Goal: Task Accomplishment & Management: Manage account settings

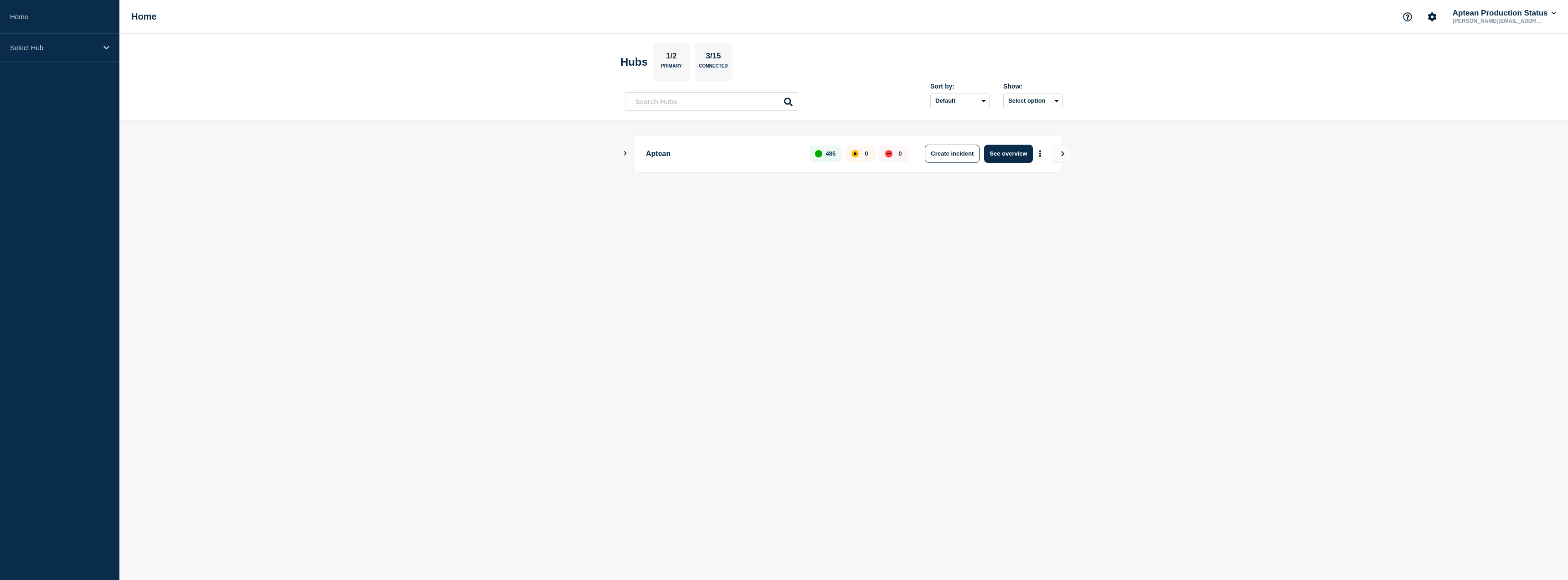
click at [624, 155] on icon "Show Connected Hubs" at bounding box center [625, 153] width 6 height 5
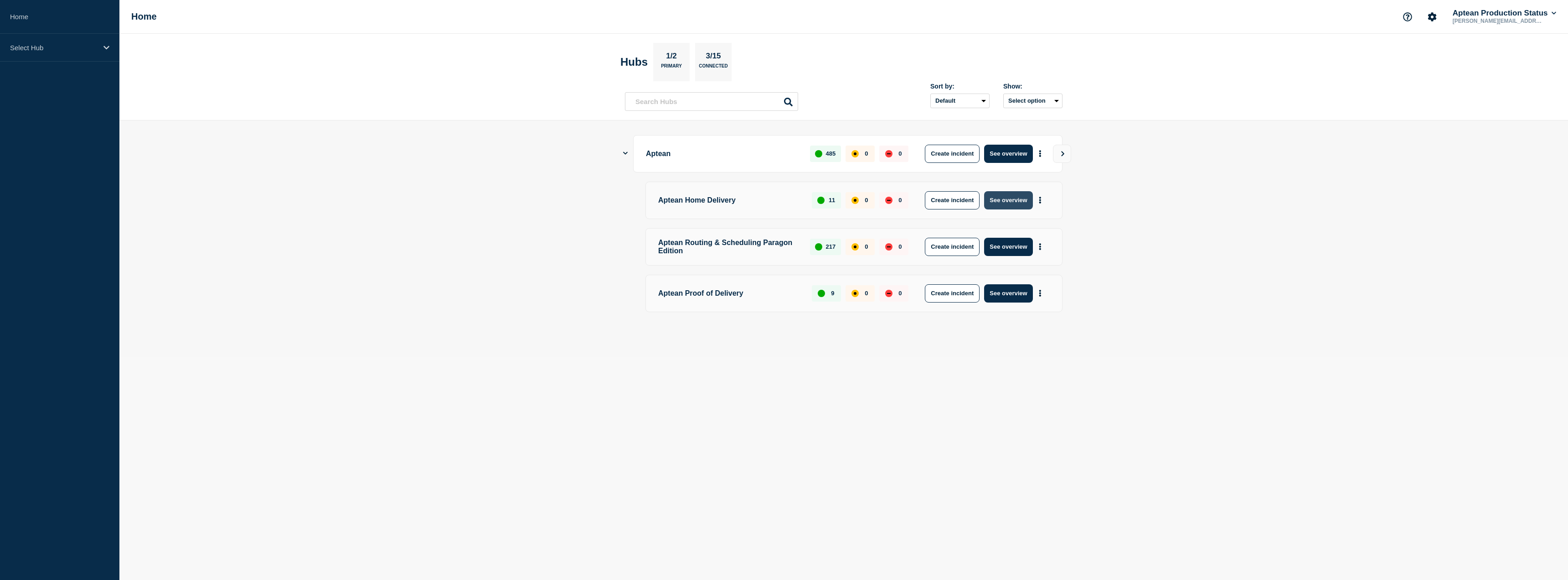
click at [1001, 197] on button "See overview" at bounding box center [1009, 199] width 49 height 18
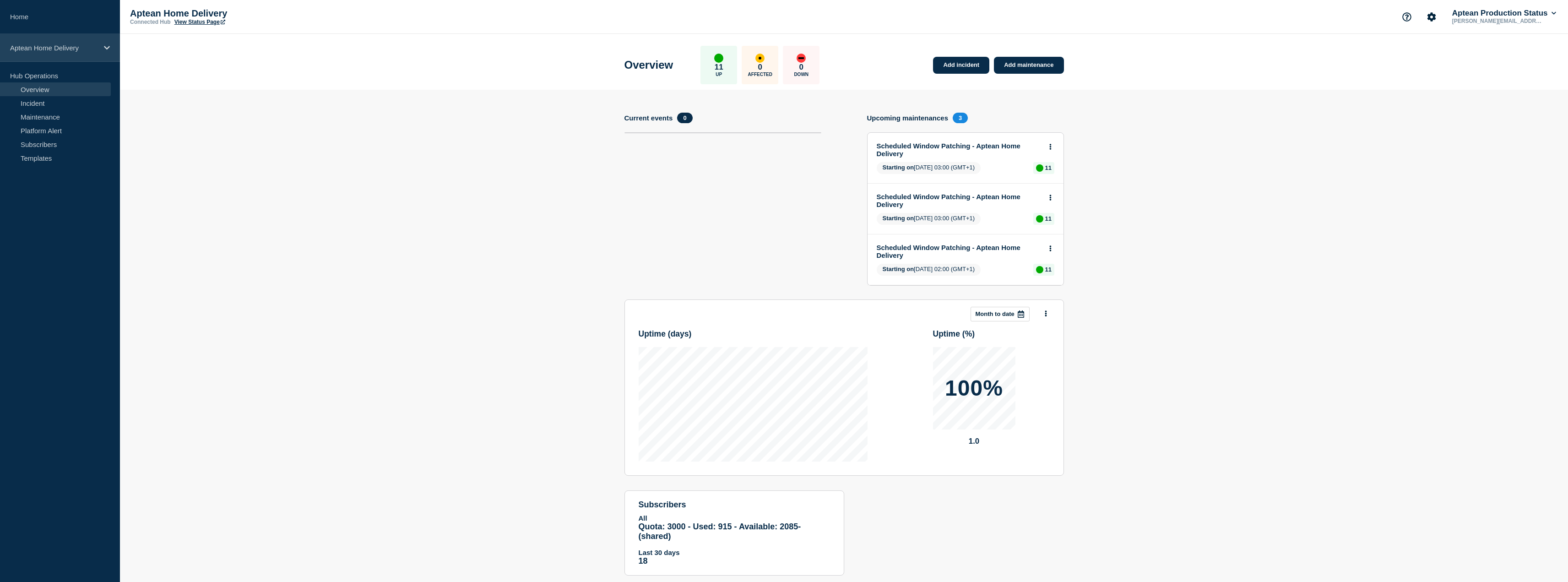
click at [69, 49] on p "Aptean Home Delivery" at bounding box center [54, 48] width 88 height 8
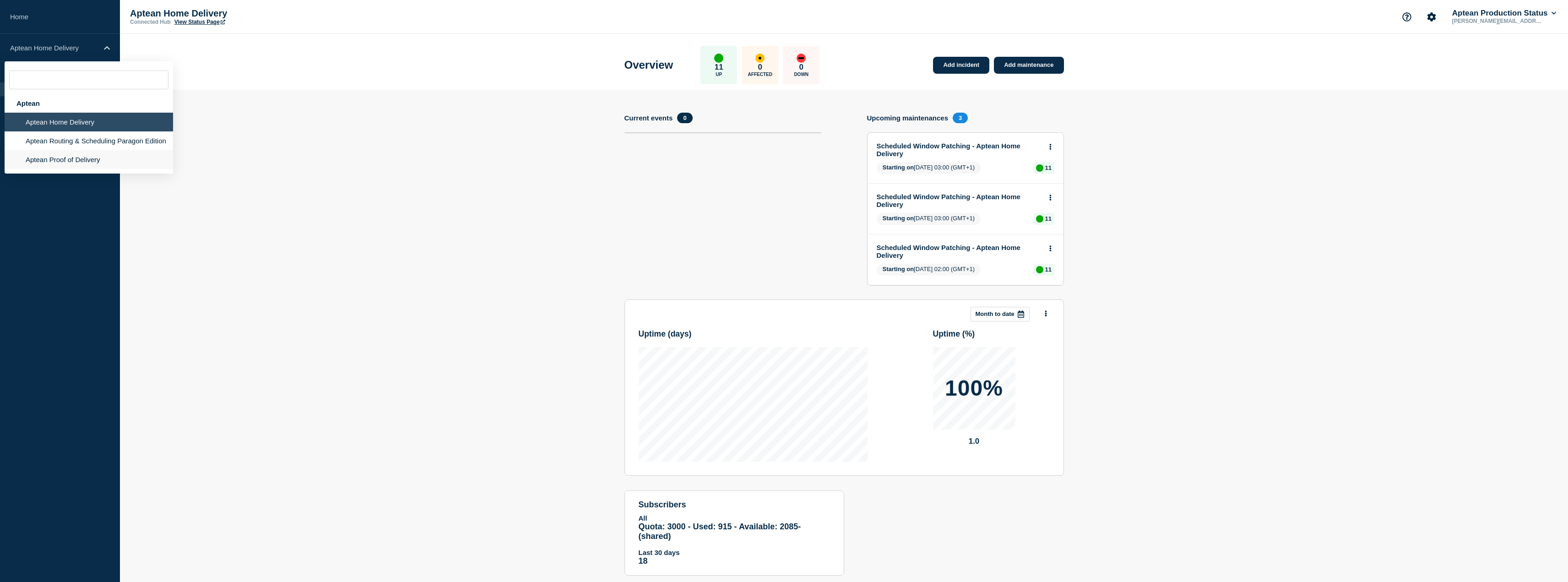
click at [63, 165] on li "Aptean Proof of Delivery" at bounding box center [89, 159] width 168 height 19
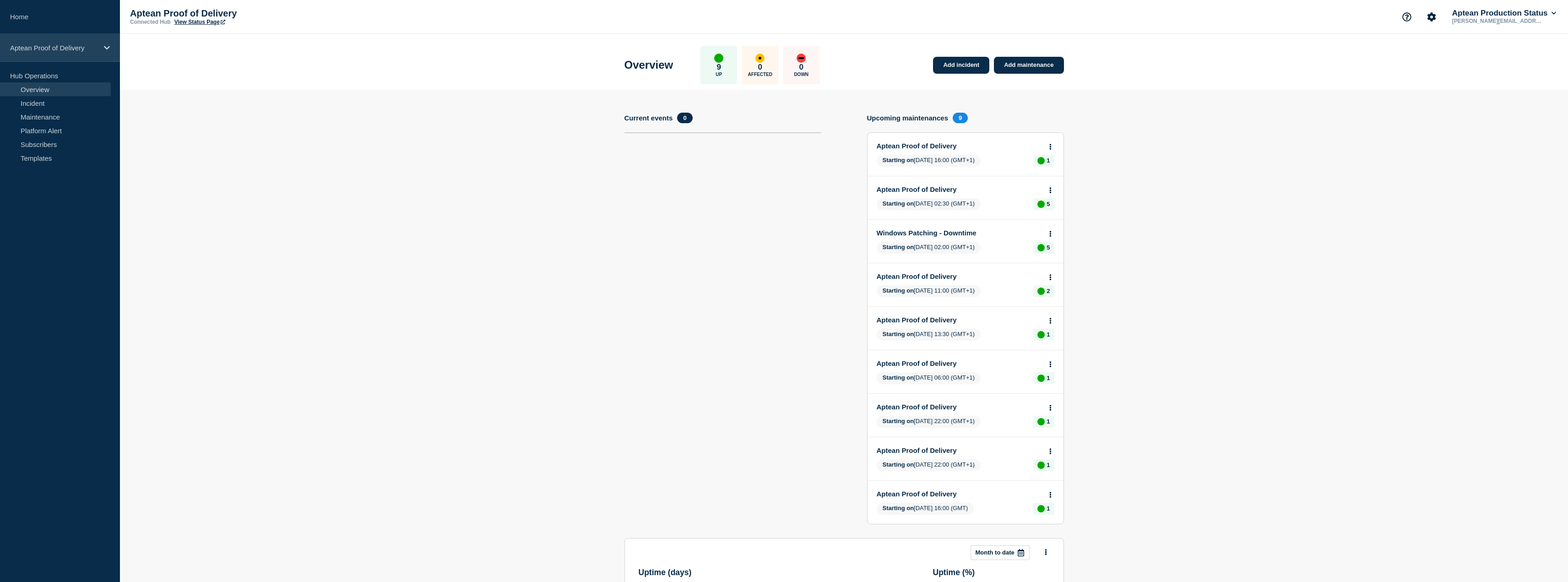
click at [71, 51] on p "Aptean Proof of Delivery" at bounding box center [54, 48] width 88 height 8
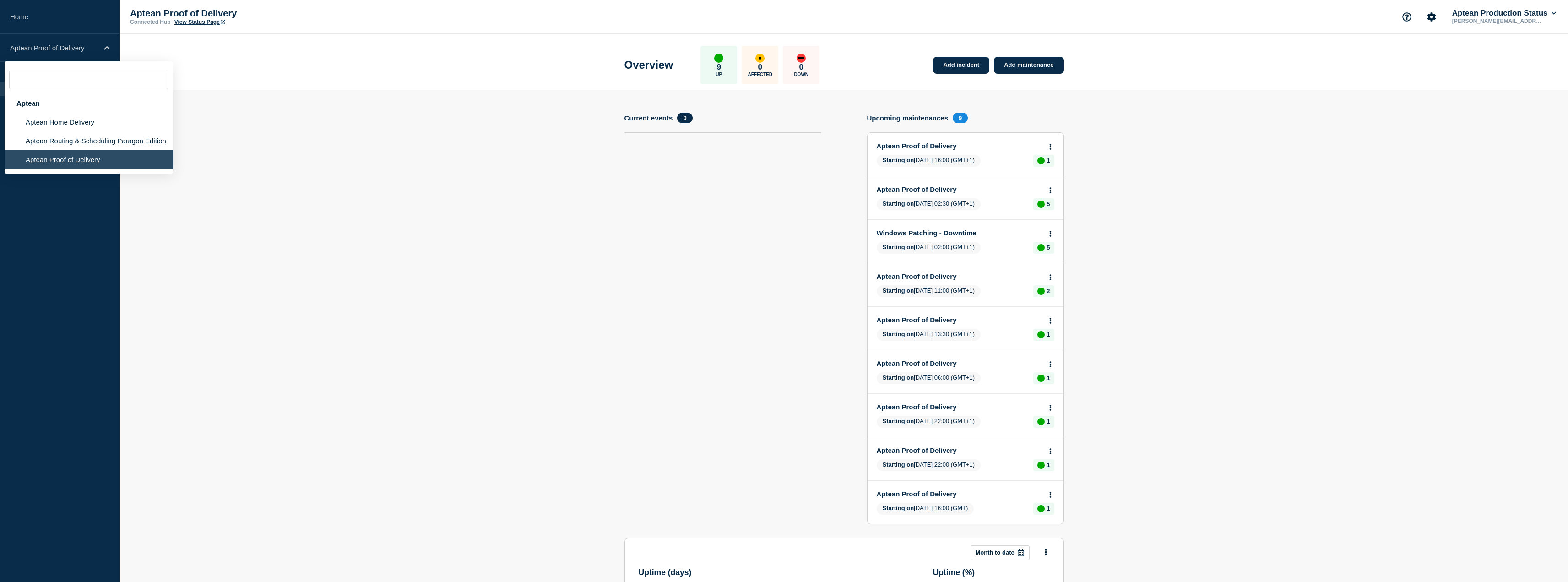
click at [422, 161] on section "Add incident Add maintenance Current events 0 Upcoming maintenances 9 Aptean Pr…" at bounding box center [844, 458] width 1448 height 737
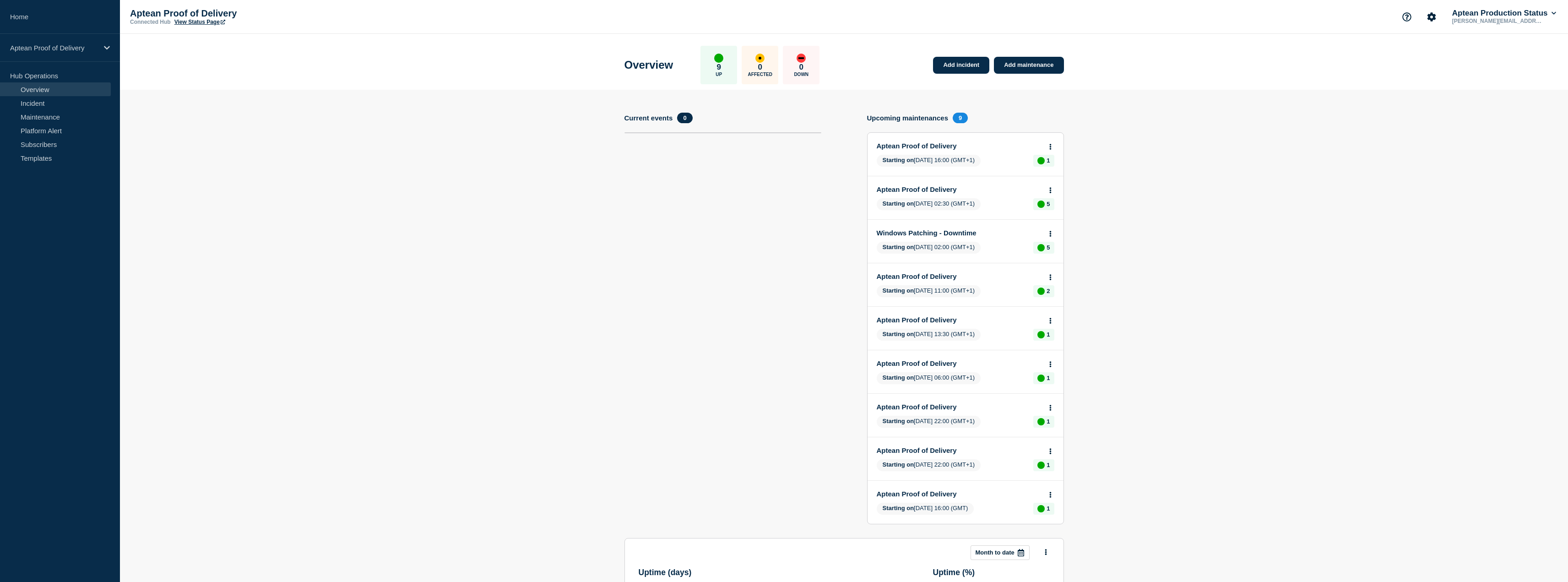
click at [190, 21] on link "View Status Page" at bounding box center [200, 21] width 51 height 7
click at [1020, 69] on link "Add maintenance" at bounding box center [1028, 64] width 69 height 17
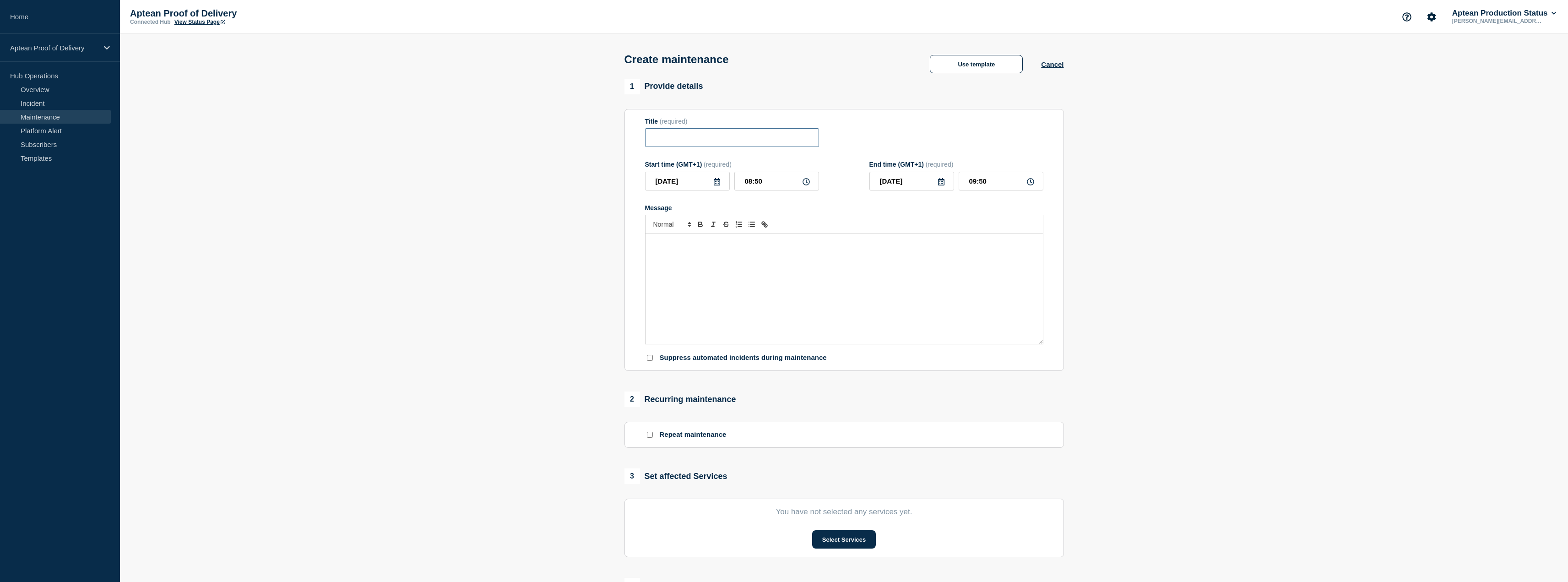
click at [745, 141] on input "Title" at bounding box center [732, 137] width 174 height 19
paste input "APOD App - [DATE] Rollout Commencing"
type input "APOD App - [DATE] Rollout Commencing"
click at [792, 255] on div "Message" at bounding box center [844, 288] width 398 height 109
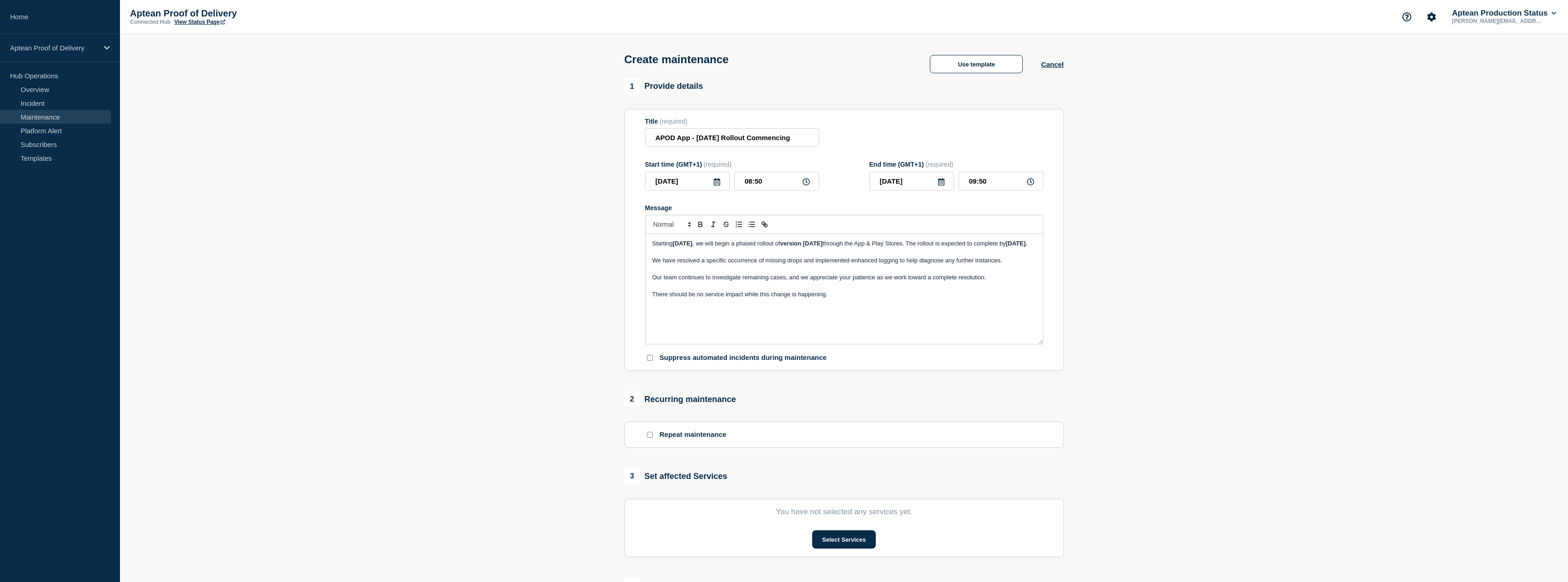
drag, startPoint x: 674, startPoint y: 245, endPoint x: 735, endPoint y: 245, distance: 61.0
click at [692, 245] on strong "[DATE]" at bounding box center [682, 243] width 20 height 7
click at [780, 246] on span ", we will begin a phased rollout of" at bounding box center [736, 243] width 88 height 7
drag, startPoint x: 876, startPoint y: 246, endPoint x: 887, endPoint y: 246, distance: 11.0
click at [823, 246] on strong "version [DATE]" at bounding box center [801, 243] width 43 height 7
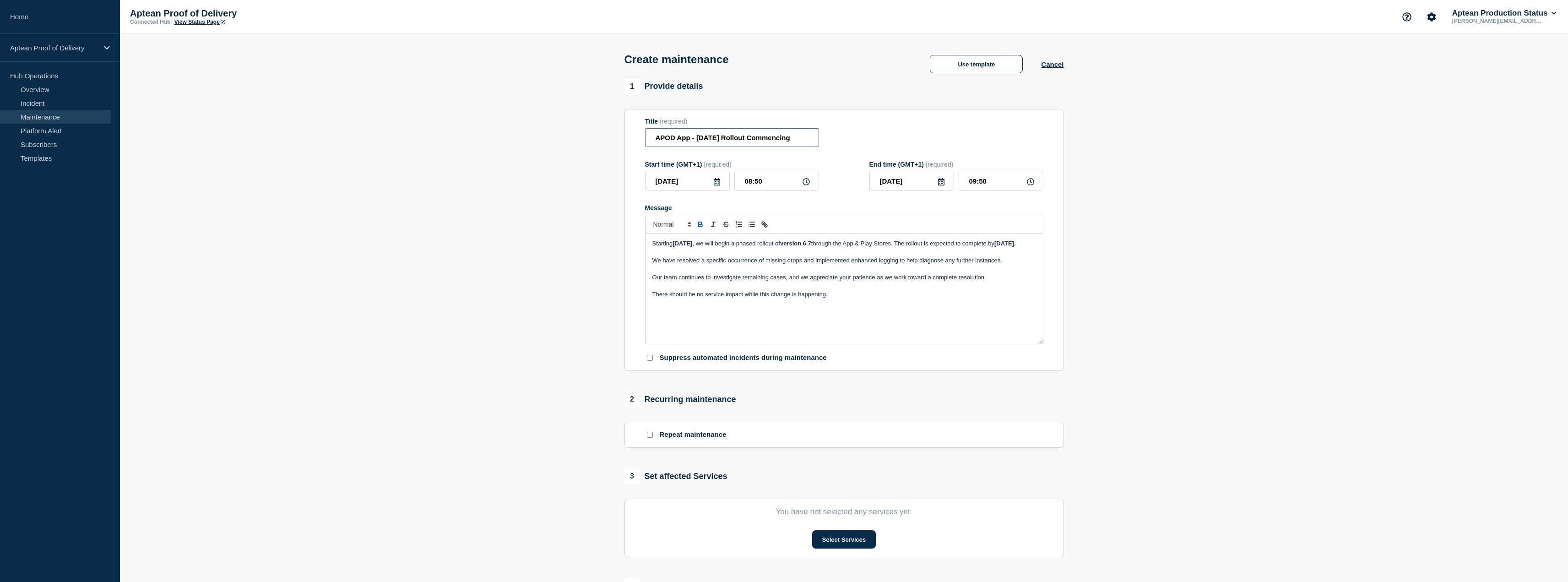
drag, startPoint x: 703, startPoint y: 141, endPoint x: 717, endPoint y: 141, distance: 14.0
click at [717, 141] on input "APOD App - [DATE] Rollout Commencing" at bounding box center [732, 137] width 174 height 19
type input "APOD App - 6.7 Rollout Commencing"
drag, startPoint x: 913, startPoint y: 244, endPoint x: 927, endPoint y: 245, distance: 14.0
click at [927, 245] on span "through the App & Play Stores. The rollout is expected to complete by" at bounding box center [902, 243] width 183 height 7
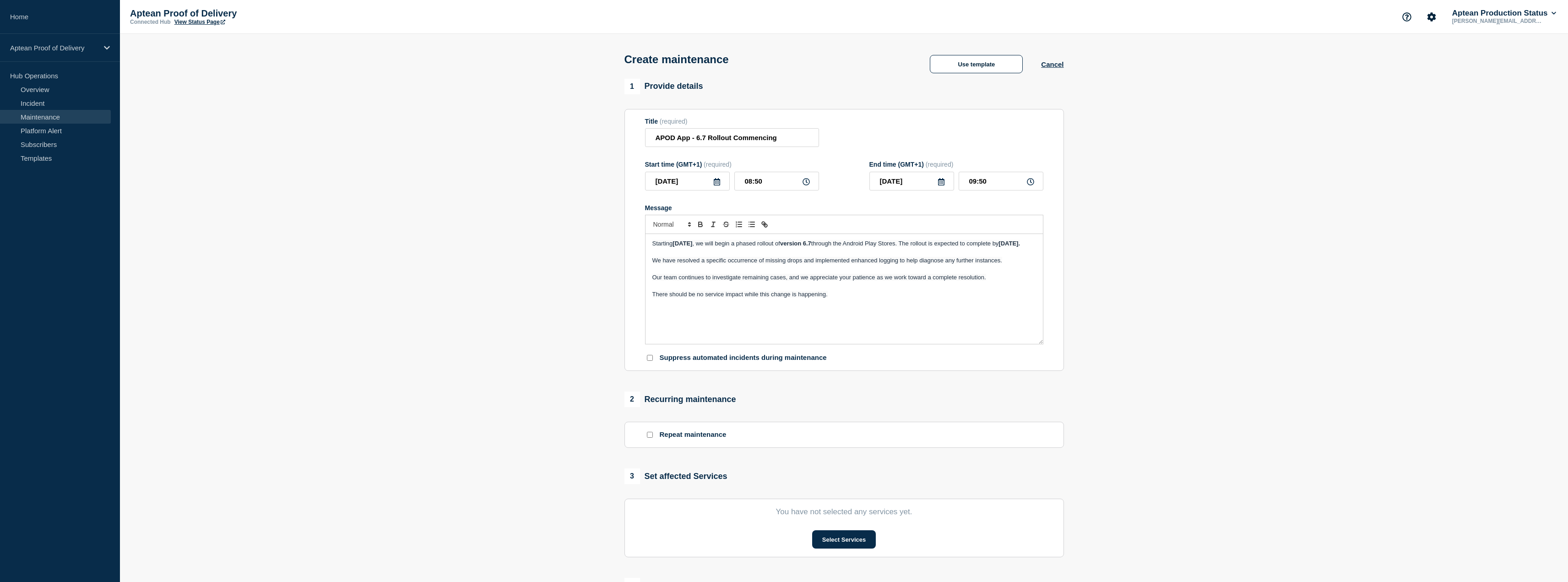
click at [965, 245] on span "through the Android Play Stores. The rollout is expected to complete by" at bounding box center [905, 243] width 188 height 7
click at [769, 247] on p "Starting [DATE] , we will begin a phased rollout of version 6.7 through the And…" at bounding box center [844, 243] width 384 height 8
drag, startPoint x: 478, startPoint y: 320, endPoint x: 489, endPoint y: 316, distance: 11.7
click at [478, 320] on section "1 Provide details Title (required) APOD App - 6.7 Rollout Commencing Start time…" at bounding box center [844, 396] width 1448 height 635
drag, startPoint x: 687, startPoint y: 252, endPoint x: 721, endPoint y: 253, distance: 34.0
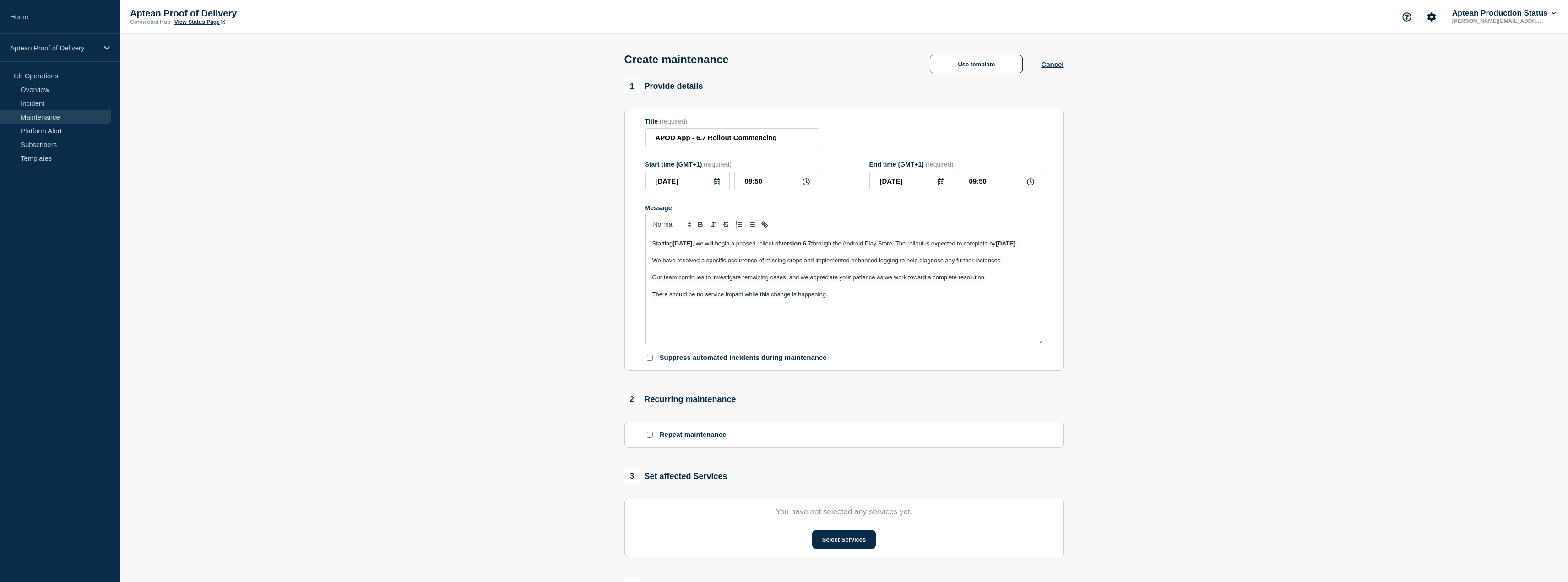
click at [996, 247] on strong "[DATE]." at bounding box center [1006, 243] width 21 height 7
click at [684, 298] on span "There should be no service impact while this change is happening." at bounding box center [740, 294] width 175 height 7
drag, startPoint x: 706, startPoint y: 252, endPoint x: 718, endPoint y: 253, distance: 12.0
click at [996, 247] on strong "[DATE]." at bounding box center [1006, 243] width 21 height 7
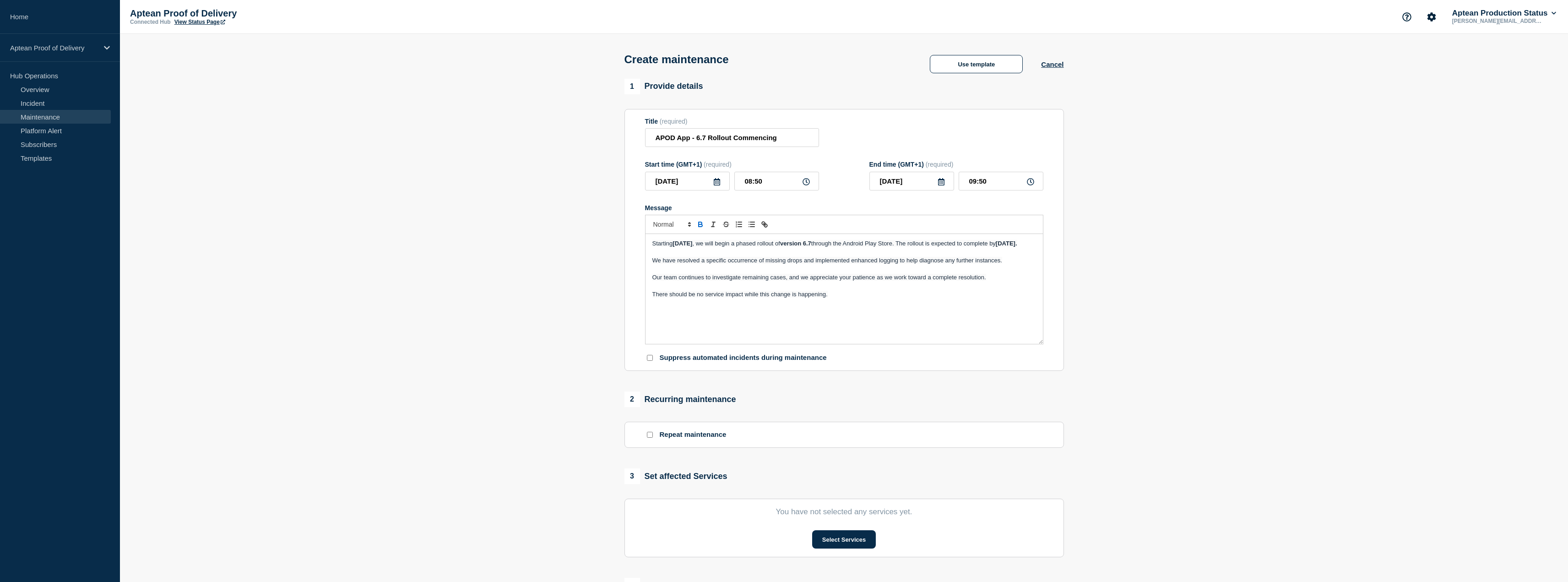
click at [996, 247] on strong "[DATE]." at bounding box center [1006, 243] width 21 height 7
click at [772, 247] on p "Starting [DATE] , we will begin a phased rollout of version 6.7 through the And…" at bounding box center [844, 243] width 384 height 8
click at [1055, 68] on button "Cancel" at bounding box center [1051, 64] width 22 height 8
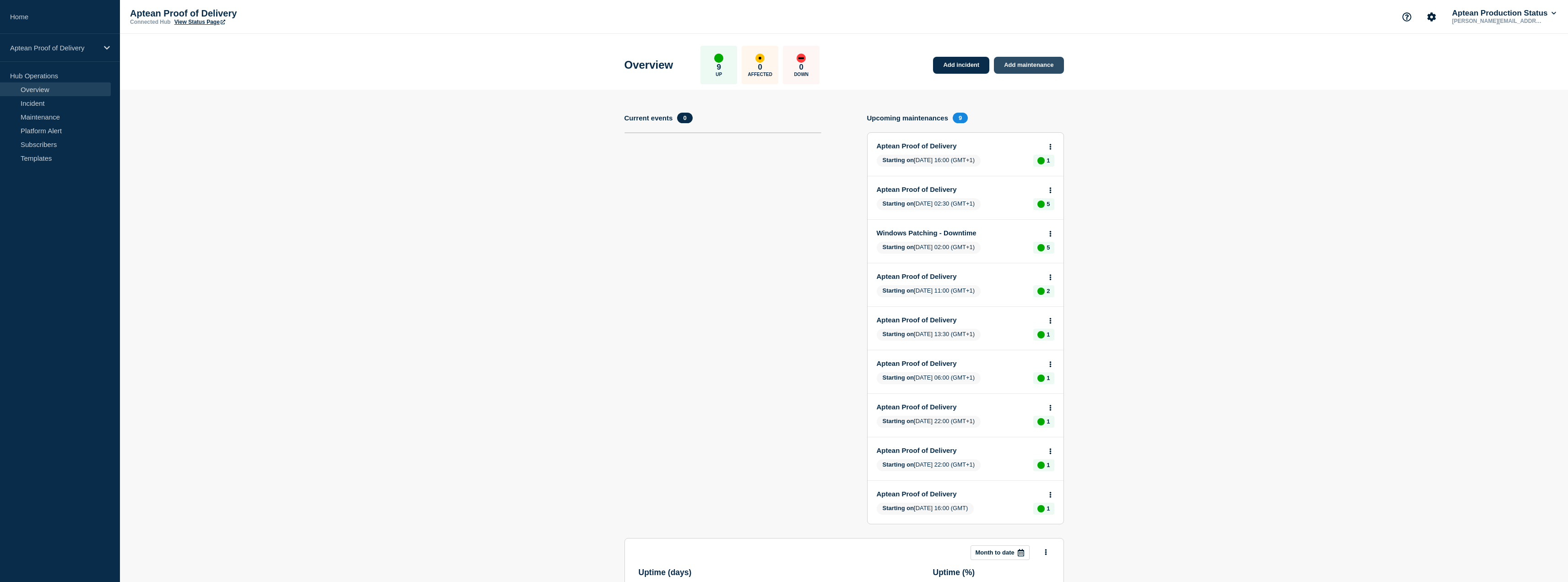
click at [1047, 68] on link "Add maintenance" at bounding box center [1028, 64] width 69 height 17
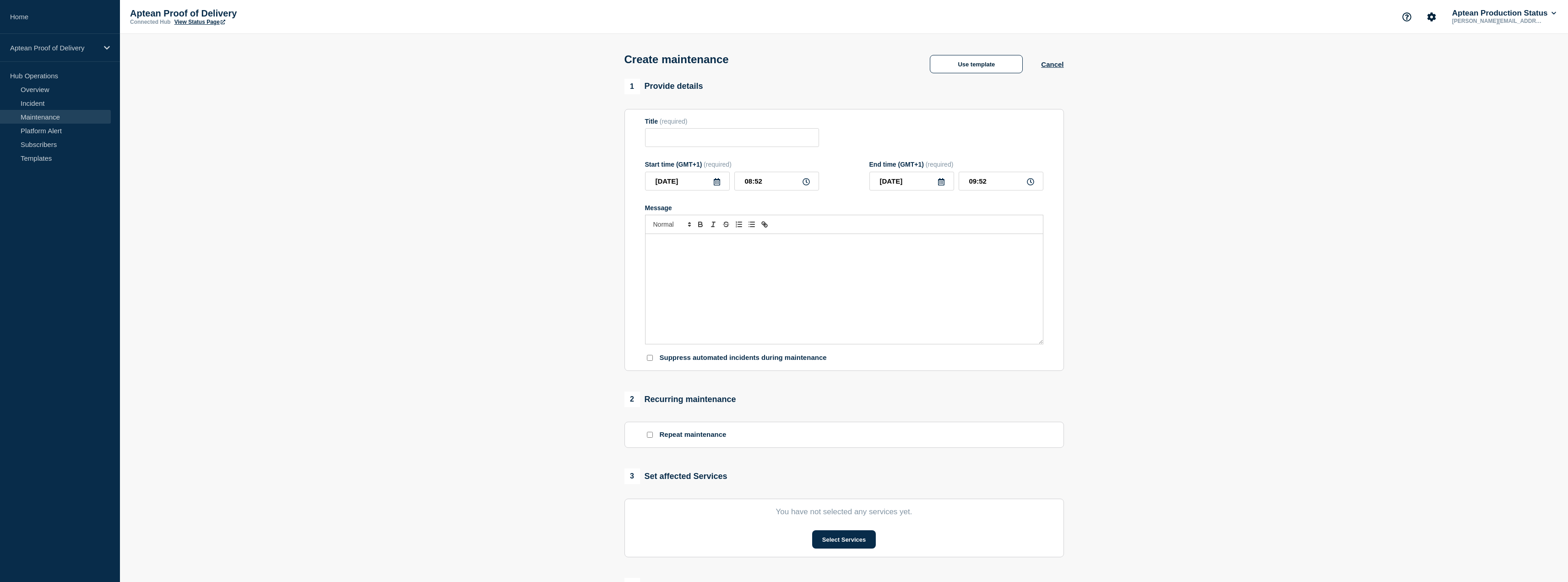
click at [739, 251] on div "Message" at bounding box center [844, 288] width 398 height 109
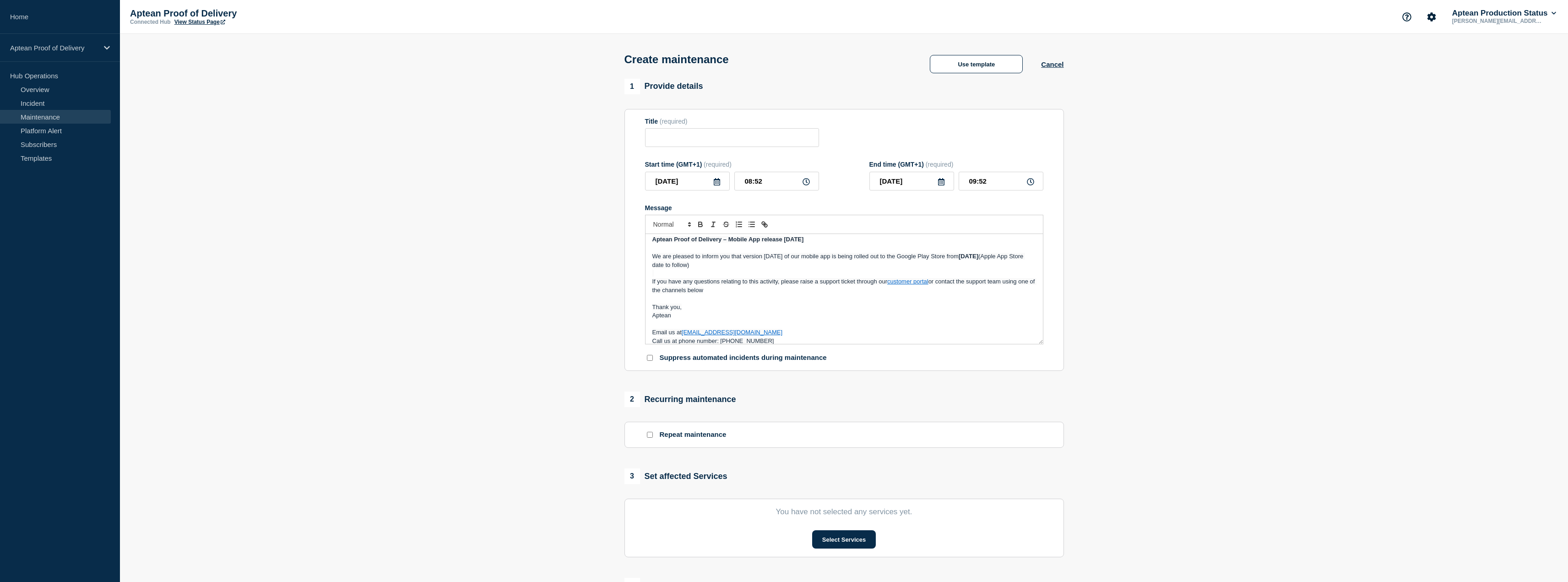
click at [701, 151] on form "Title (required) Start time (GMT+1) (required) [DATE] 08:52 End time (GMT+1) (r…" at bounding box center [844, 239] width 399 height 245
click at [704, 144] on input "Title" at bounding box center [732, 137] width 174 height 19
paste input "Aptean Proof of Delivery - Mobile App [DATE]"
drag, startPoint x: 786, startPoint y: 139, endPoint x: 801, endPoint y: 138, distance: 15.0
click at [801, 138] on input "Aptean Proof of Delivery - Mobile App [DATE]" at bounding box center [732, 137] width 174 height 19
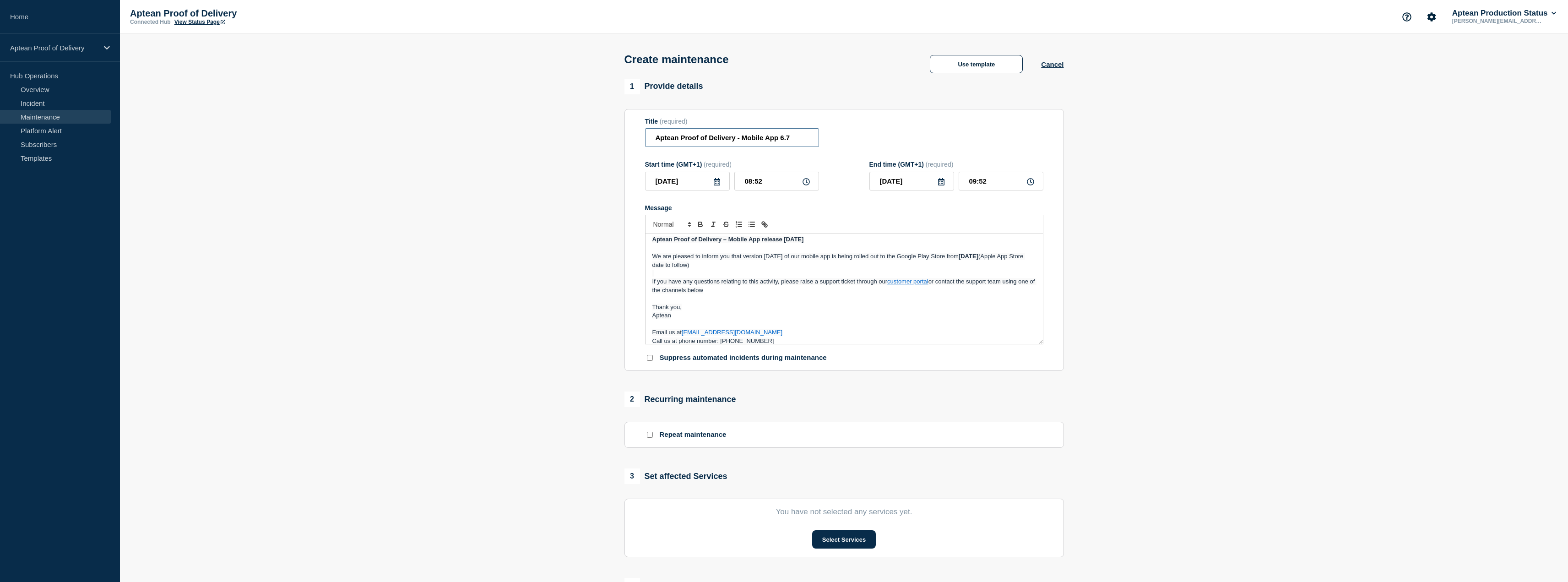
type input "Aptean Proof of Delivery - Mobile App 6.7"
click at [850, 147] on div "Title (required) Aptean Proof of Delivery - Mobile App 6.7" at bounding box center [844, 132] width 399 height 29
click at [787, 240] on strong "Aptean Proof of Delivery – Mobile App release [DATE]" at bounding box center [728, 238] width 151 height 7
drag, startPoint x: 789, startPoint y: 240, endPoint x: 804, endPoint y: 242, distance: 15.1
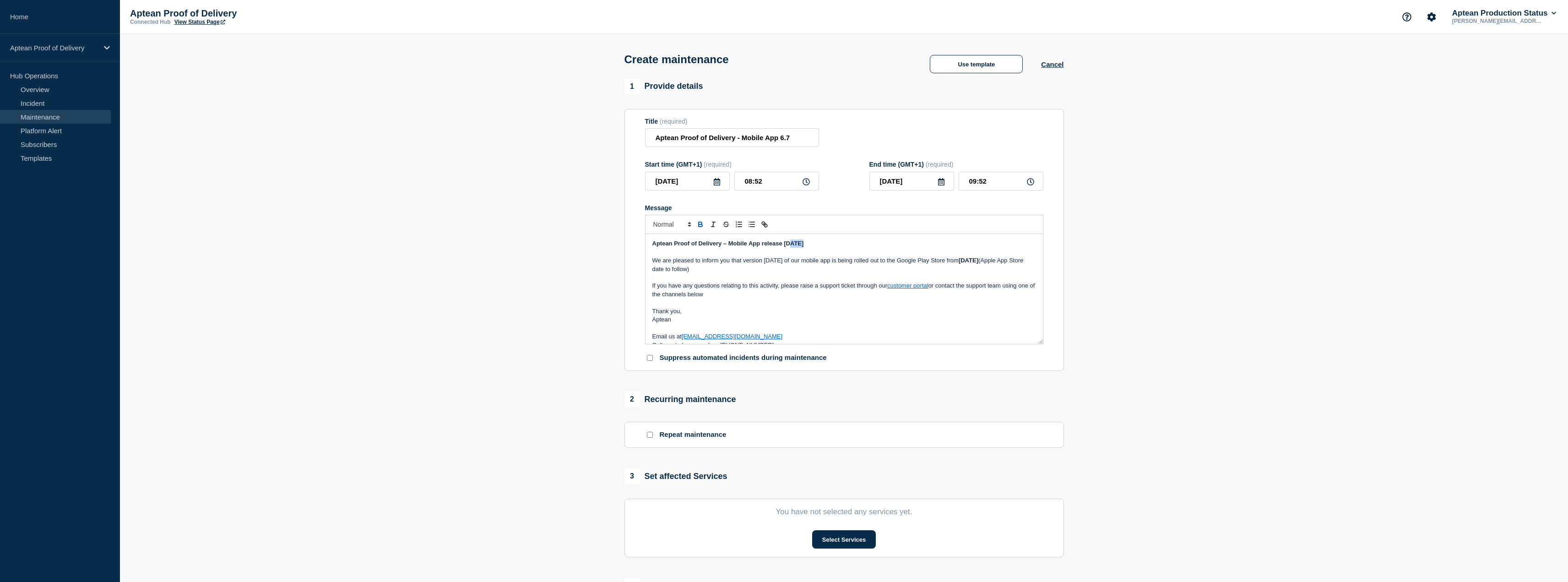
click at [804, 242] on p "Aptean Proof of Delivery – Mobile App release [DATE]" at bounding box center [844, 243] width 384 height 8
click at [801, 271] on p "We are pleased to inform you that version [DATE] of our mobile app is being rol…" at bounding box center [844, 264] width 384 height 17
drag, startPoint x: 770, startPoint y: 261, endPoint x: 781, endPoint y: 261, distance: 11.0
click at [781, 261] on span "We are pleased to inform you that version [DATE] of our mobile app is being rol…" at bounding box center [805, 260] width 306 height 7
click at [817, 256] on p "Message" at bounding box center [844, 252] width 384 height 8
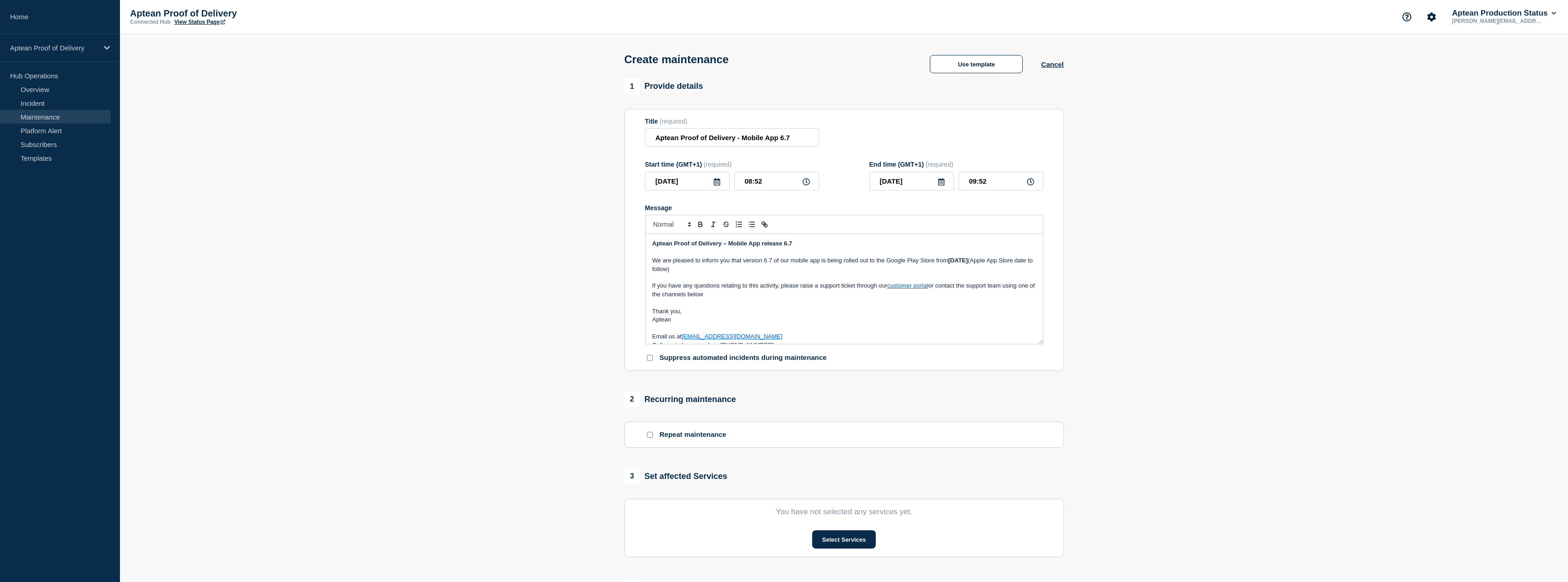
drag, startPoint x: 951, startPoint y: 263, endPoint x: 1009, endPoint y: 263, distance: 58.0
click at [1009, 263] on p "We are pleased to inform you that version 6.7 of our mobile app is being rolled…" at bounding box center [844, 264] width 384 height 17
click at [721, 187] on input "[DATE]" at bounding box center [687, 181] width 85 height 19
click at [685, 294] on div "30" at bounding box center [687, 296] width 13 height 13
type input "[DATE]"
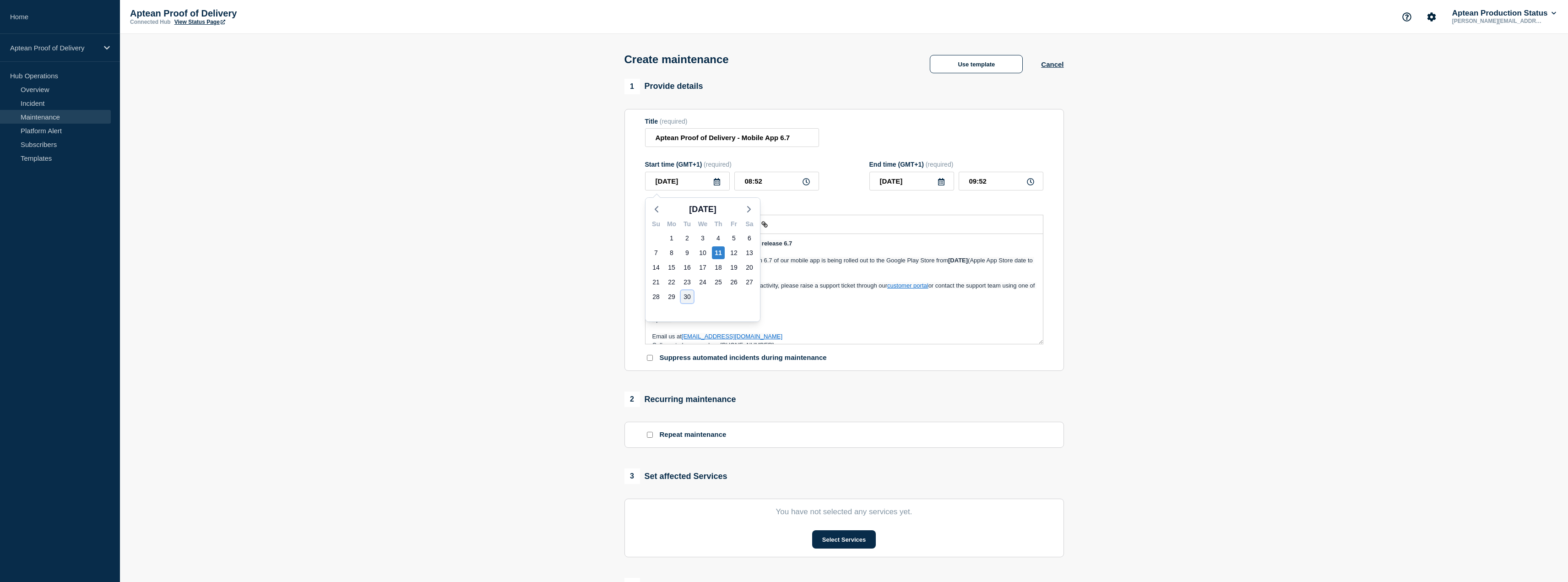
type input "[DATE]"
click at [809, 184] on icon at bounding box center [805, 181] width 7 height 7
drag, startPoint x: 783, startPoint y: 184, endPoint x: 713, endPoint y: 184, distance: 70.0
click at [713, 184] on div "[DATE] 08:52" at bounding box center [732, 181] width 174 height 19
type input "09:00"
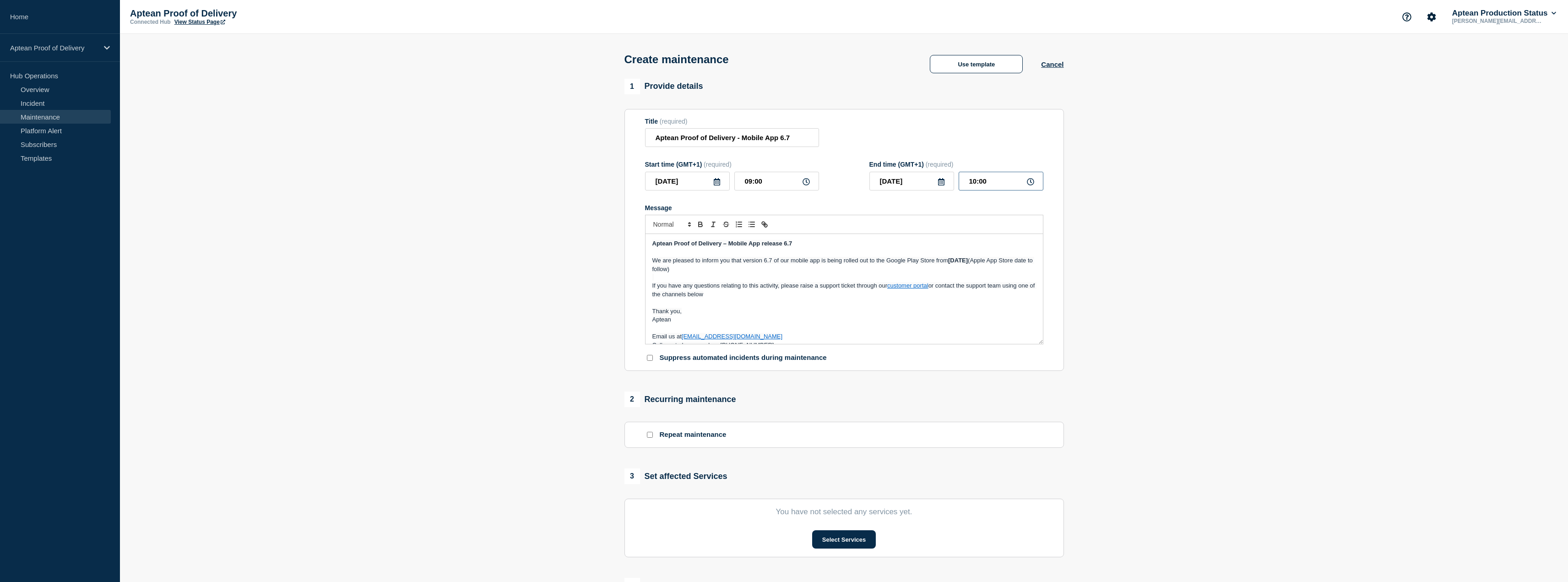
click at [1001, 186] on input "10:00" at bounding box center [1000, 181] width 85 height 19
click at [943, 185] on icon at bounding box center [941, 181] width 7 height 7
click at [991, 187] on input "10:00" at bounding box center [1000, 181] width 85 height 19
drag, startPoint x: 998, startPoint y: 182, endPoint x: 961, endPoint y: 183, distance: 37.0
click at [961, 183] on input "10:00" at bounding box center [1000, 181] width 85 height 19
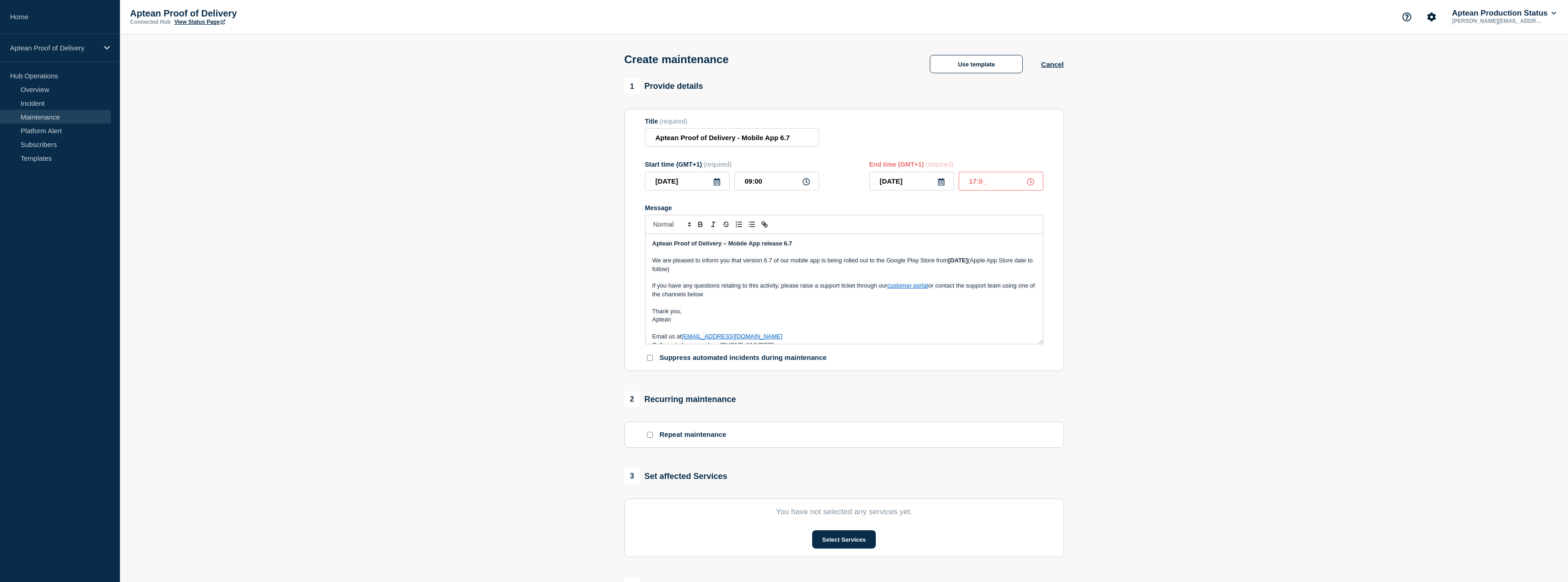
type input "17:00"
click at [1187, 189] on section "1 Provide details Title (required) Aptean Proof of Delivery - Mobile App 6.7 St…" at bounding box center [844, 396] width 1448 height 635
click at [1292, 459] on section "1 Provide details Title (required) Aptean Proof of Delivery - Mobile App 6.7 St…" at bounding box center [844, 396] width 1448 height 635
click at [1143, 285] on section "1 Provide details Title (required) Aptean Proof of Delivery - Mobile App 6.7 St…" at bounding box center [844, 396] width 1448 height 635
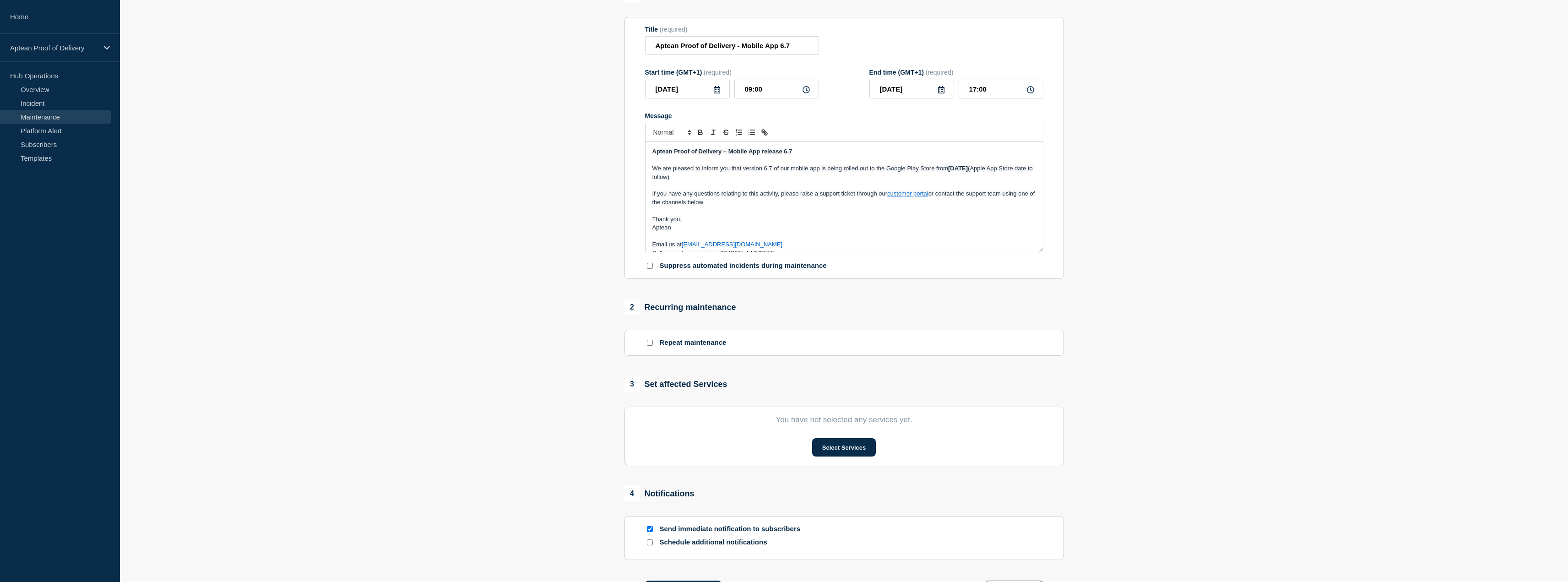
scroll to position [138, 0]
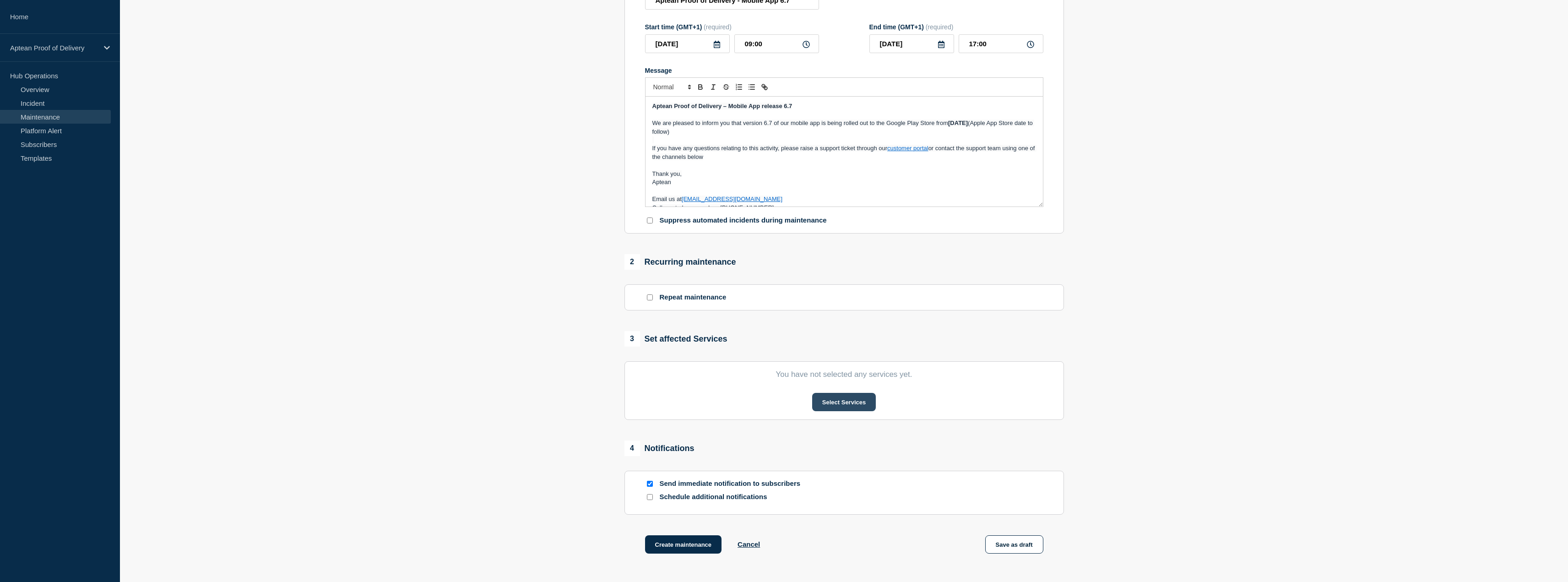
click at [855, 401] on button "Select Services" at bounding box center [843, 401] width 64 height 19
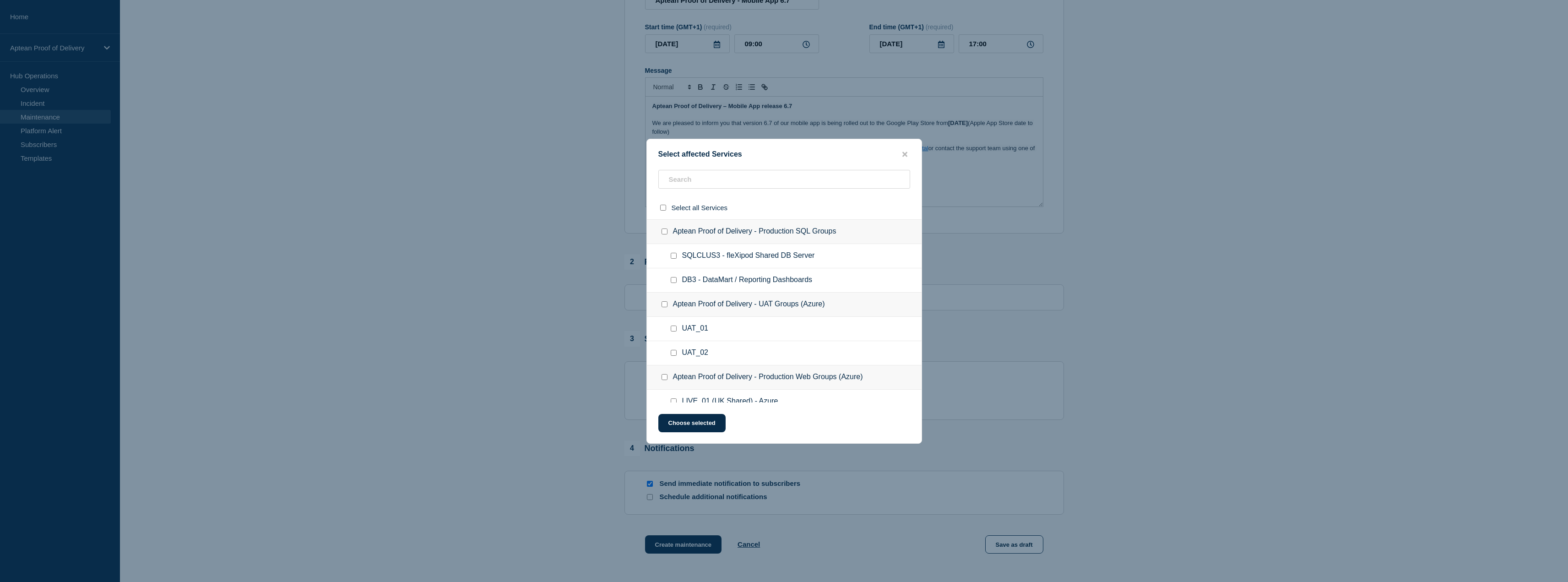
click at [664, 309] on div at bounding box center [666, 304] width 14 height 9
click at [664, 301] on div at bounding box center [666, 304] width 14 height 9
click at [666, 305] on input "Aptean Proof of Delivery - UAT Groups (Azure) checkbox" at bounding box center [664, 304] width 6 height 6
checkbox input "true"
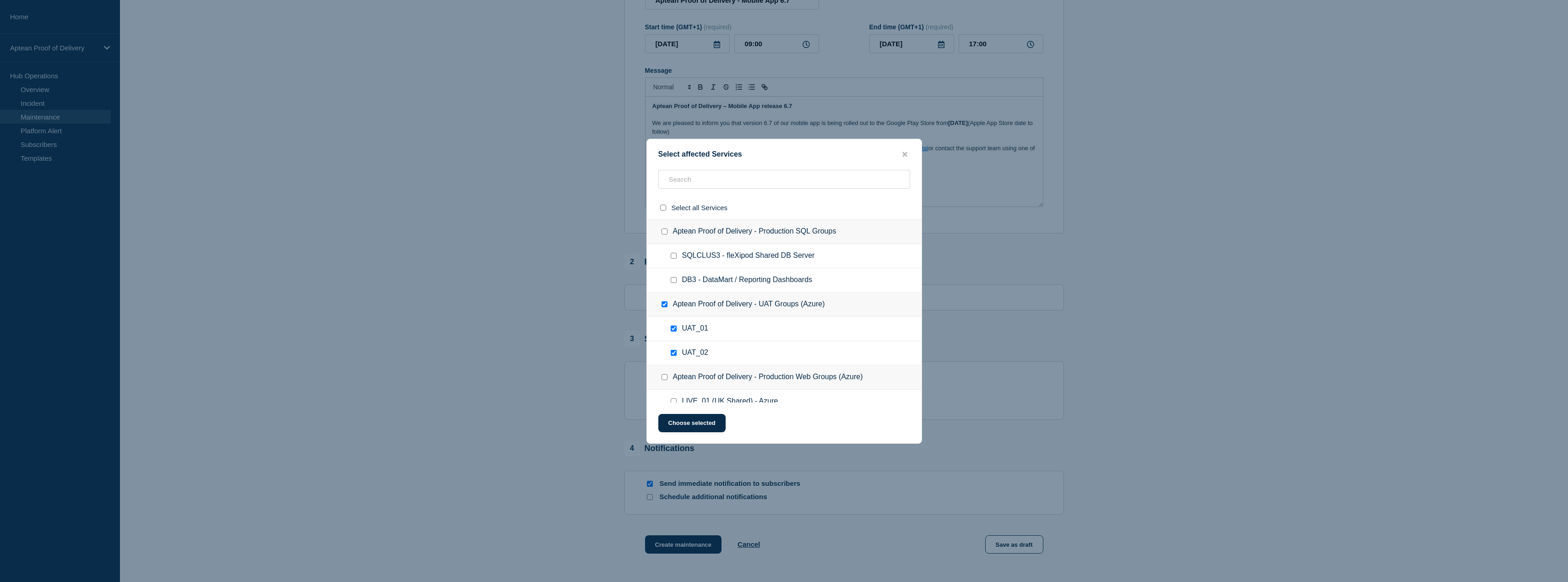
checkbox input "true"
click at [669, 377] on div at bounding box center [666, 376] width 14 height 9
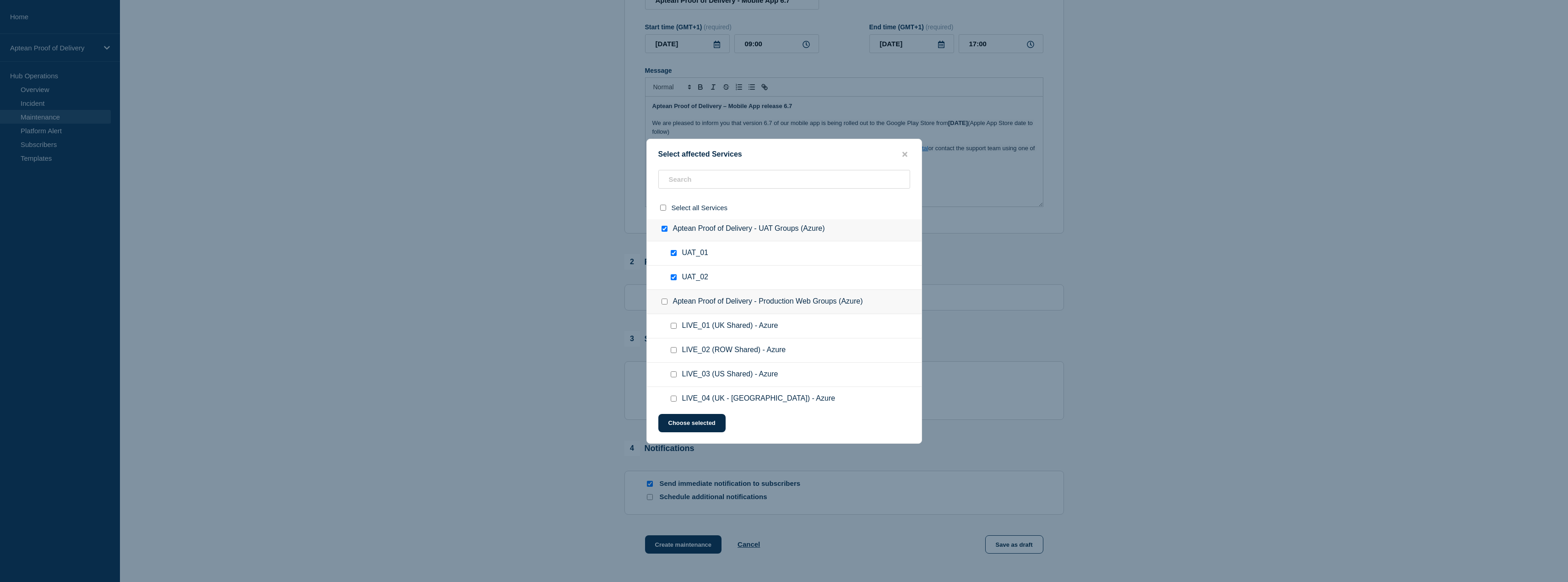
scroll to position [108, 0]
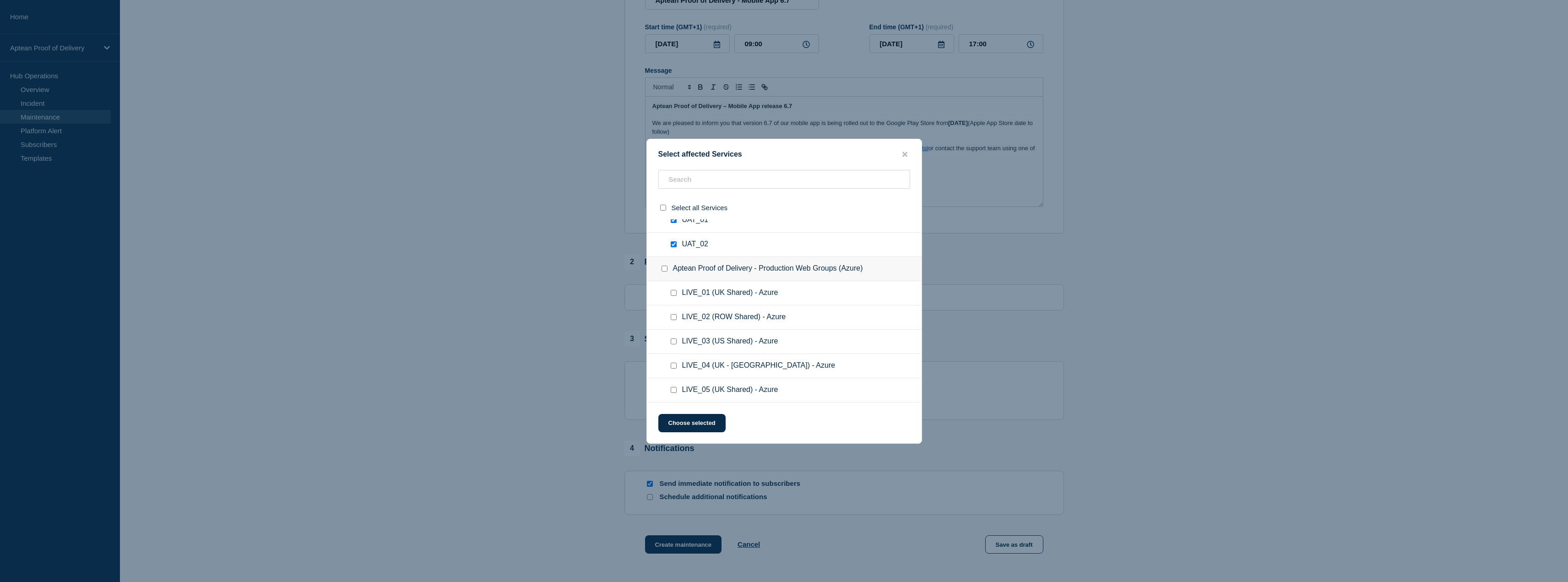
click at [664, 269] on input "Aptean Proof of Delivery - Production Web Groups (Azure) checkbox" at bounding box center [664, 269] width 6 height 6
checkbox input "true"
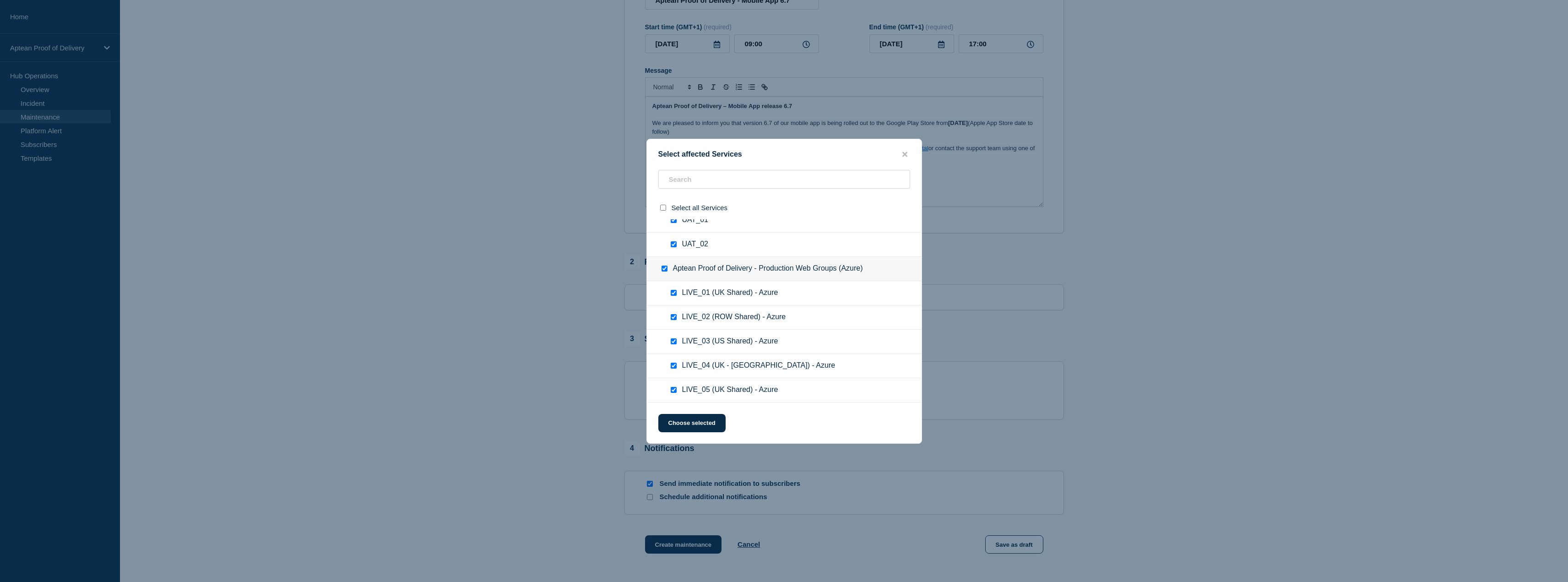
checkbox input "true"
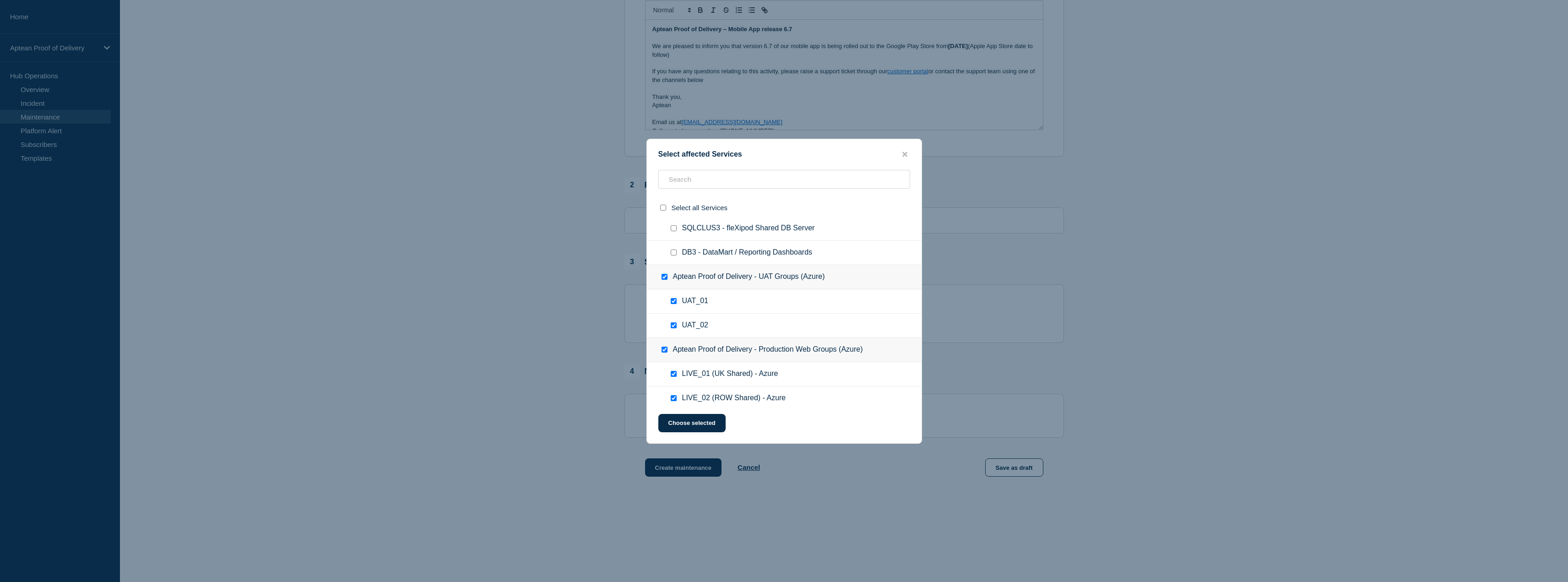
scroll to position [0, 0]
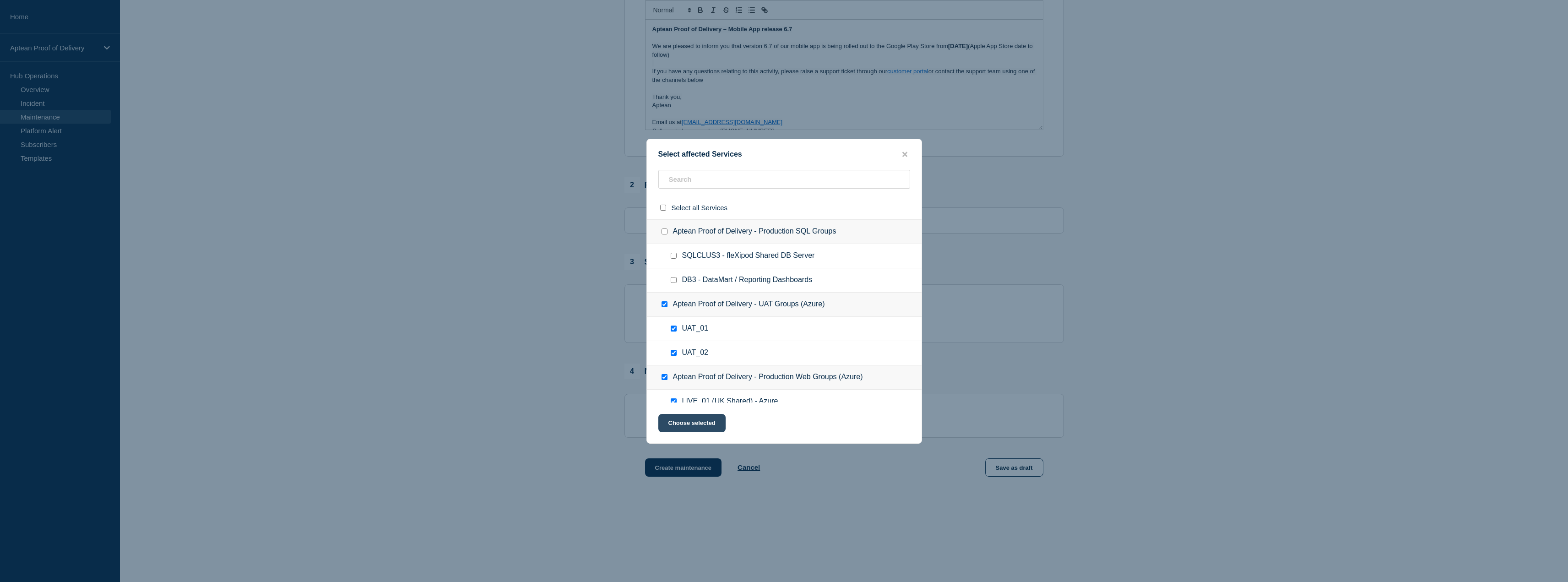
click at [694, 422] on button "Choose selected" at bounding box center [692, 423] width 67 height 19
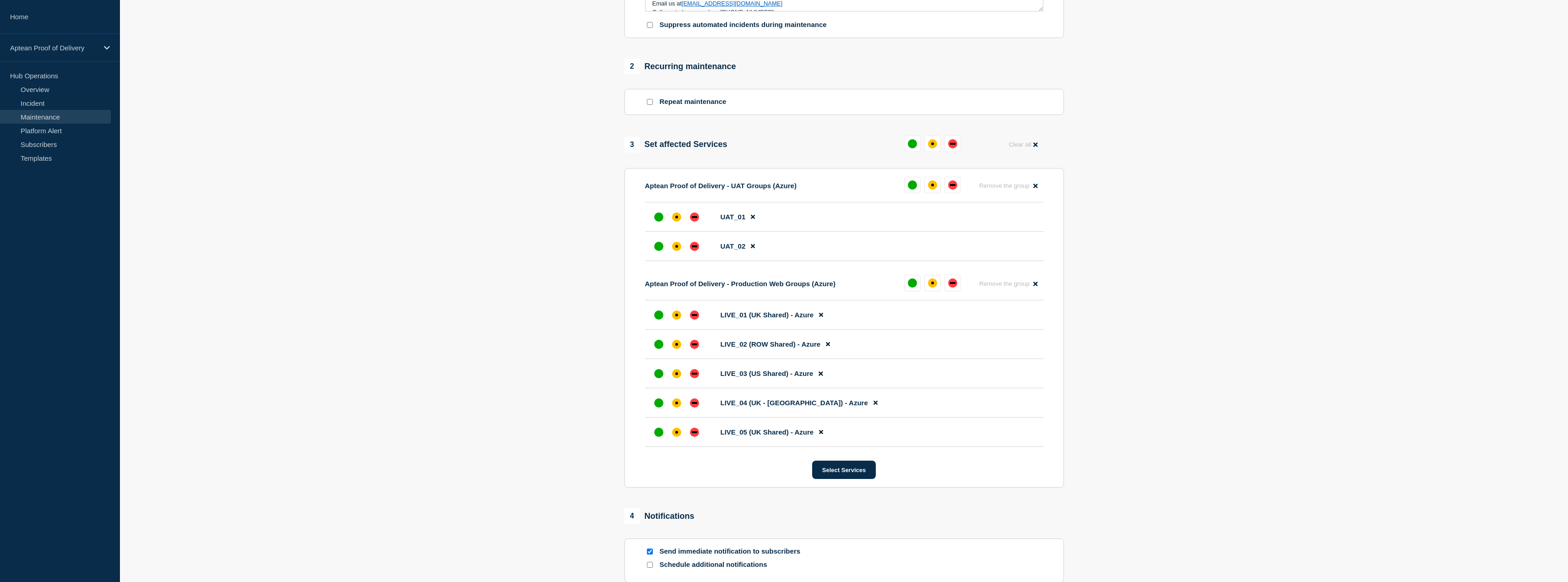
scroll to position [353, 0]
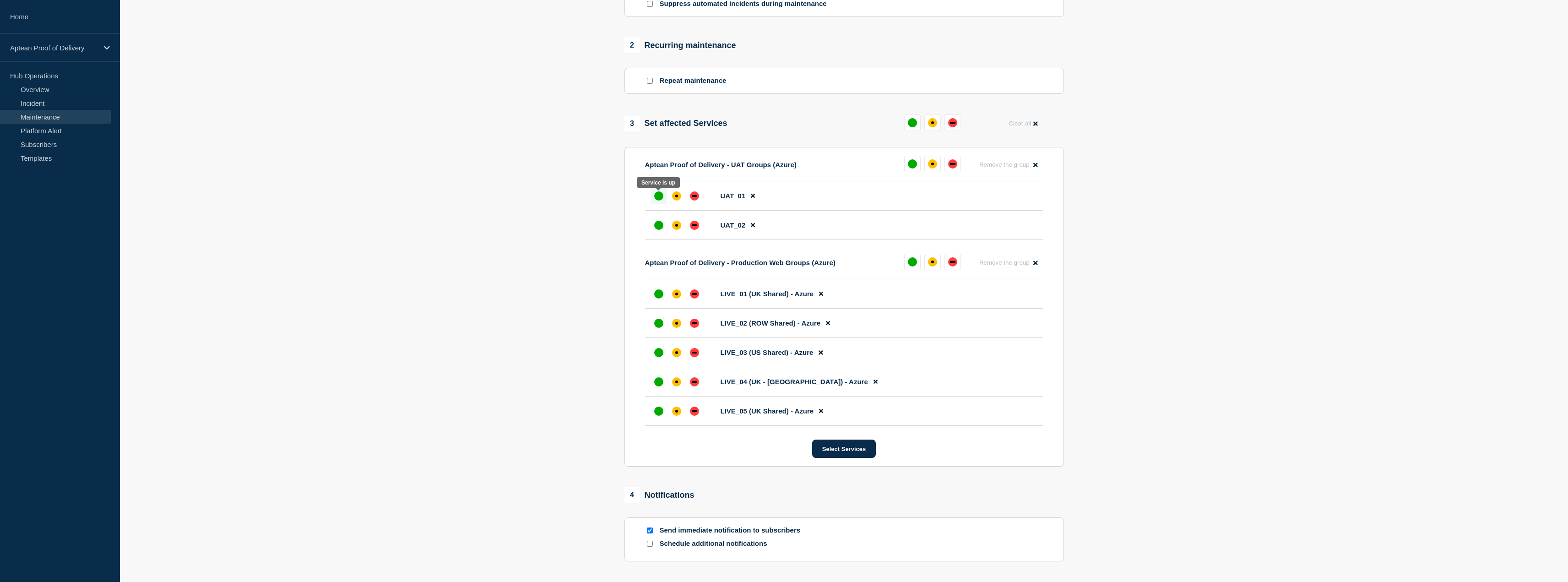
click at [658, 200] on div "up" at bounding box center [658, 195] width 9 height 9
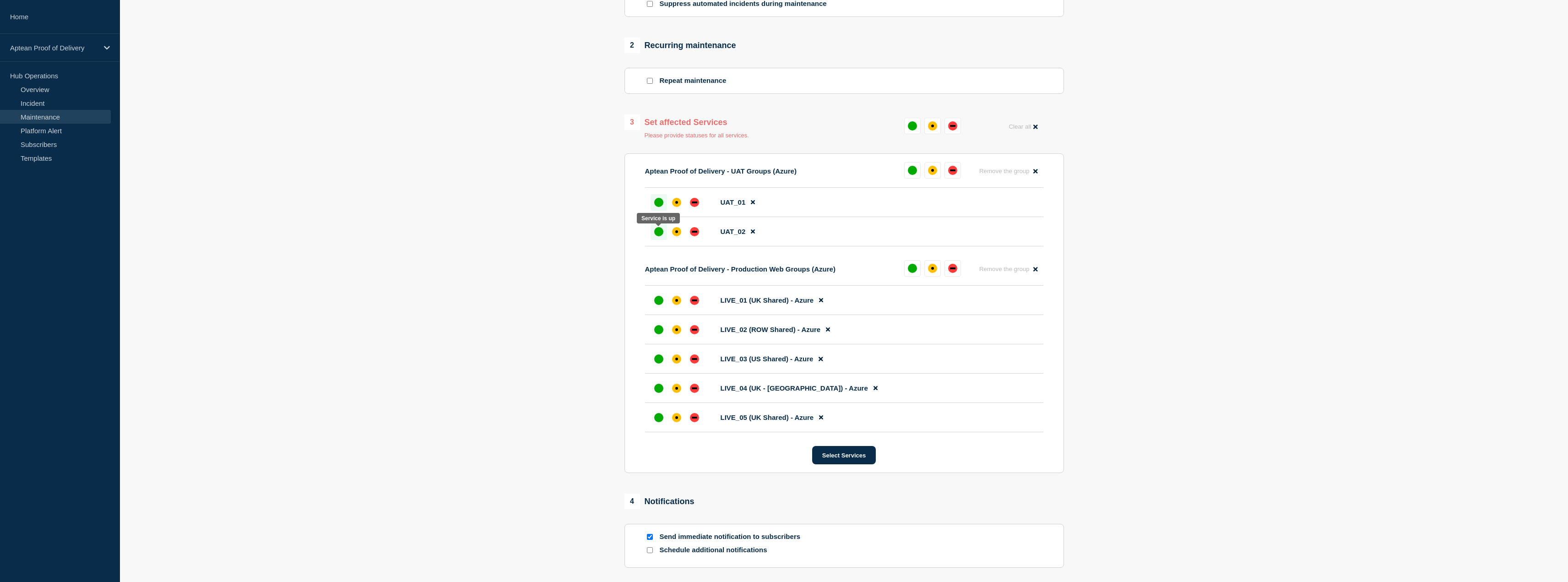
click at [658, 233] on div "up" at bounding box center [658, 230] width 9 height 9
click at [661, 303] on div "up" at bounding box center [658, 300] width 9 height 9
click at [659, 336] on div at bounding box center [658, 329] width 17 height 17
click at [657, 358] on div "up" at bounding box center [658, 358] width 9 height 9
click at [659, 386] on div "up" at bounding box center [658, 388] width 9 height 9
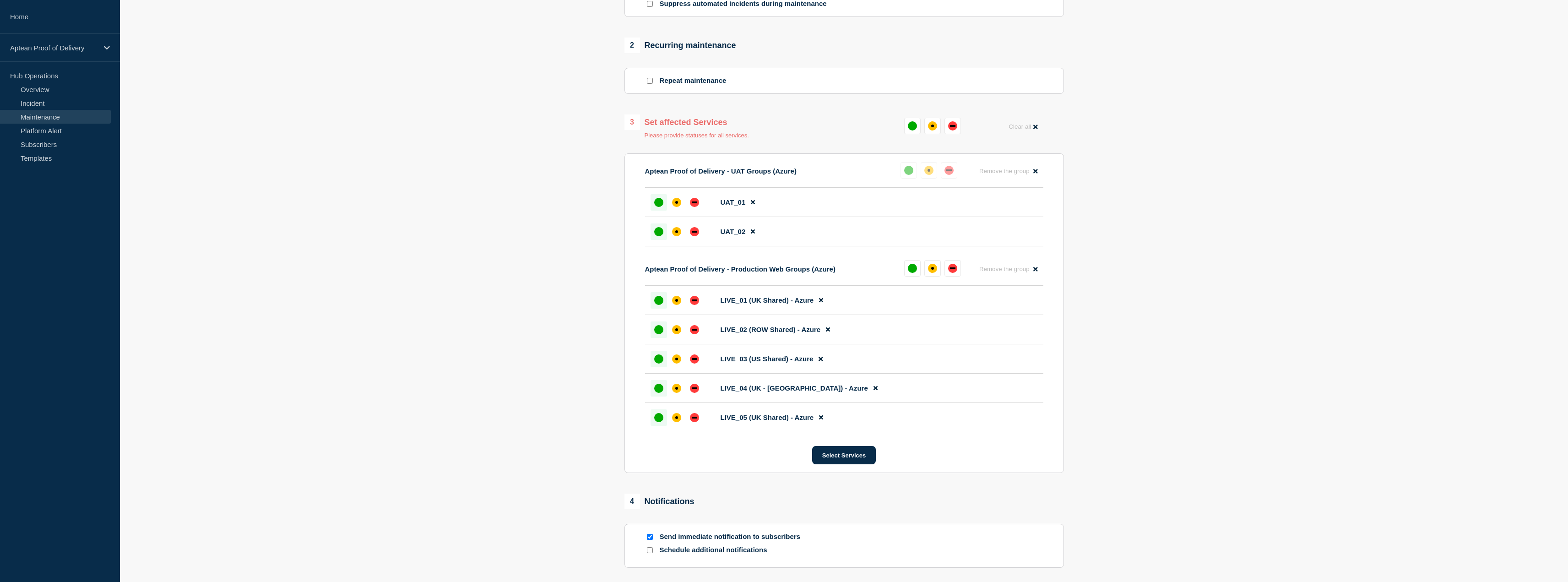
click at [662, 420] on div "up" at bounding box center [658, 417] width 9 height 9
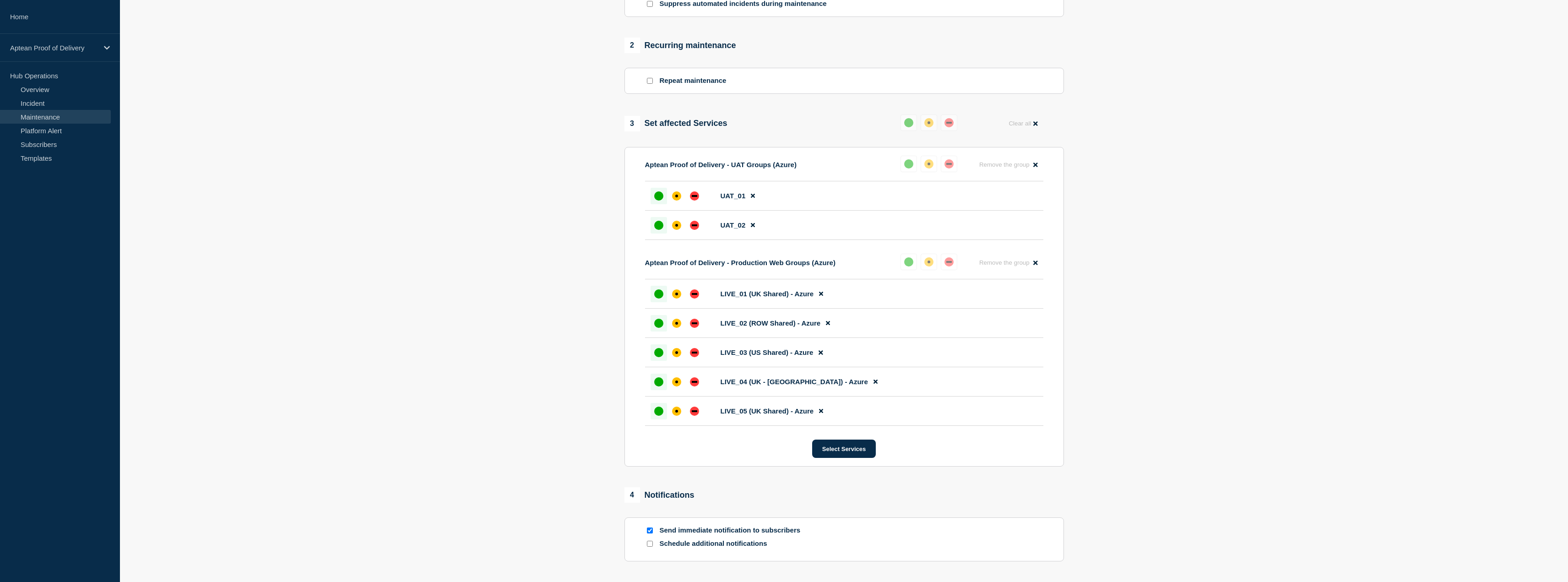
click at [484, 372] on section "1 Provide details Title (required) Aptean Proof of Delivery - Mobile App 6.7 St…" at bounding box center [844, 174] width 1448 height 898
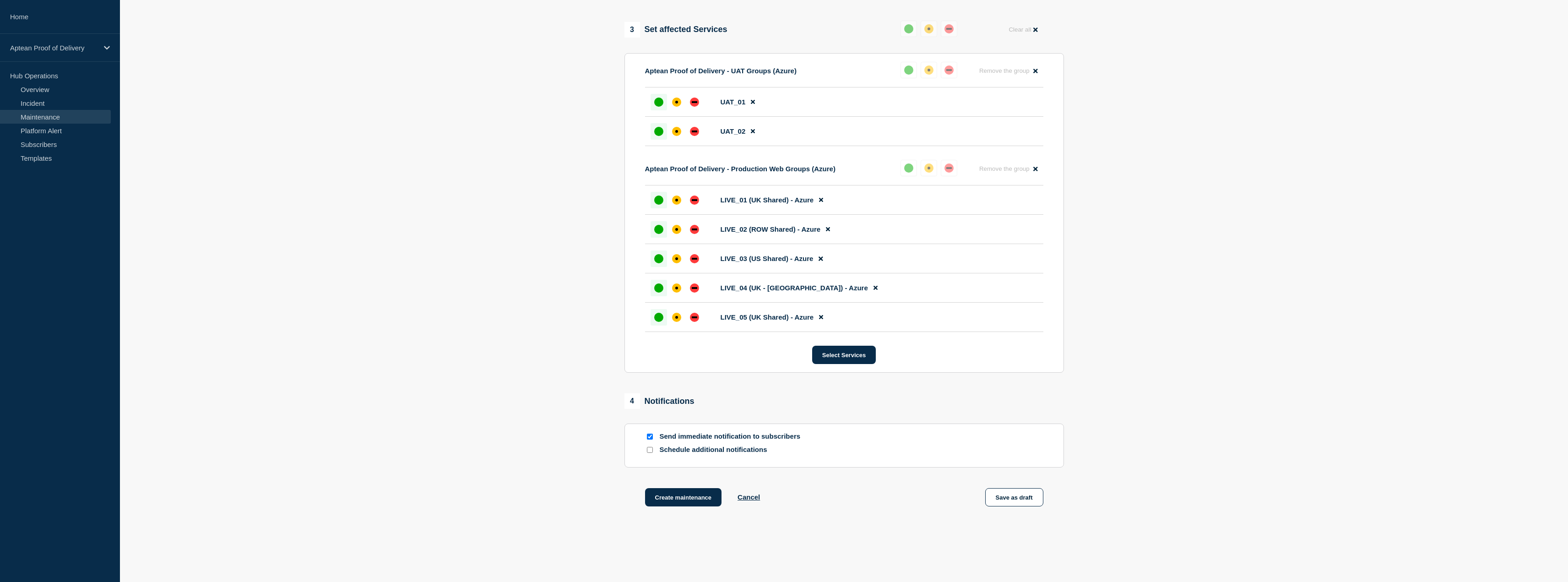
scroll to position [479, 0]
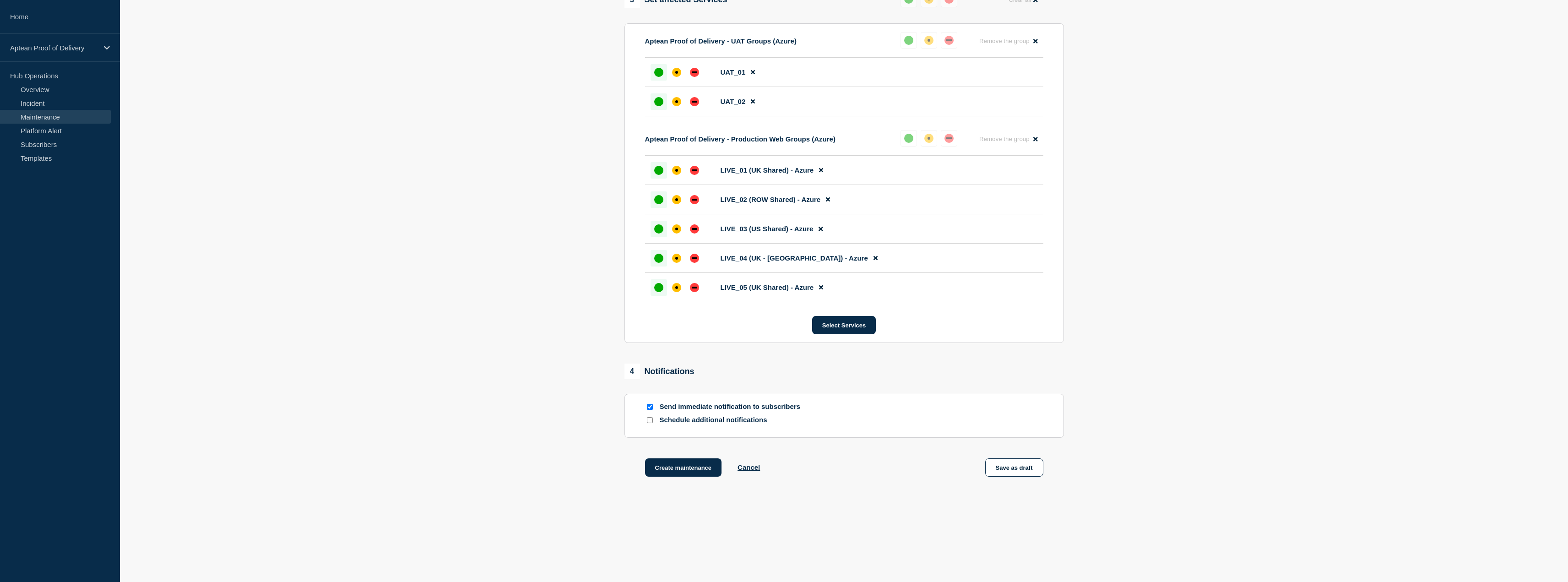
click at [648, 420] on input "Schedule additional notifications" at bounding box center [650, 420] width 6 height 6
checkbox input "true"
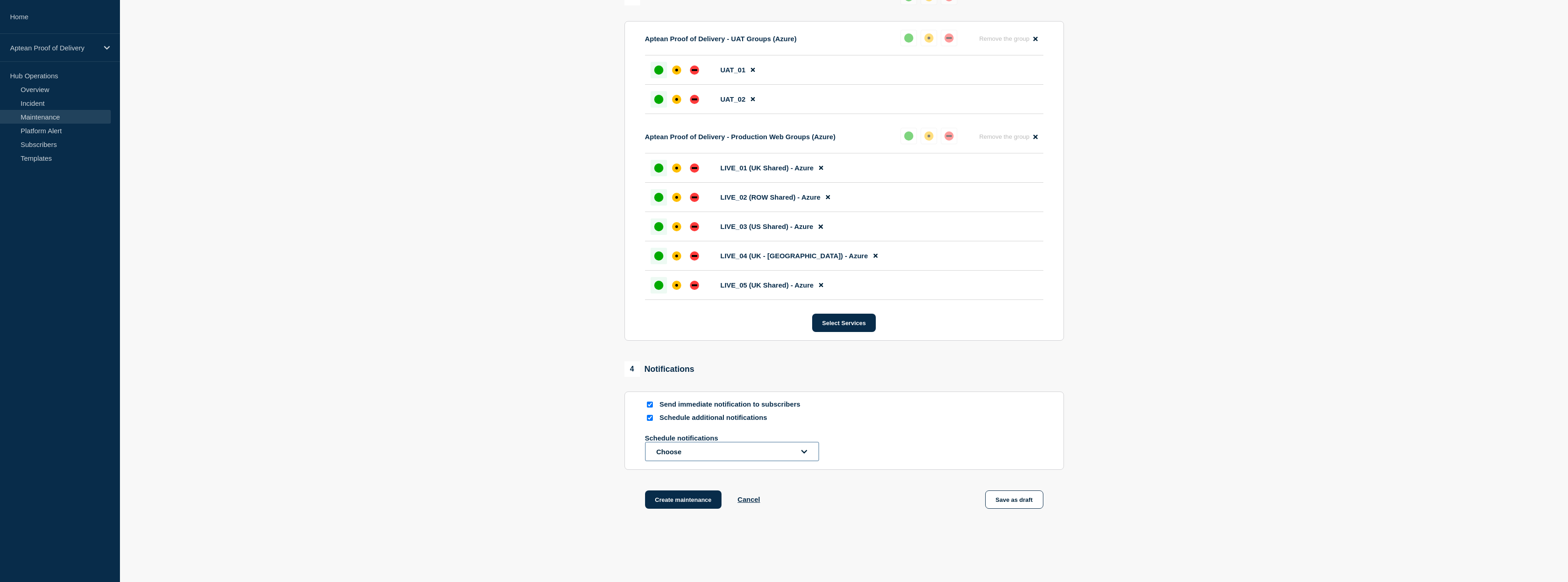
click at [685, 452] on button "Choose" at bounding box center [732, 451] width 174 height 20
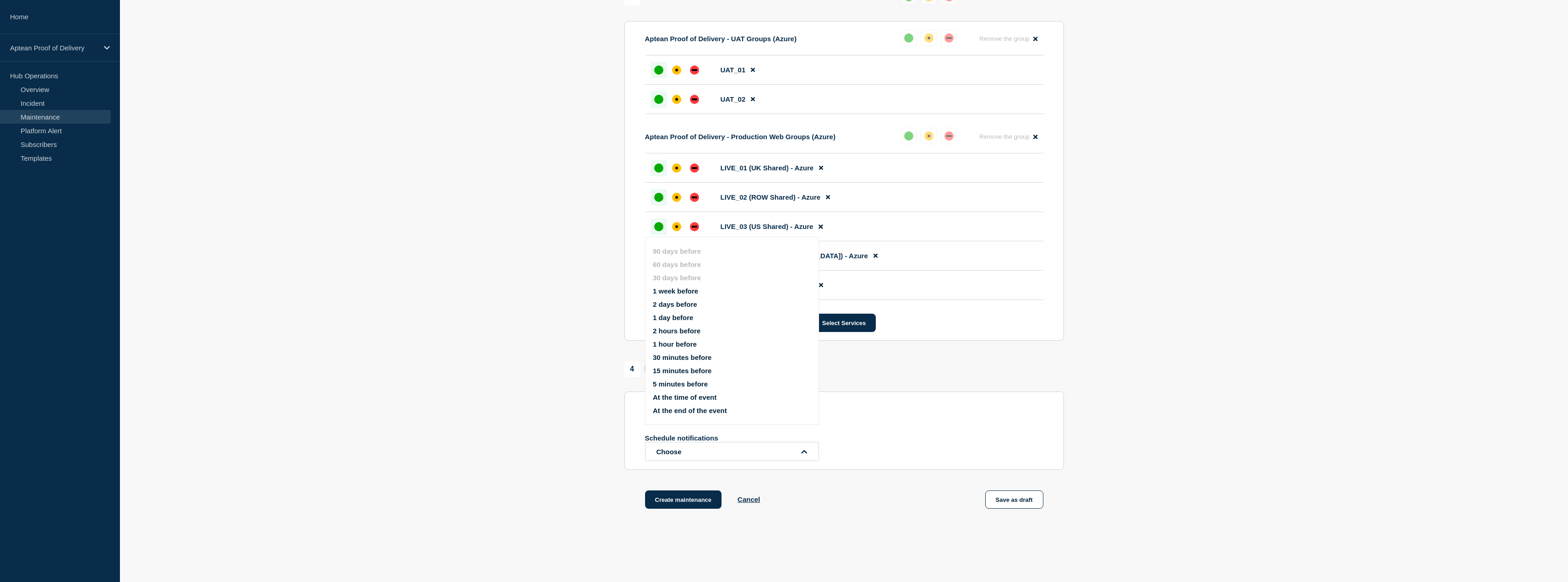
click at [682, 291] on button "1 week before" at bounding box center [675, 291] width 45 height 8
click at [665, 471] on button "Choose" at bounding box center [732, 471] width 174 height 20
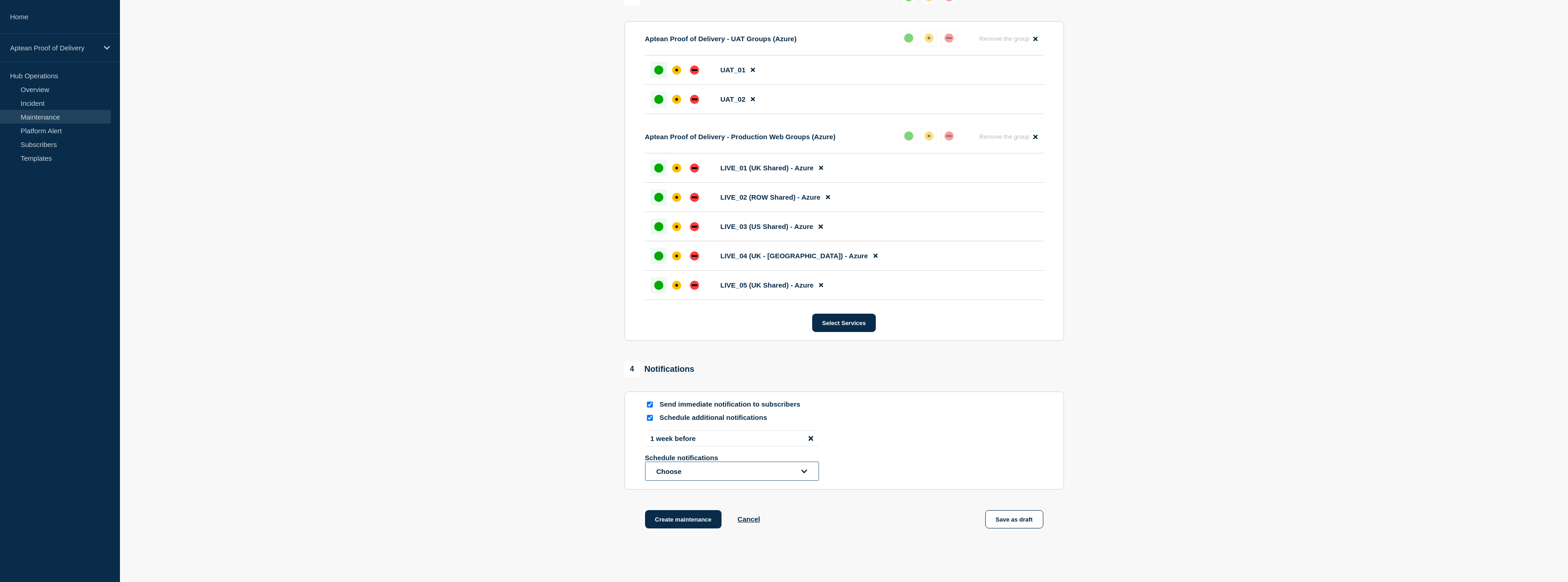
click at [674, 472] on button "Choose" at bounding box center [732, 471] width 174 height 20
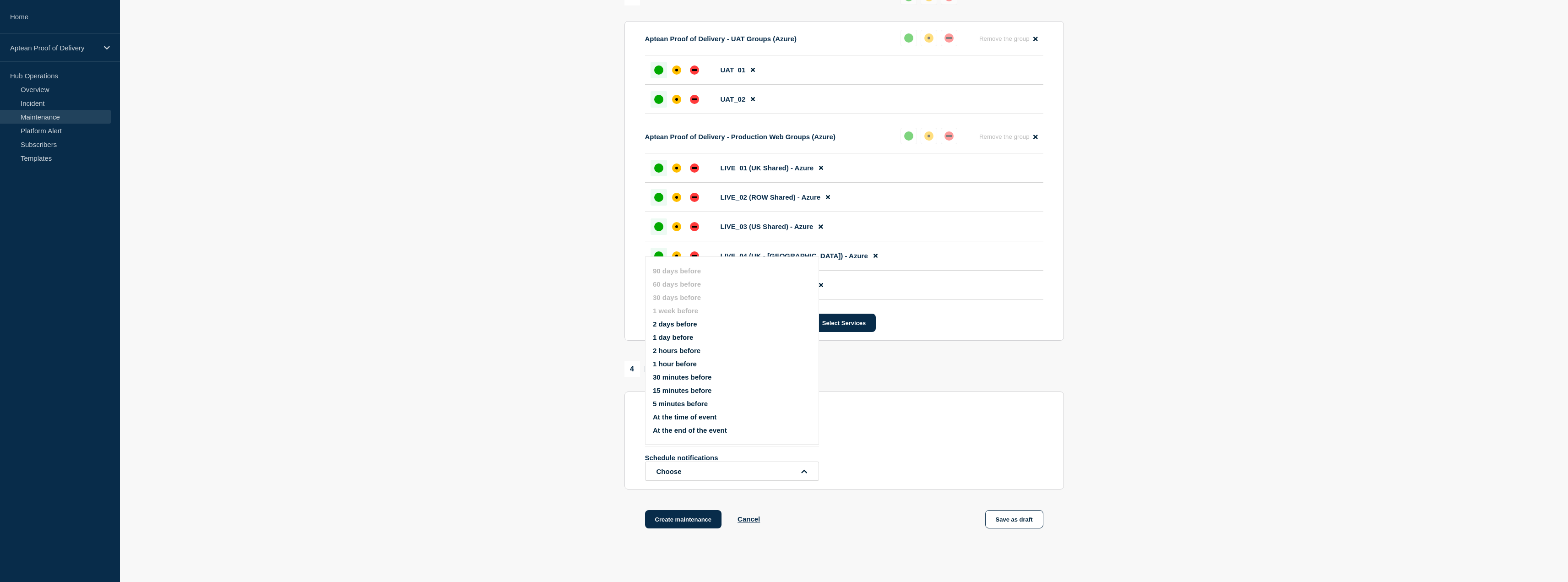
click at [673, 338] on button "1 day before" at bounding box center [672, 337] width 40 height 8
click at [473, 426] on section "1 Provide details Title (required) Aptean Proof of Delivery - Mobile App 6.7 St…" at bounding box center [844, 83] width 1448 height 968
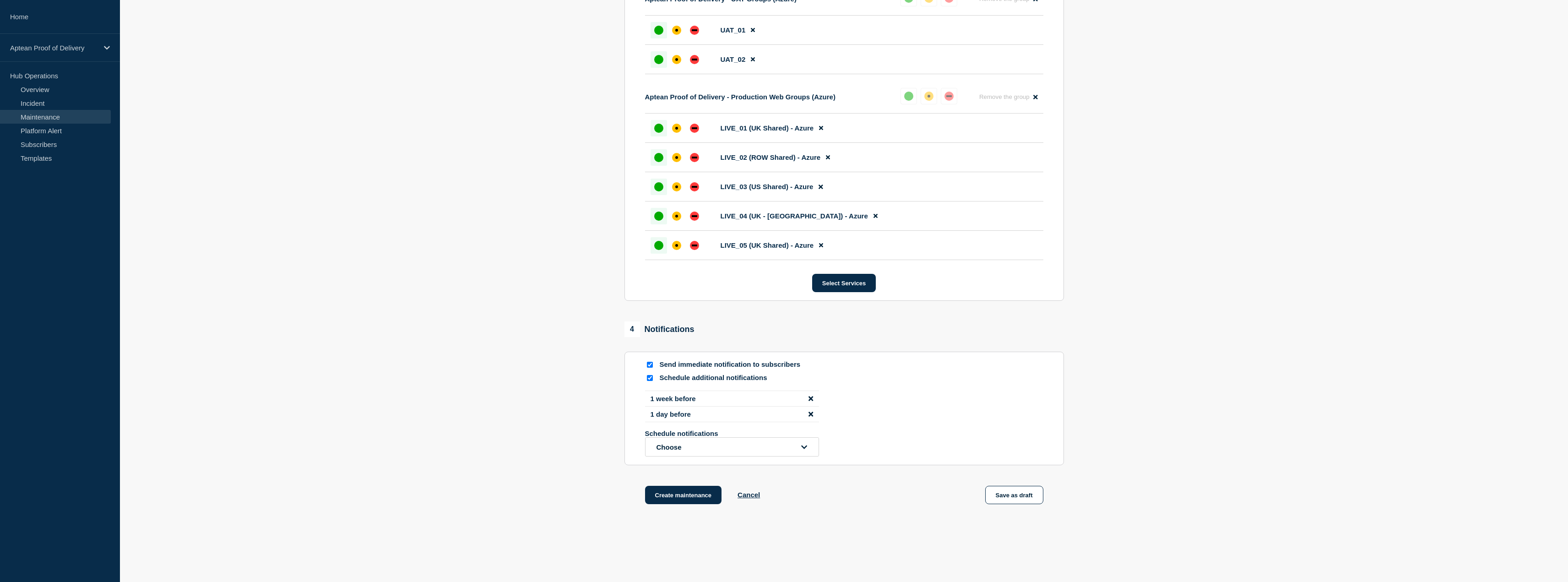
scroll to position [525, 0]
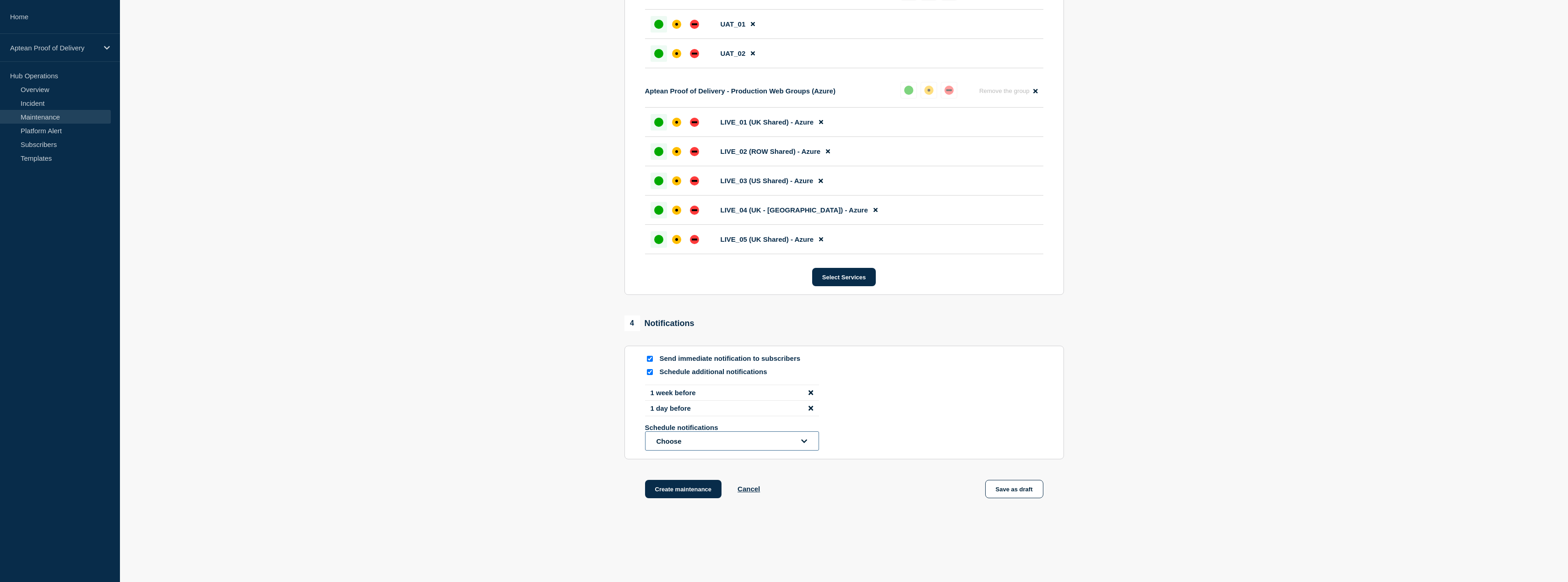
click at [699, 445] on button "Choose" at bounding box center [732, 440] width 174 height 20
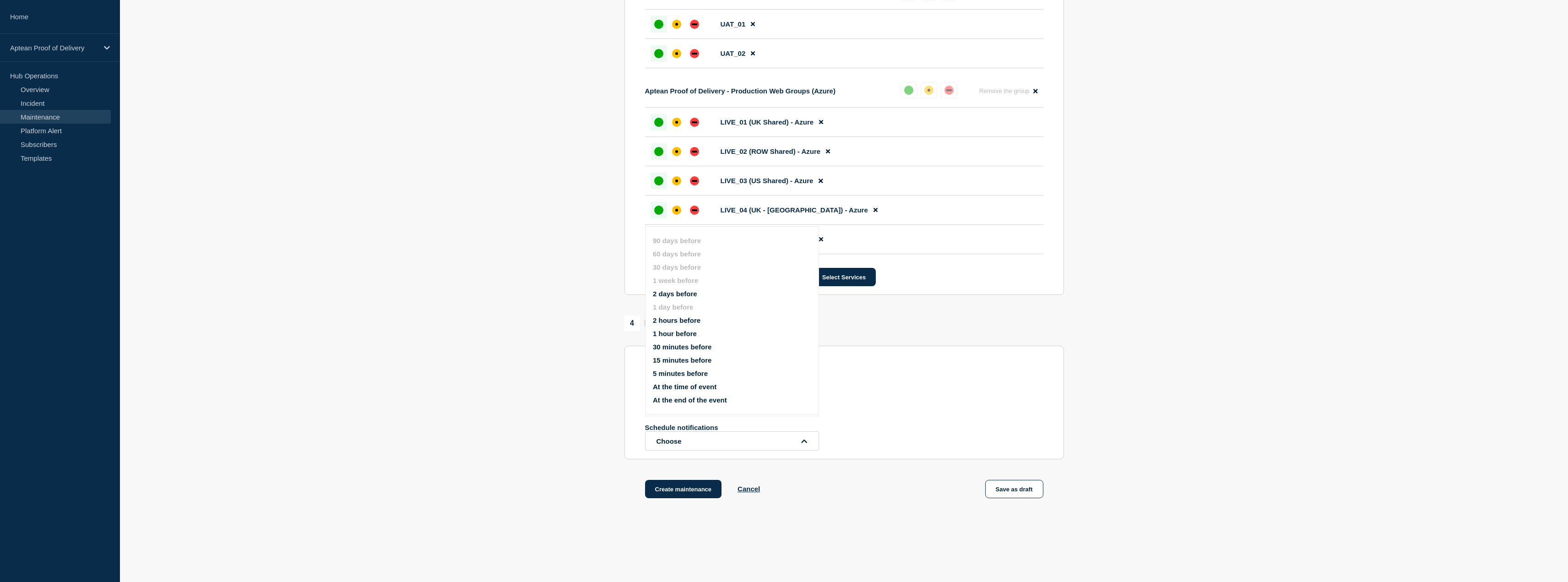
click at [597, 450] on section "1 Provide details Title (required) Aptean Proof of Delivery - Mobile App 6.7 St…" at bounding box center [844, 37] width 1448 height 968
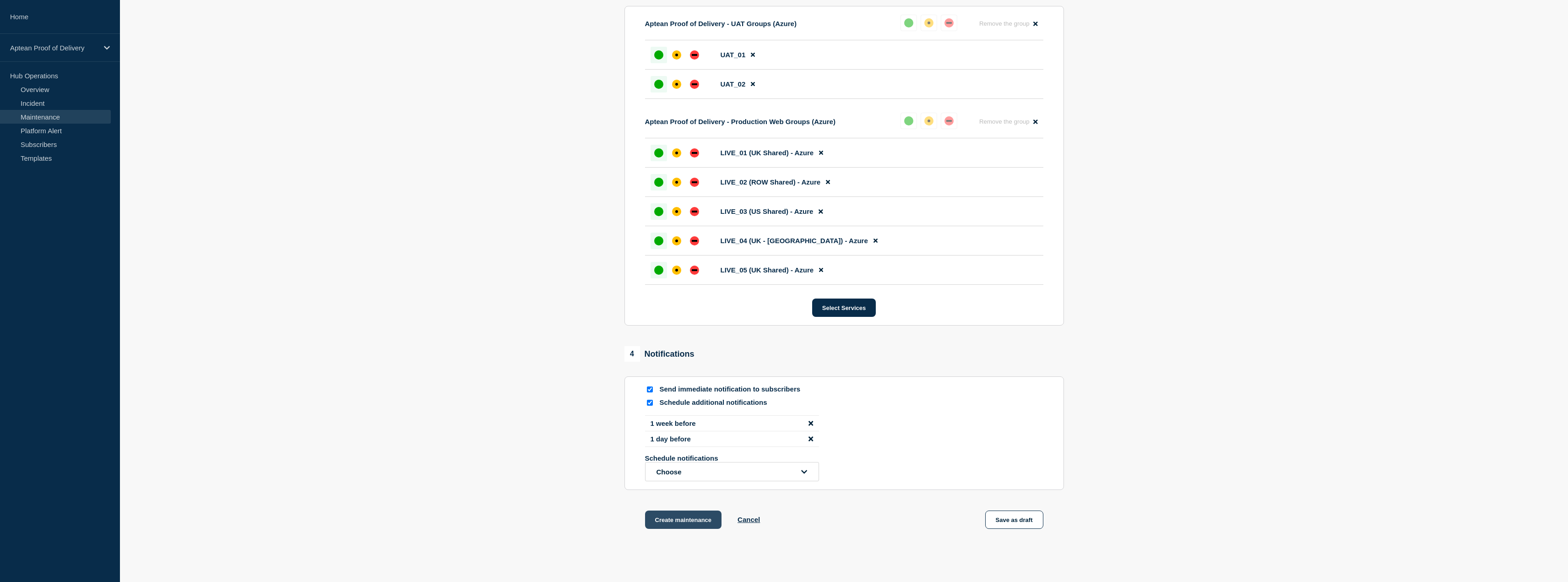
scroll to position [549, 0]
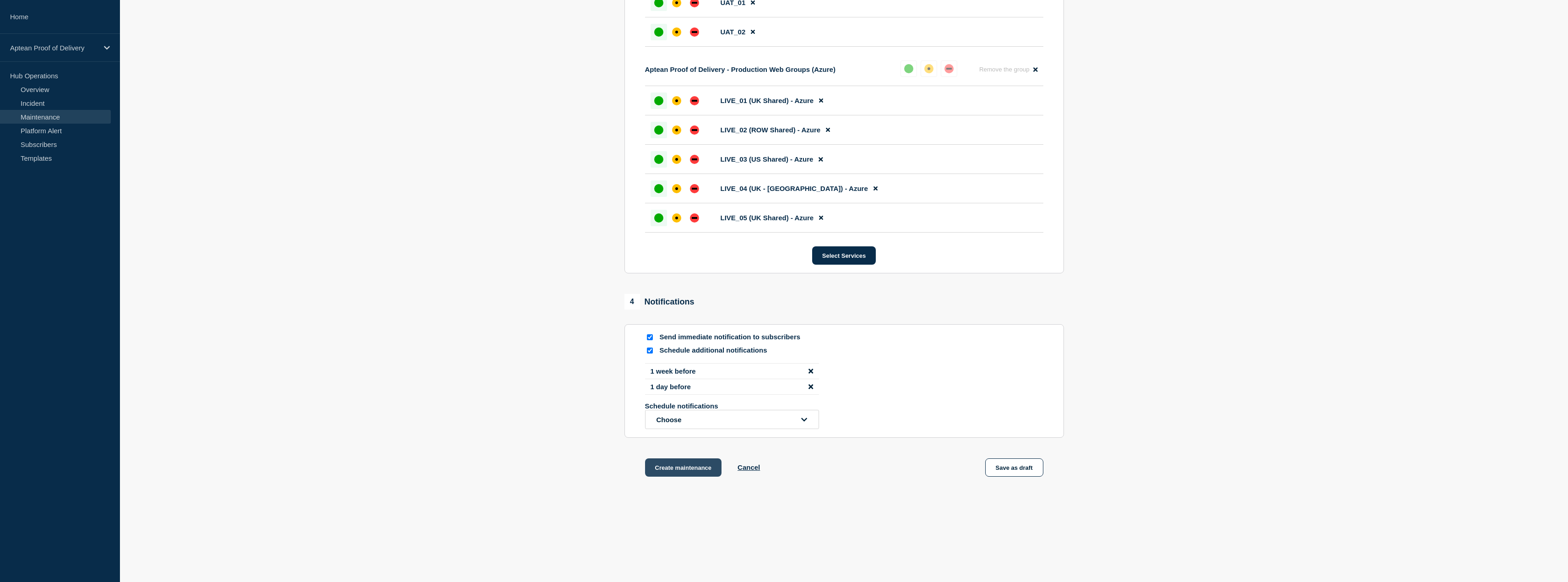
click at [693, 470] on button "Create maintenance" at bounding box center [683, 467] width 77 height 19
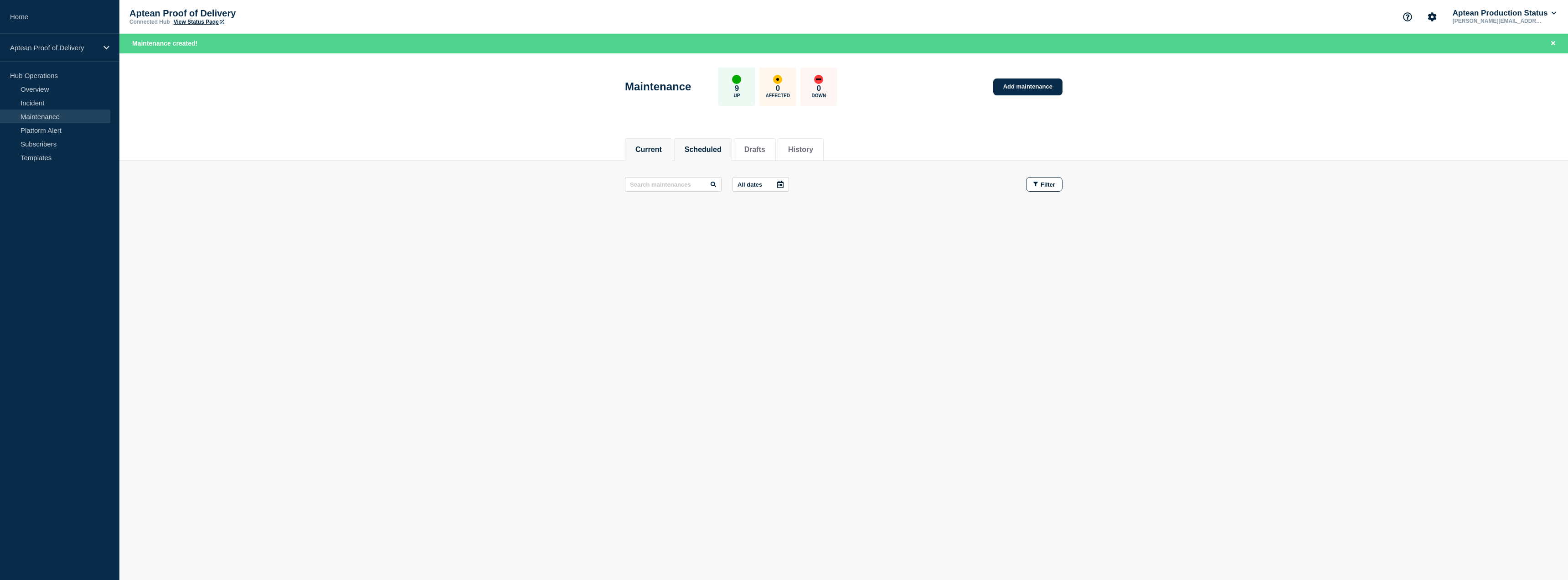
click at [715, 145] on button "Scheduled" at bounding box center [703, 149] width 37 height 8
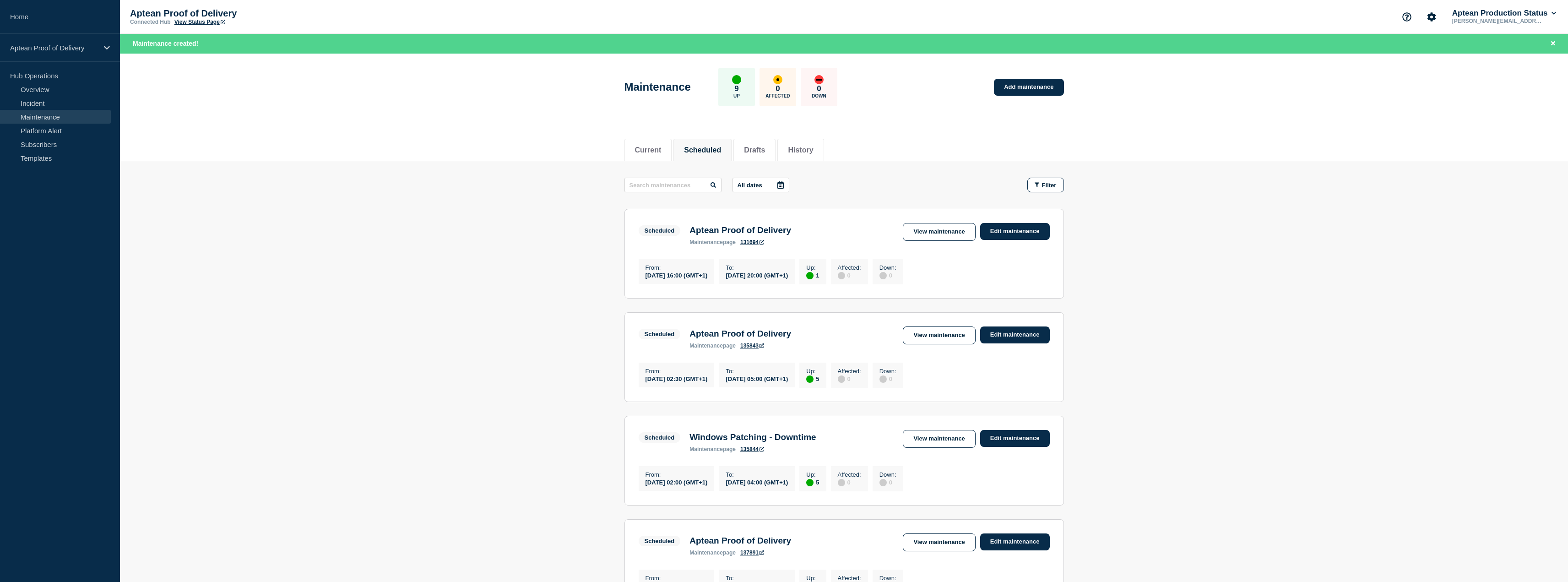
click at [201, 20] on link "View Status Page" at bounding box center [200, 21] width 51 height 7
click at [203, 19] on link "View Status Page" at bounding box center [200, 21] width 51 height 7
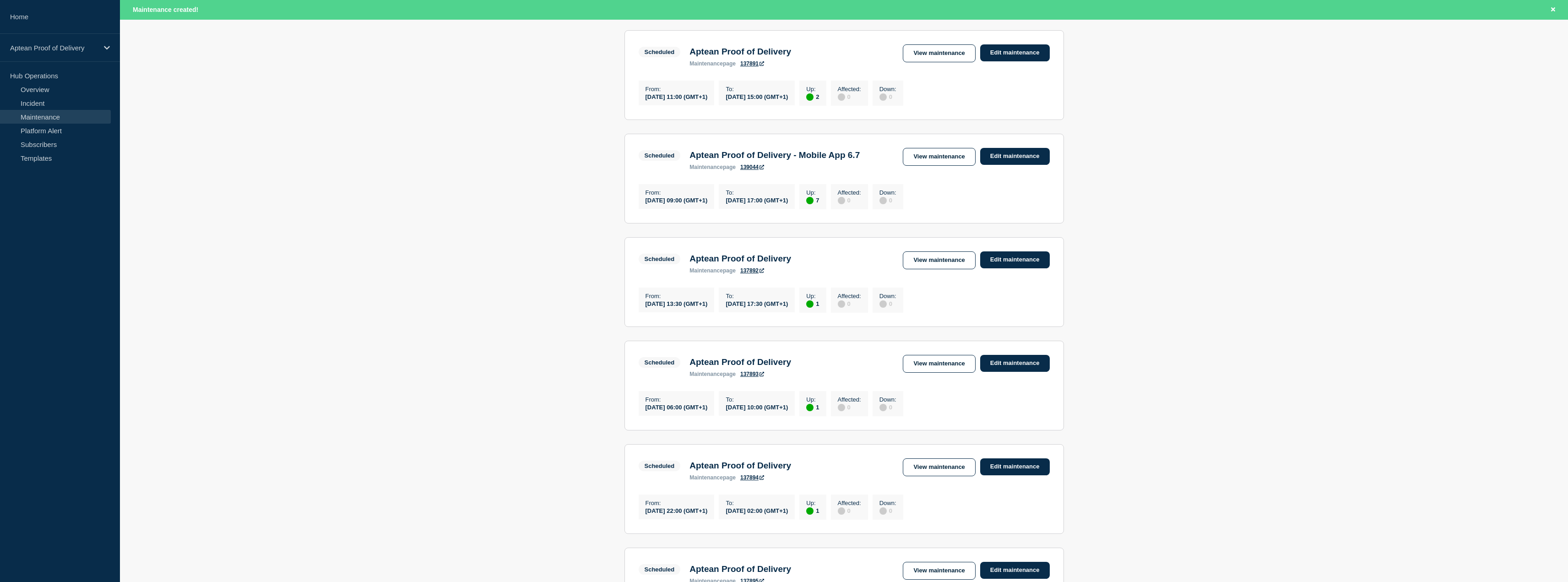
scroll to position [503, 0]
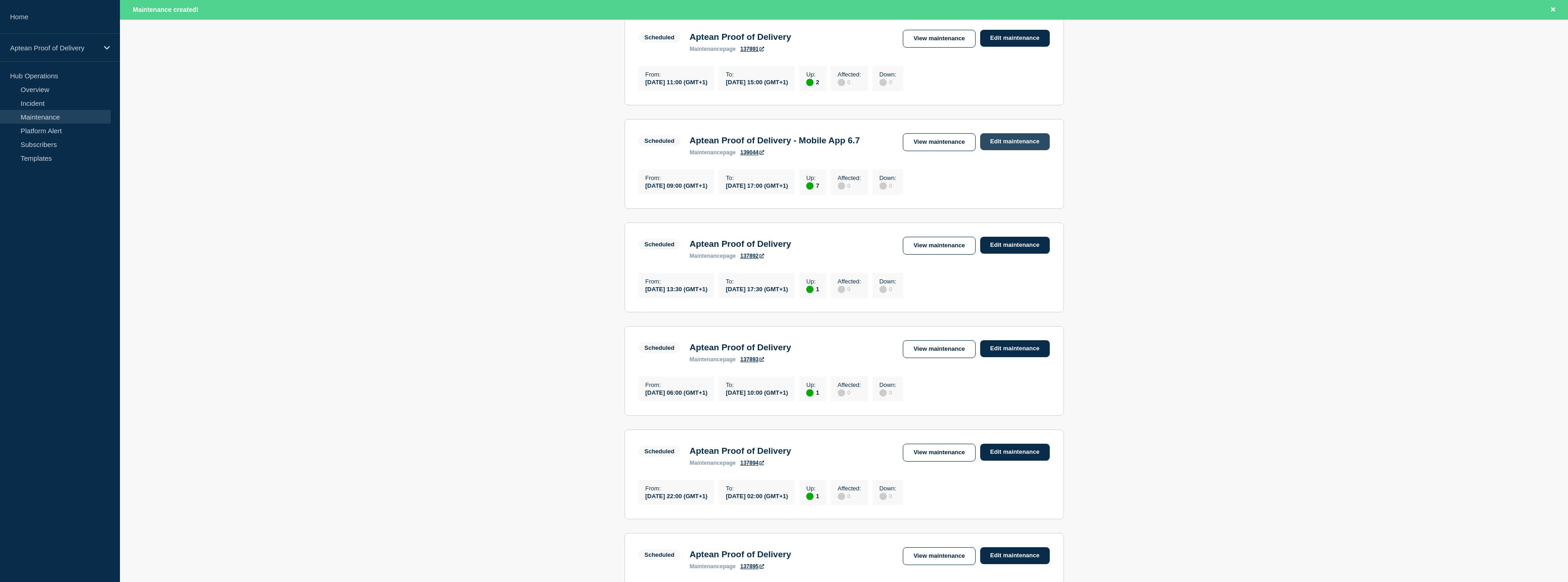
click at [1006, 150] on link "Edit maintenance" at bounding box center [1014, 141] width 69 height 17
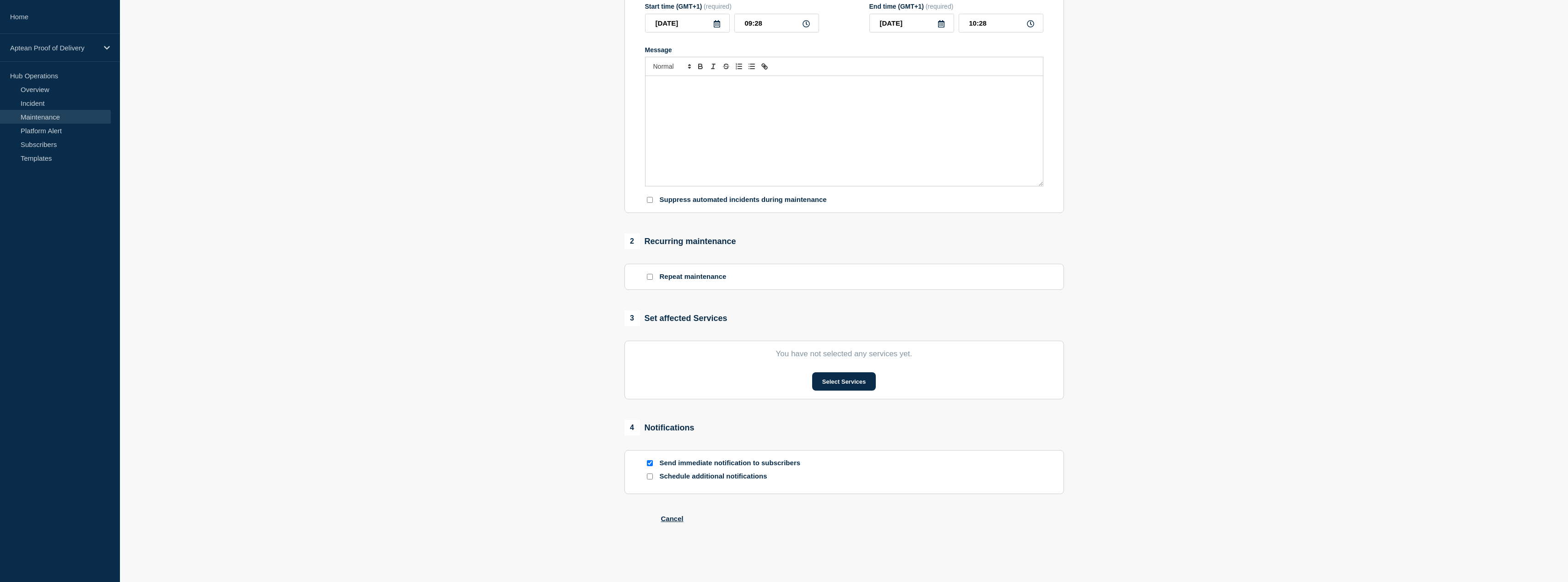
scroll to position [160, 0]
type input "Aptean Proof of Delivery - Mobile App 6.7"
type input "[DATE]"
type input "09:00"
type input "[DATE]"
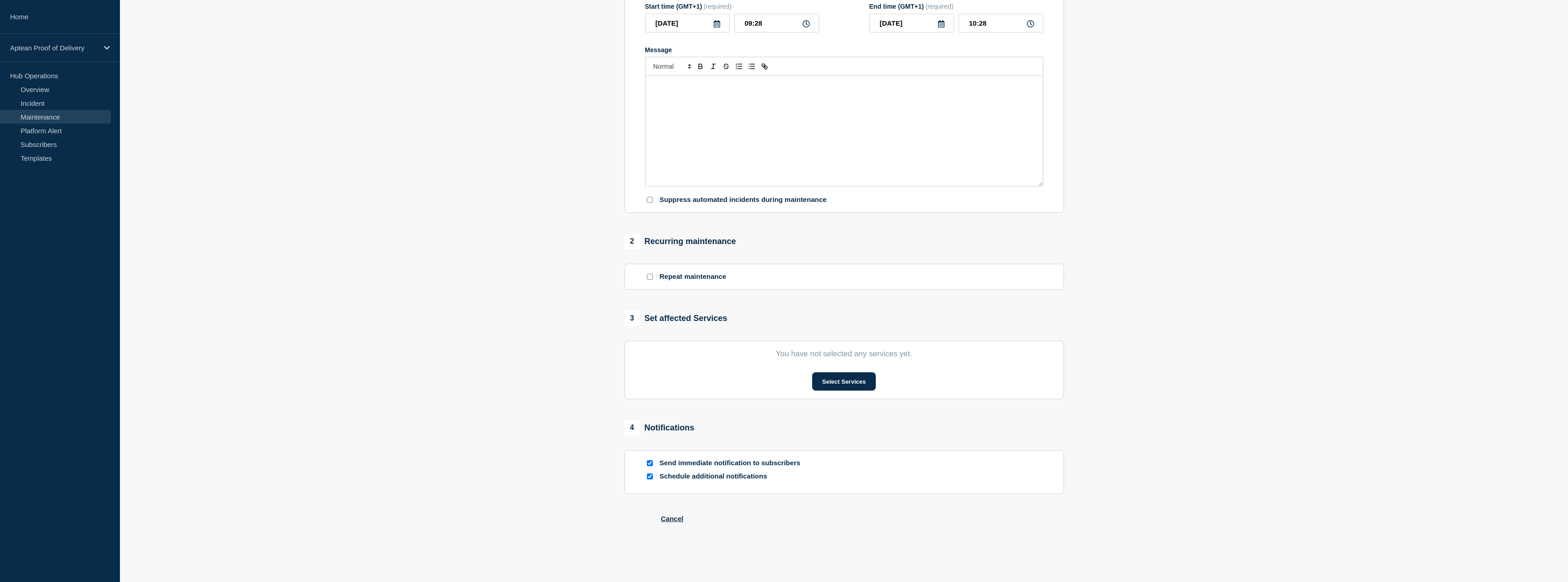
type input "17:00"
checkbox input "true"
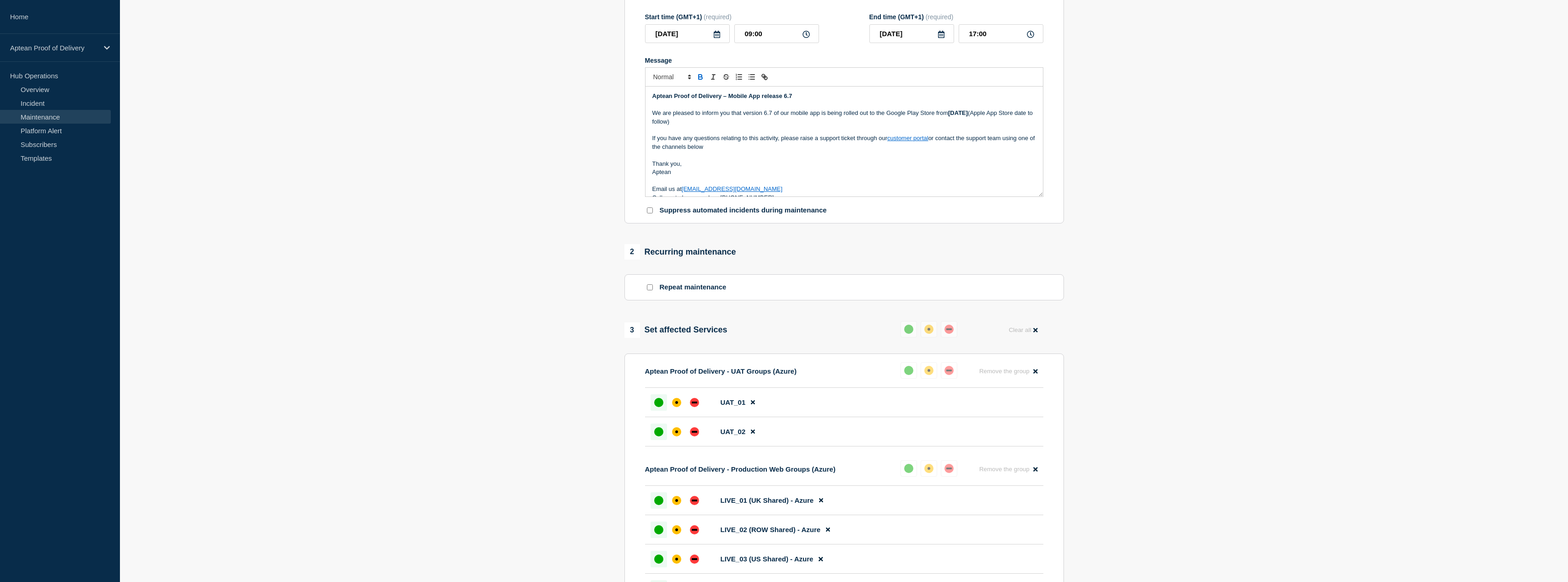
scroll to position [186, 0]
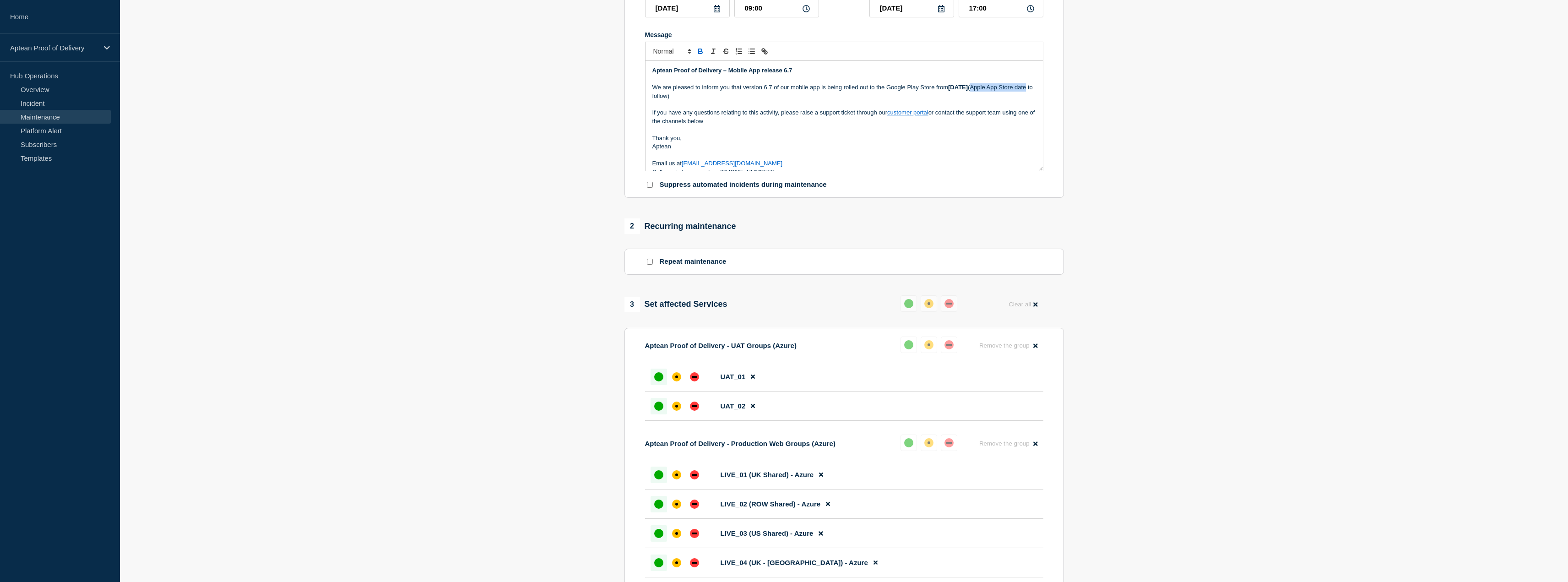
drag, startPoint x: 669, startPoint y: 102, endPoint x: 726, endPoint y: 102, distance: 57.0
click at [726, 101] on p "We are pleased to inform you that version 6.7 of our mobile app is being rolled…" at bounding box center [844, 91] width 384 height 17
click at [699, 108] on p "Message" at bounding box center [844, 104] width 384 height 8
click at [527, 209] on section "1 Provide details Title (required) Aptean Proof of Delivery - Mobile App 6.7 St…" at bounding box center [844, 389] width 1448 height 968
drag, startPoint x: 669, startPoint y: 102, endPoint x: 726, endPoint y: 101, distance: 57.0
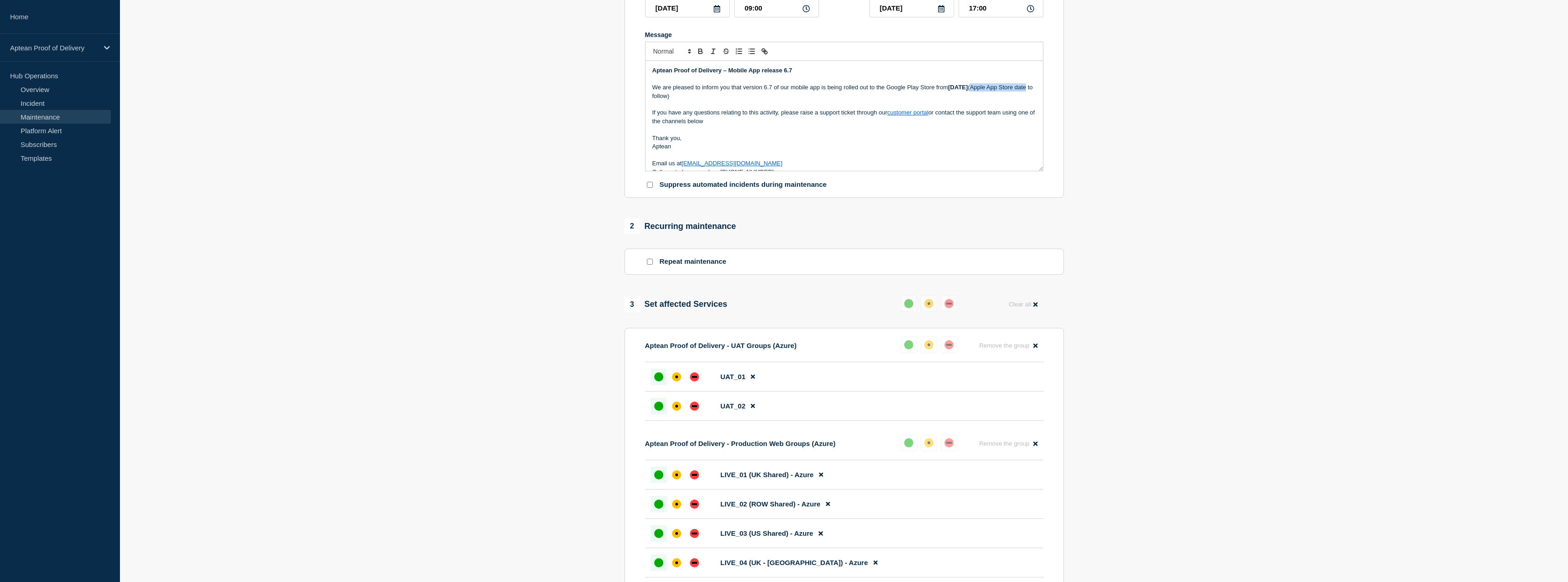
click at [726, 101] on p "We are pleased to inform you that version 6.7 of our mobile app is being rolled…" at bounding box center [844, 91] width 384 height 17
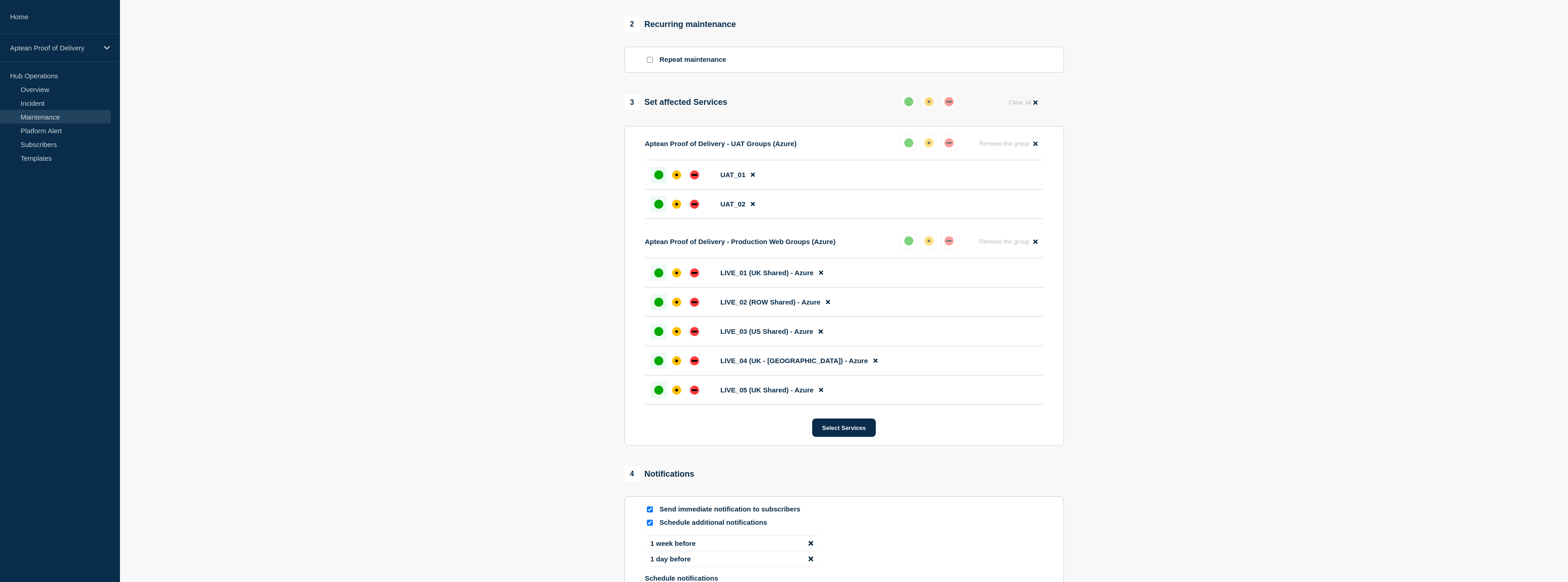
scroll to position [460, 0]
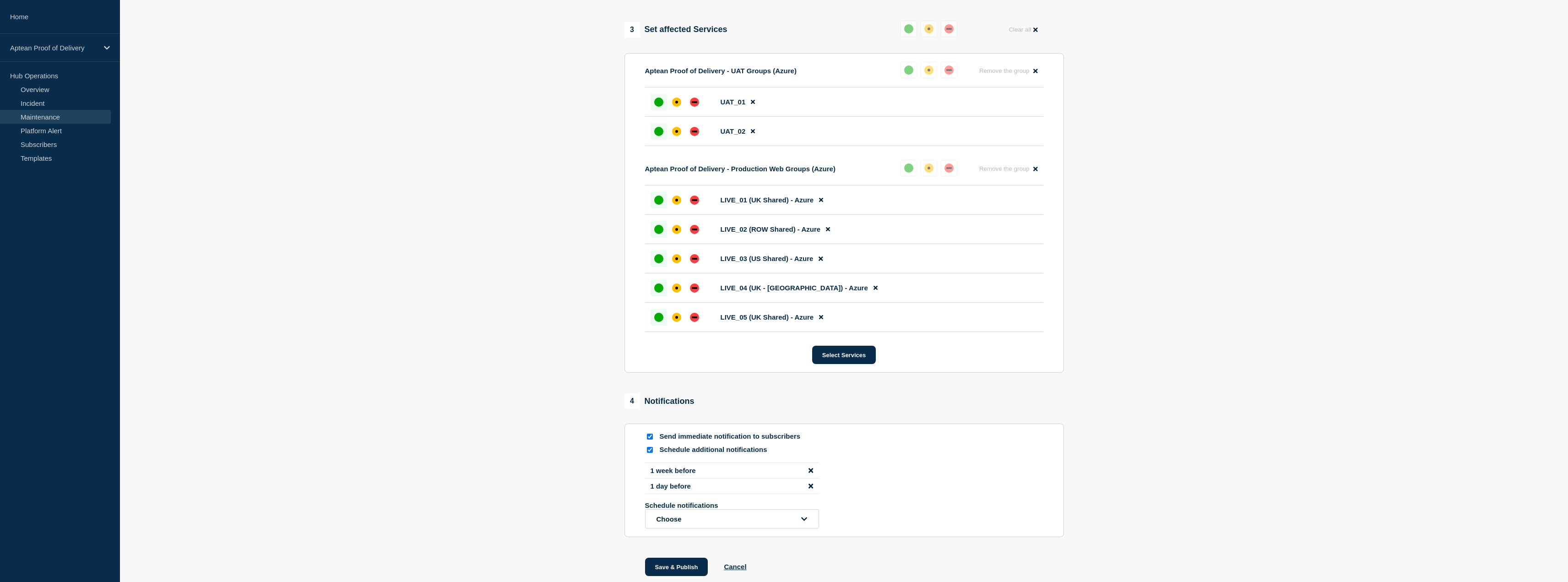
click at [648, 439] on input "Send immediate notification to subscribers" at bounding box center [650, 436] width 6 height 6
checkbox input "false"
click at [688, 570] on button "Save & Publish" at bounding box center [676, 566] width 64 height 19
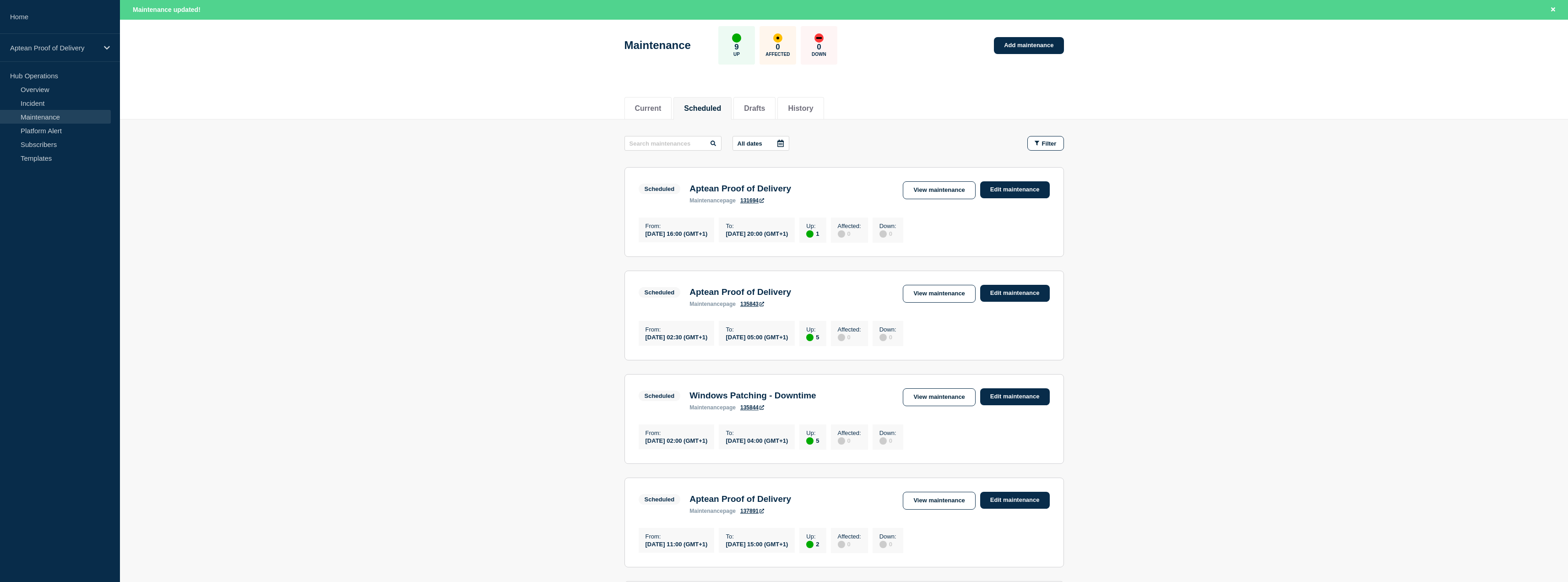
scroll to position [46, 0]
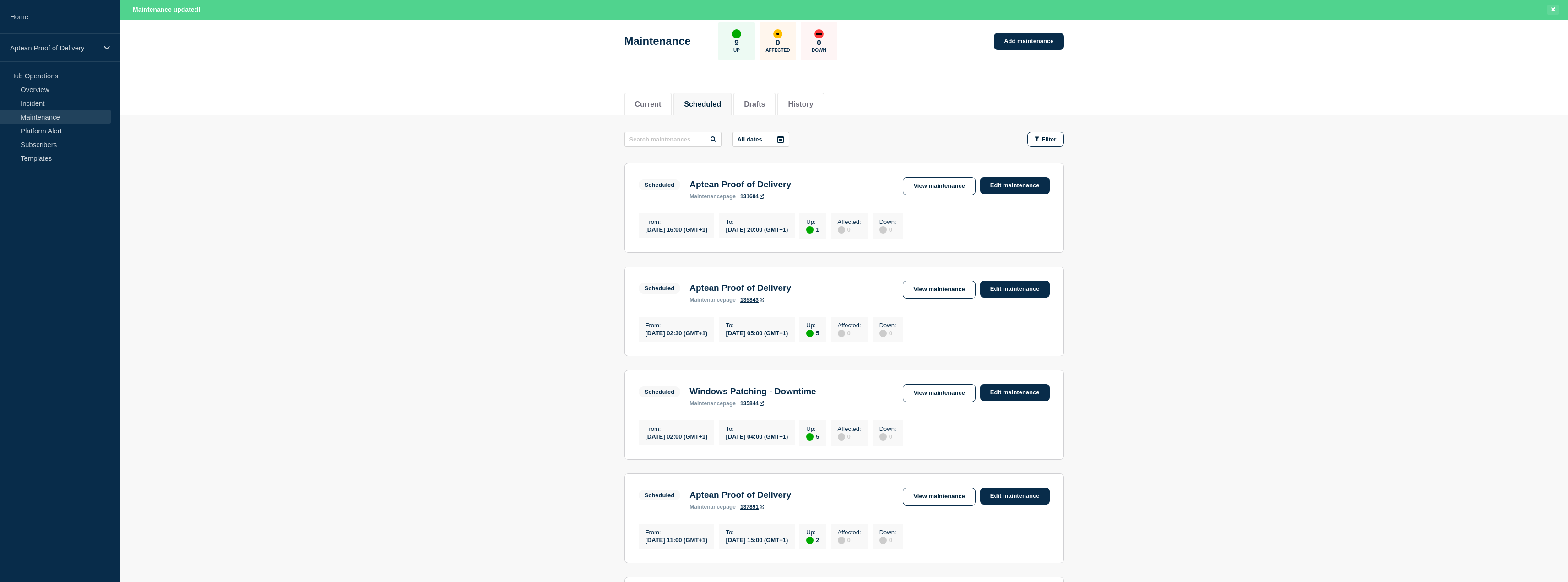
click at [1549, 10] on button "Close banner" at bounding box center [1553, 10] width 12 height 11
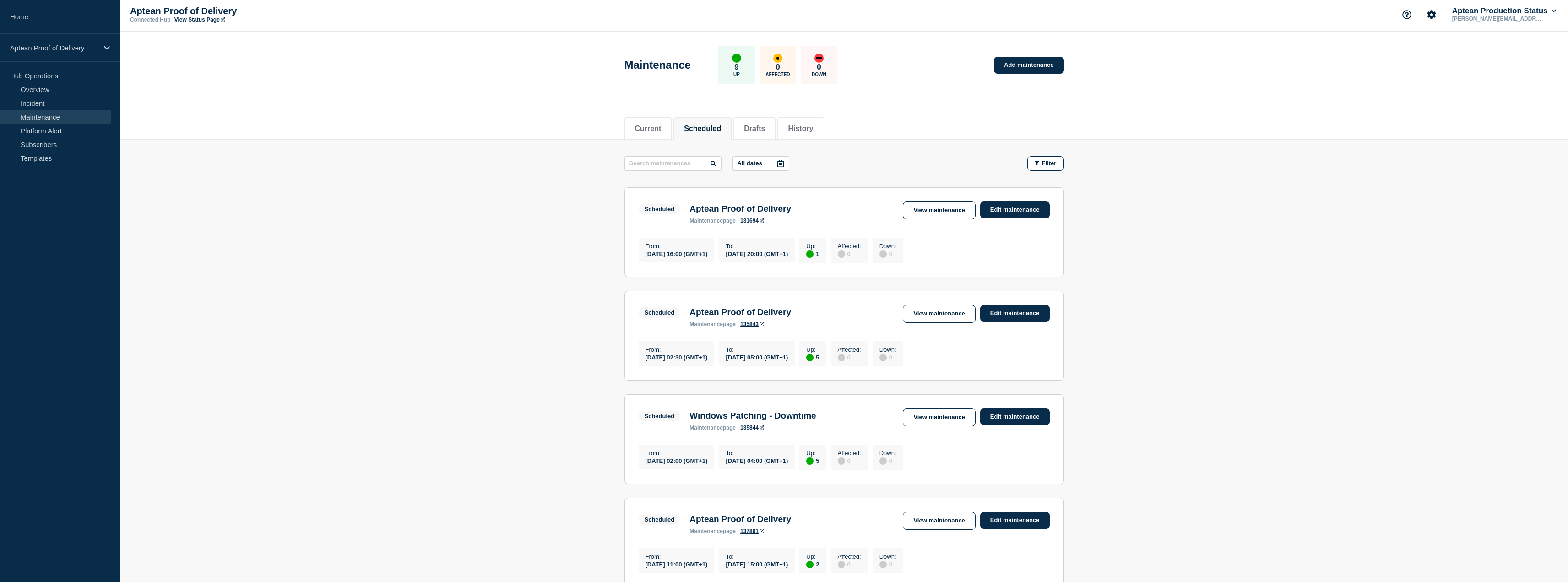
scroll to position [0, 0]
click at [204, 23] on link "View Status Page" at bounding box center [200, 21] width 51 height 7
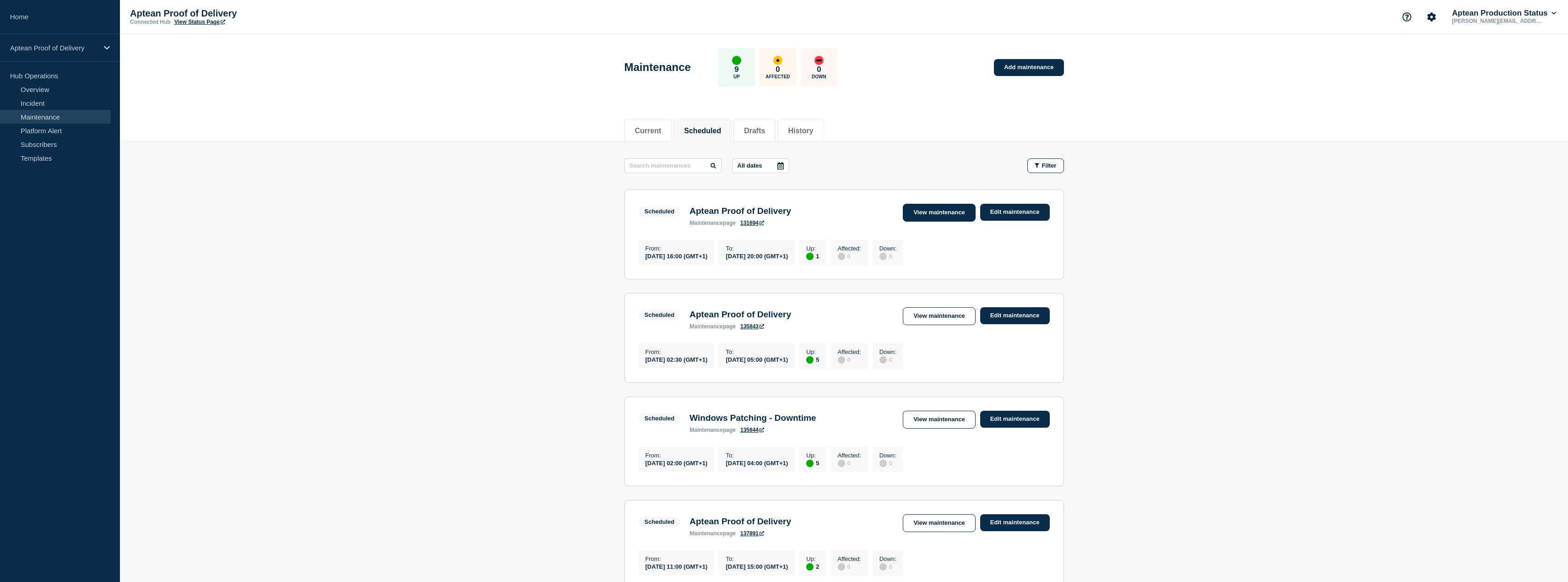
click at [935, 213] on link "View maintenance" at bounding box center [939, 213] width 72 height 18
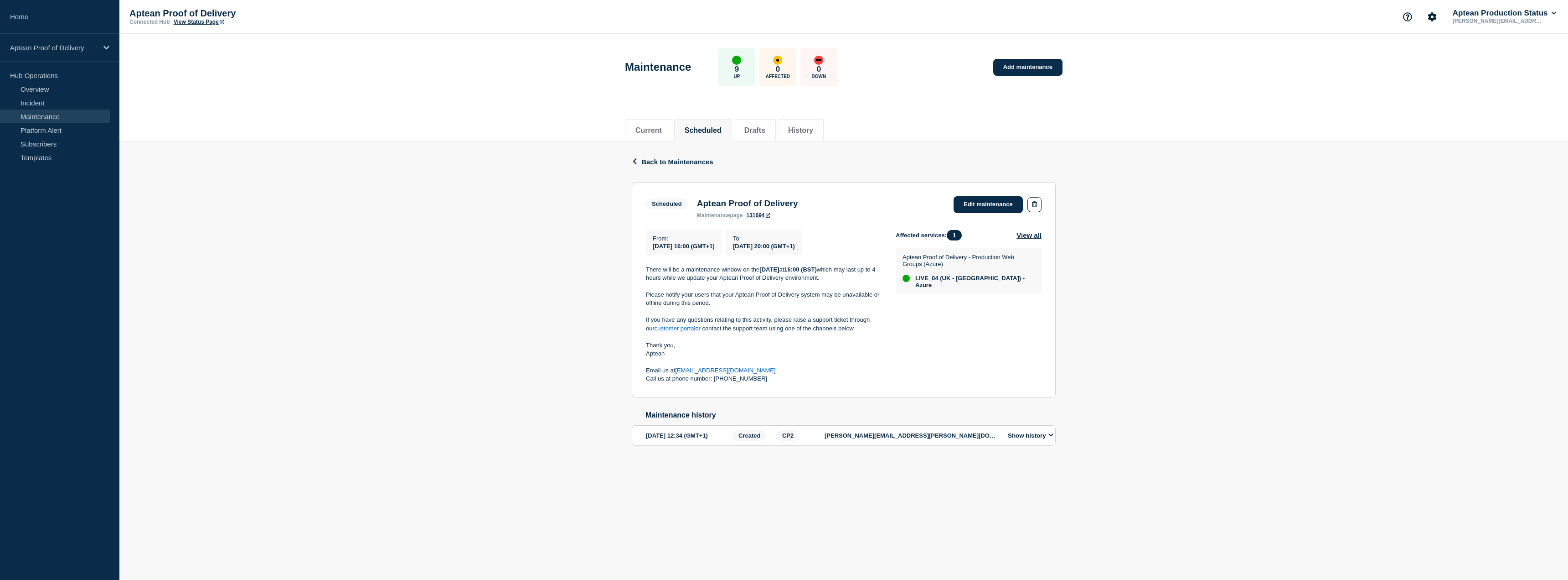
drag, startPoint x: 646, startPoint y: 322, endPoint x: 774, endPoint y: 383, distance: 141.8
click at [774, 383] on div "There will be a maintenance window on the [DATE] 16:00 (BST) which may last up …" at bounding box center [764, 324] width 235 height 118
drag, startPoint x: 541, startPoint y: 396, endPoint x: 588, endPoint y: 385, distance: 48.3
click at [541, 396] on div "Back Back to Maintenances Scheduled Aptean Proof of Delivery From [DATE] 16:00 …" at bounding box center [843, 308] width 1448 height 334
drag, startPoint x: 771, startPoint y: 383, endPoint x: 641, endPoint y: 324, distance: 142.8
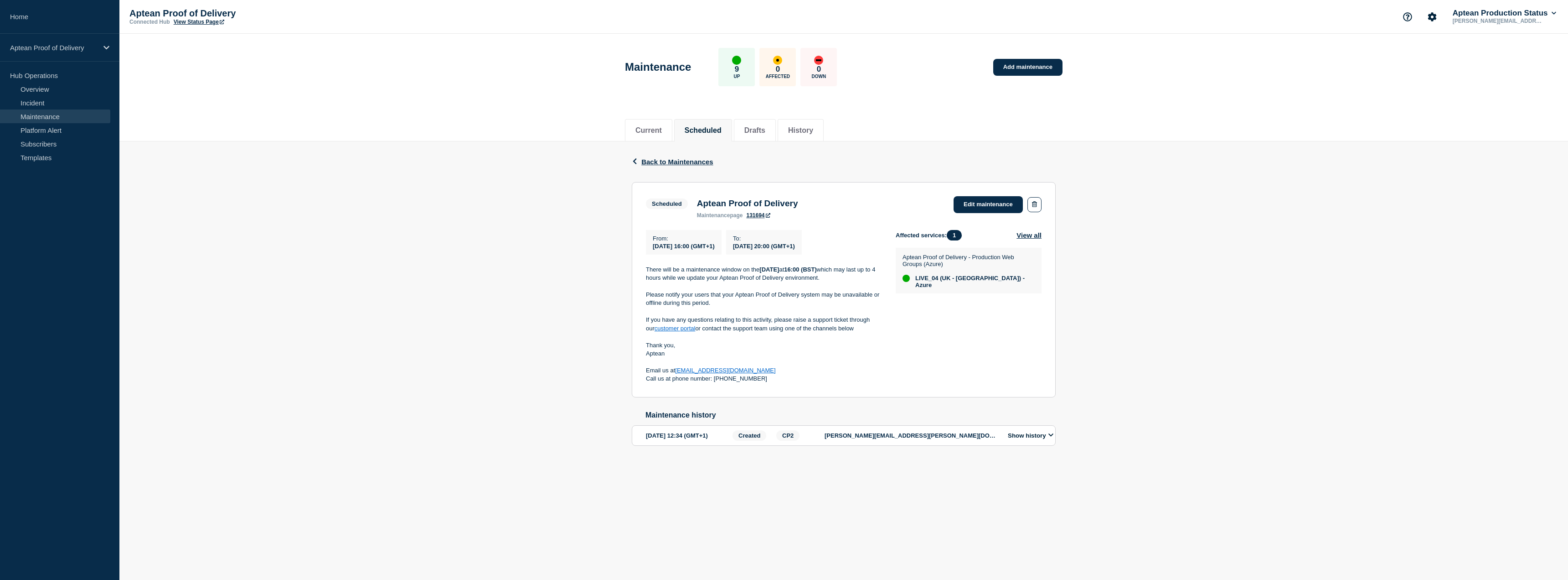
click at [641, 324] on section "Scheduled Aptean Proof of Delivery maintenance page 131694 Edit maintenance Fro…" at bounding box center [843, 289] width 424 height 215
copy div "If you have any questions relating to this activity, please raise a support tic…"
drag, startPoint x: 993, startPoint y: 105, endPoint x: 947, endPoint y: 106, distance: 46.0
click at [993, 105] on header "Maintenance 9 Up 0 Affected 0 Down Add maintenance" at bounding box center [843, 72] width 1448 height 76
click at [65, 51] on p "Aptean Proof of Delivery" at bounding box center [53, 48] width 88 height 8
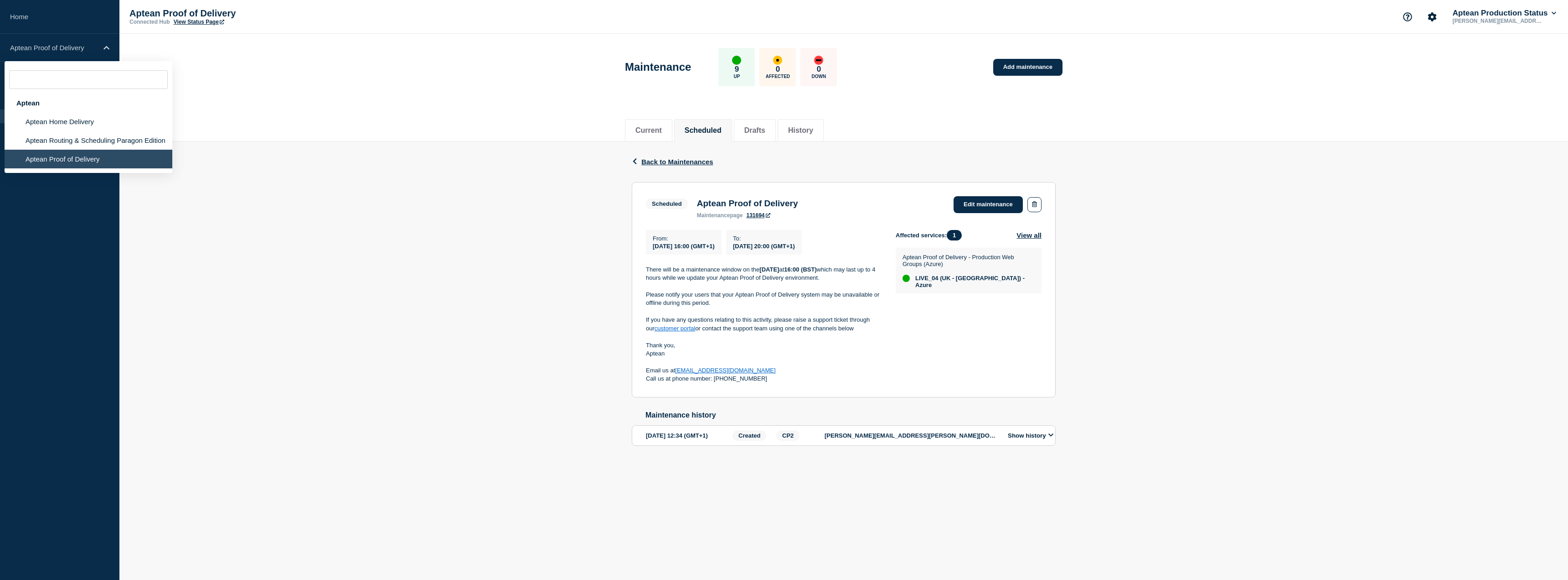
click at [307, 71] on header "Maintenance 9 Up 0 Affected 0 Down Add maintenance" at bounding box center [843, 72] width 1448 height 76
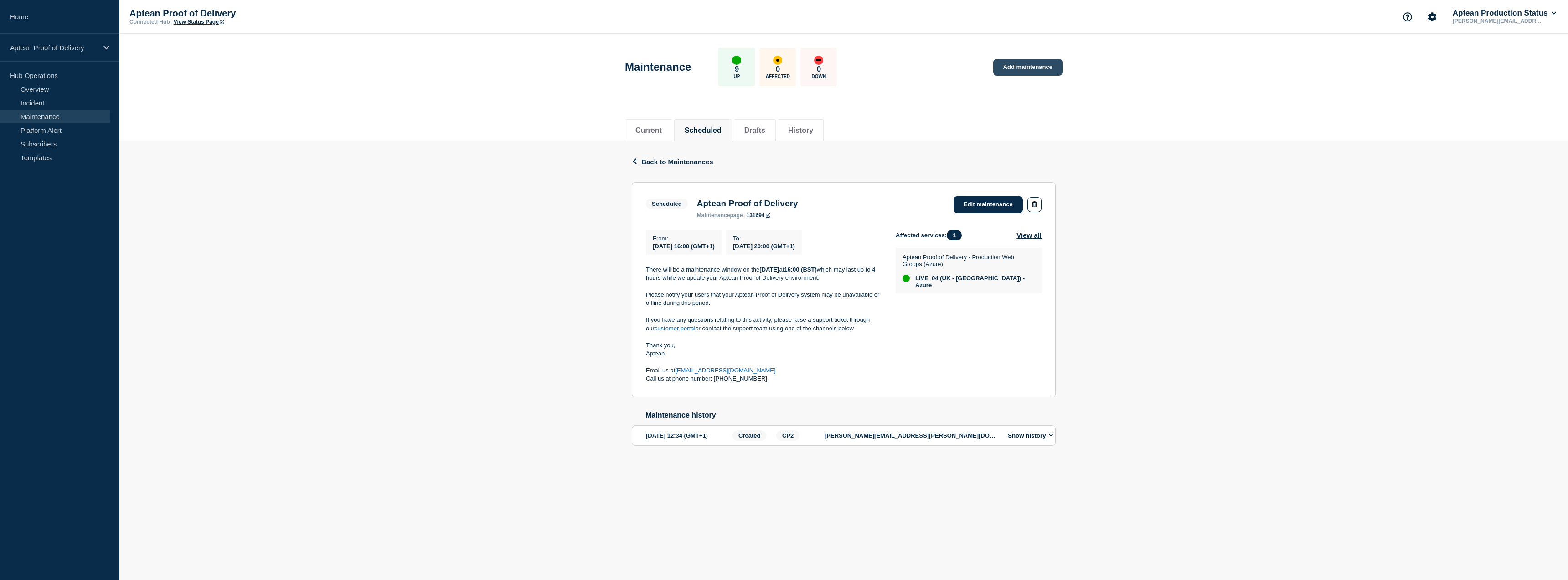
click at [1051, 64] on link "Add maintenance" at bounding box center [1027, 66] width 69 height 17
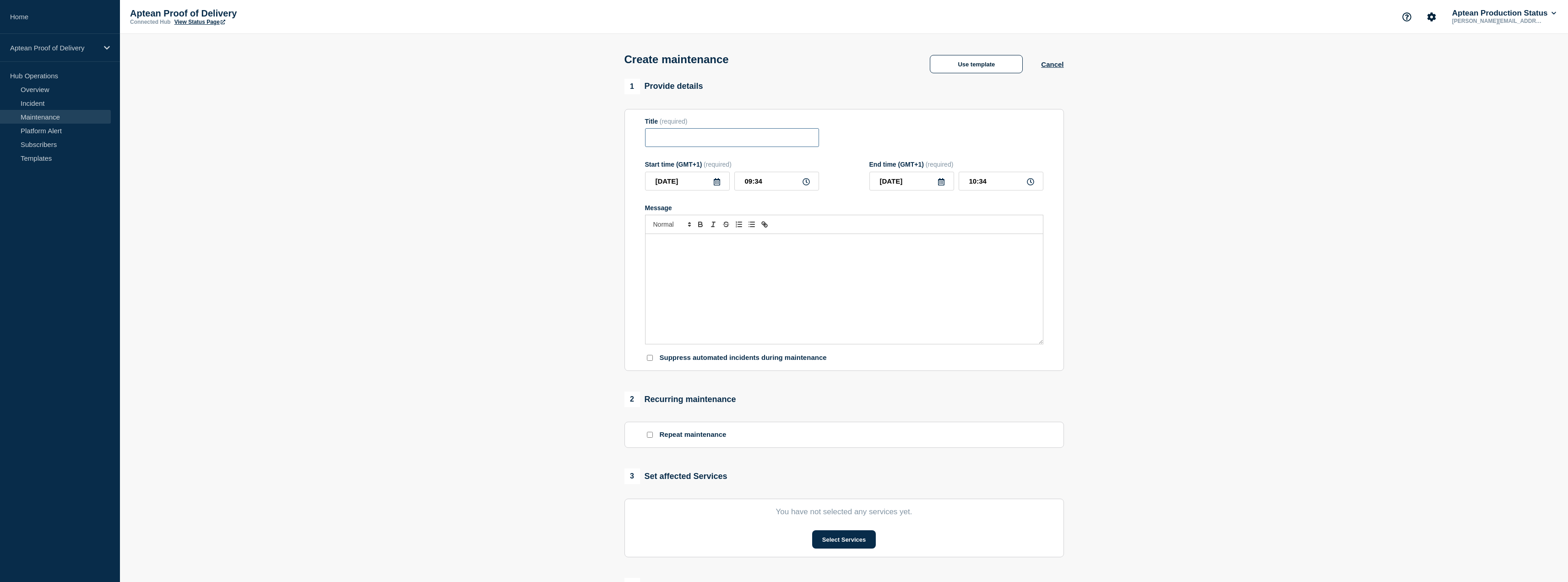
click at [703, 139] on input "Title" at bounding box center [732, 137] width 174 height 19
click at [768, 146] on input "Title" at bounding box center [732, 137] width 174 height 19
click at [767, 141] on input "Title" at bounding box center [732, 137] width 174 height 19
drag, startPoint x: 204, startPoint y: 131, endPoint x: 299, endPoint y: 134, distance: 95.0
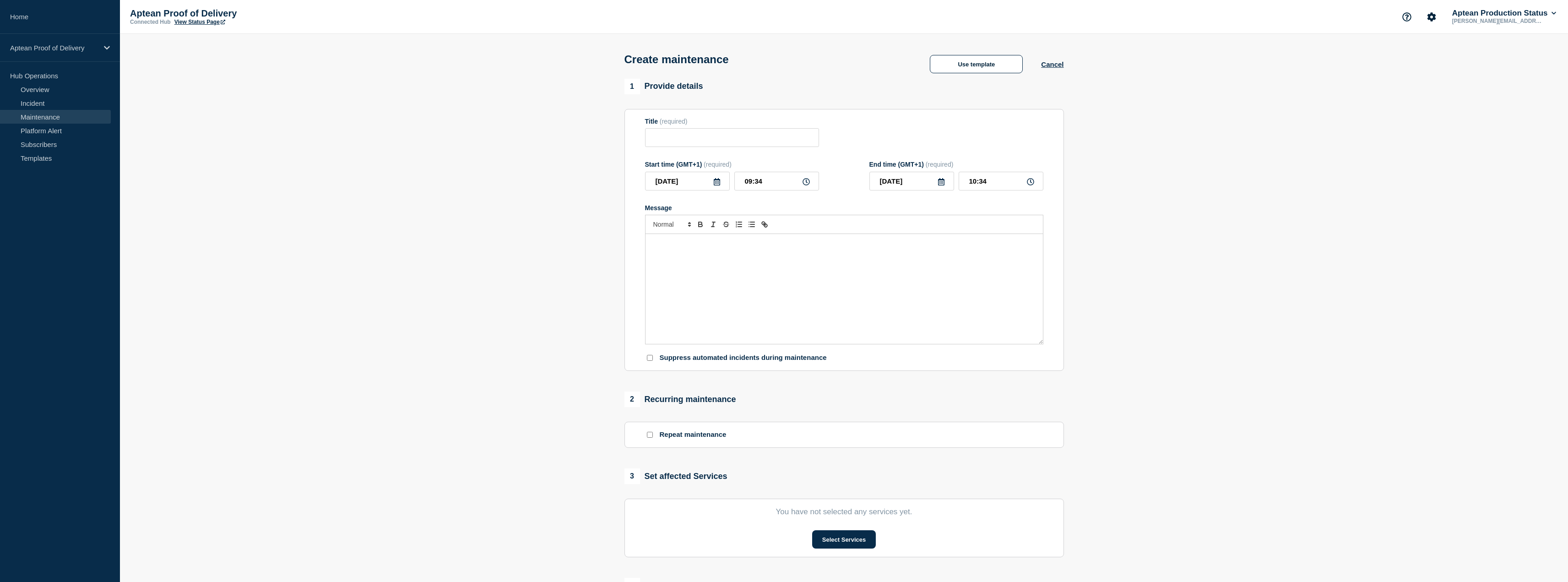
click at [204, 131] on section "1 Provide details Title (required) Start time (GMT+1) (required) [DATE] 09:34 E…" at bounding box center [844, 396] width 1448 height 635
click at [715, 135] on input "Title" at bounding box center [732, 137] width 174 height 19
paste input "Third Party SMS Provider Maintenance"
type input "Third Party SMS Provider Maintenance"
click at [573, 178] on section "1 Provide details Title (required) Third Party SMS Provider Maintenance Start t…" at bounding box center [844, 396] width 1448 height 635
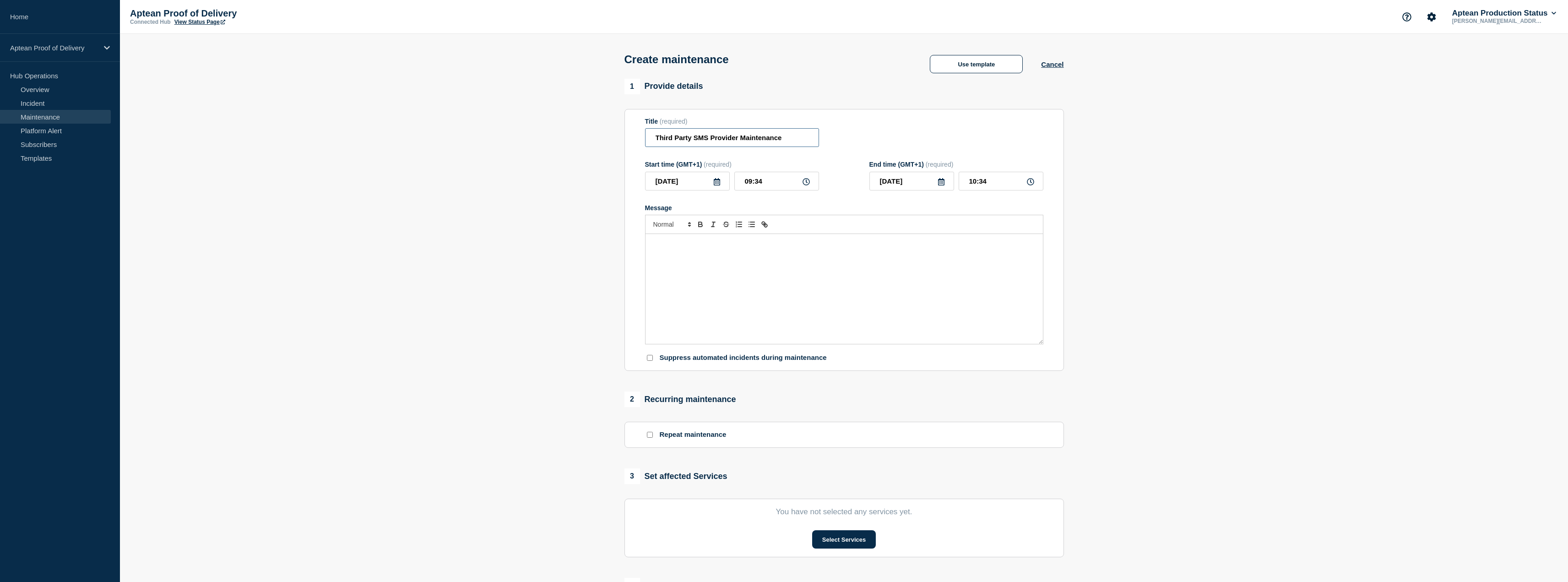
click at [656, 140] on input "Third Party SMS Provider Maintenance" at bounding box center [732, 137] width 174 height 19
click at [534, 219] on section "1 Provide details Title (required) Third Party SMS Provider Maintenance Start t…" at bounding box center [844, 396] width 1448 height 635
click at [786, 275] on div "Message" at bounding box center [844, 288] width 398 height 109
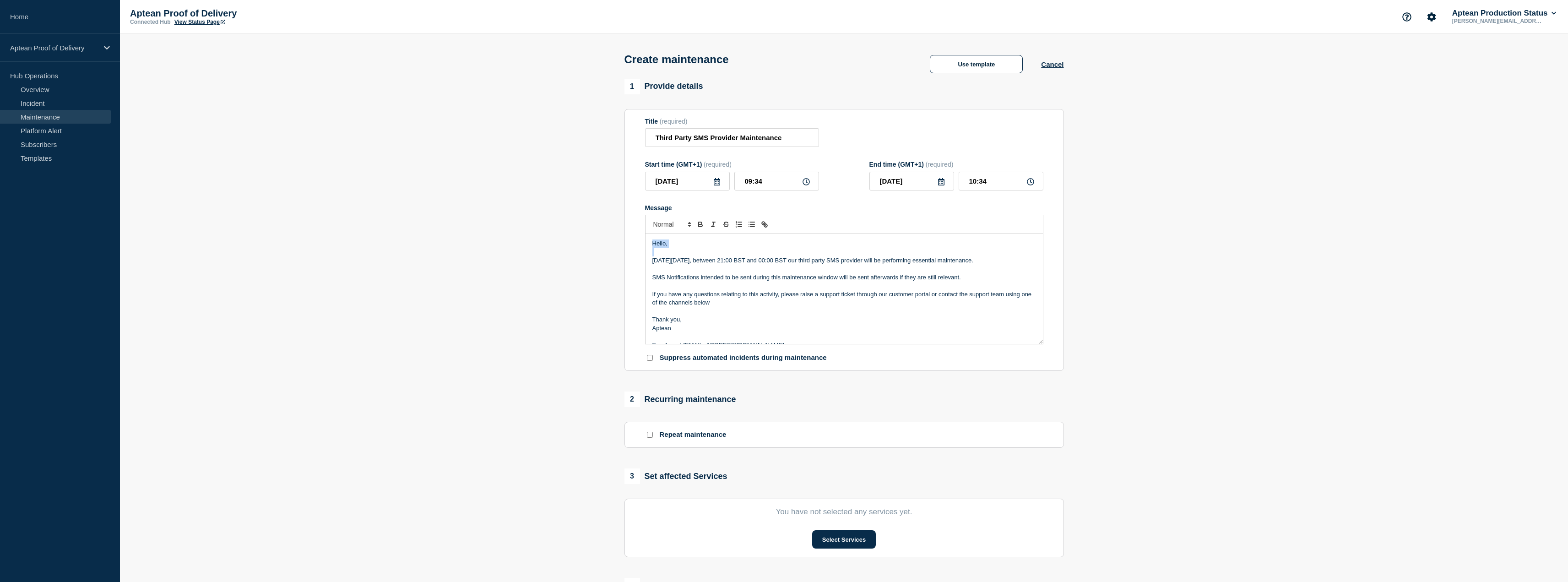
drag, startPoint x: 652, startPoint y: 260, endPoint x: 641, endPoint y: 246, distance: 17.8
click at [641, 246] on section "Title (required) Third Party SMS Provider Maintenance Start time (GMT+1) (requi…" at bounding box center [844, 240] width 440 height 262
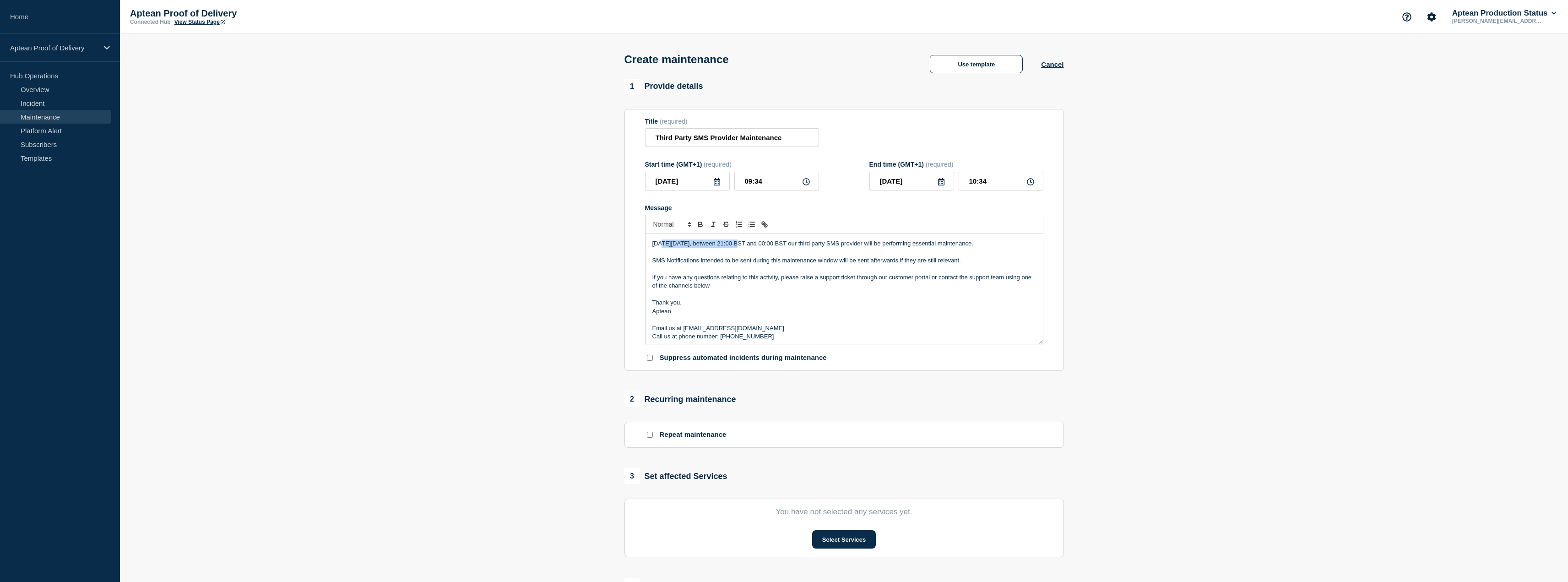
drag, startPoint x: 662, startPoint y: 245, endPoint x: 737, endPoint y: 246, distance: 75.0
click at [737, 246] on p "[DATE][DATE], between 21:00 BST and 00:00 BST our third party SMS provider will…" at bounding box center [844, 243] width 384 height 8
click at [697, 228] on icon "Toggle bold text" at bounding box center [700, 224] width 8 height 8
click at [711, 259] on p "SMS Notifications intended to be sent during this maintenance window will be se…" at bounding box center [844, 260] width 384 height 8
drag, startPoint x: 768, startPoint y: 245, endPoint x: 837, endPoint y: 246, distance: 69.0
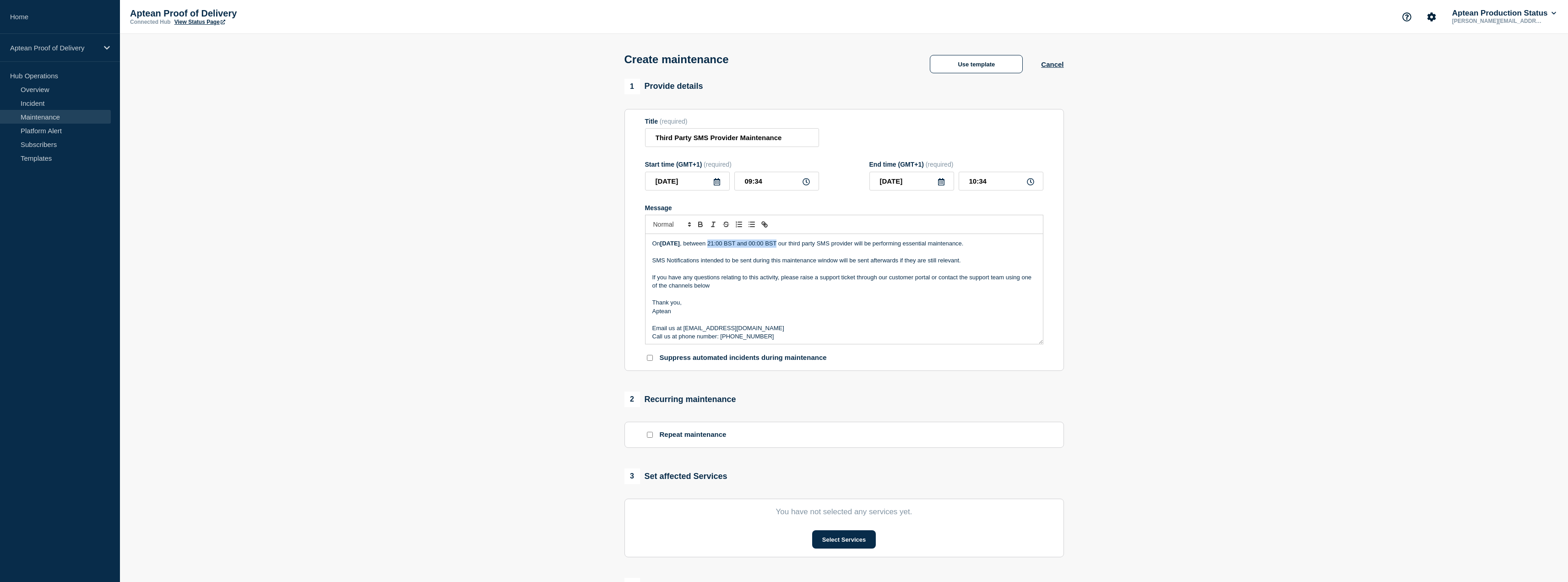
click at [837, 246] on p "[DATE][DATE] , between 21:00 BST and 00:00 BST our third party SMS provider wil…" at bounding box center [844, 243] width 384 height 8
click at [699, 228] on icon "Toggle bold text" at bounding box center [700, 224] width 8 height 8
click at [773, 271] on p "Message" at bounding box center [844, 269] width 384 height 8
click at [784, 264] on p "SMS Notifications intended to be sent during this maintenance window will be se…" at bounding box center [844, 260] width 384 height 8
click at [898, 262] on p "SMS Notifications intended to be sent during this maintenance window will be se…" at bounding box center [844, 260] width 384 height 8
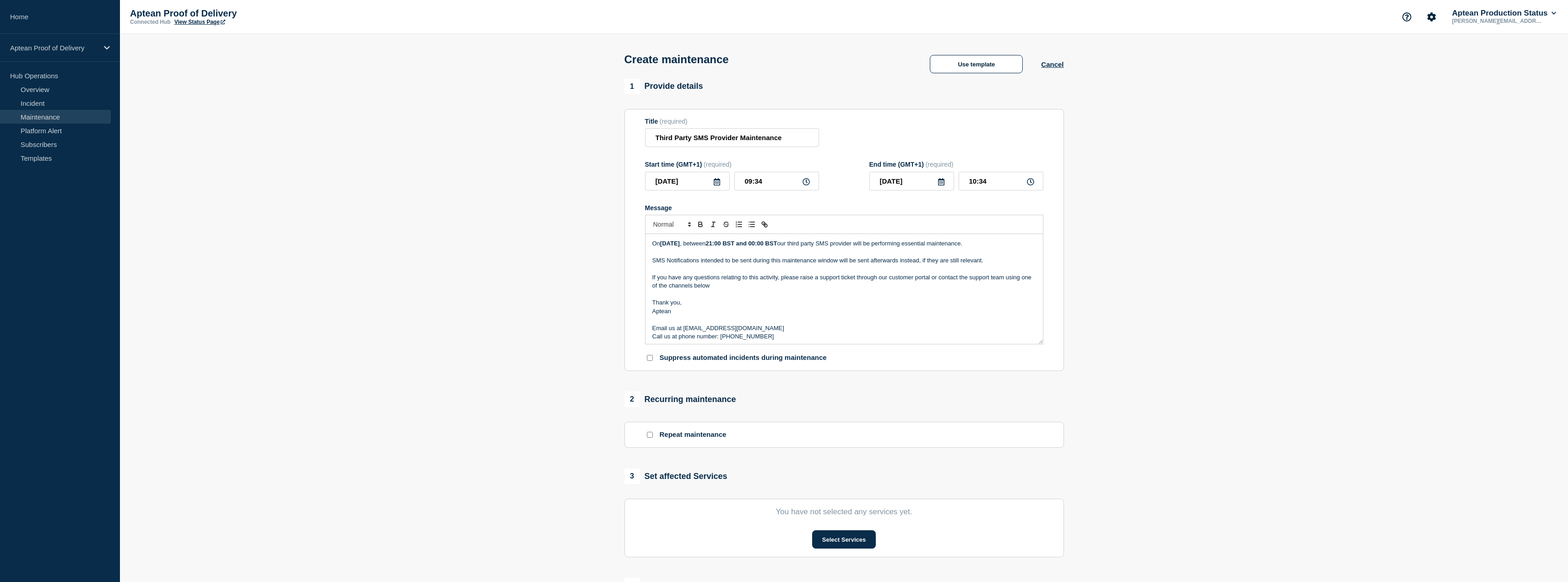
click at [904, 262] on p "SMS Notifications intended to be sent during this maintenance window will be se…" at bounding box center [844, 260] width 384 height 8
click at [719, 183] on icon at bounding box center [716, 181] width 7 height 7
click at [744, 204] on icon "button" at bounding box center [748, 209] width 11 height 11
click at [744, 252] on div "11" at bounding box center [748, 252] width 13 height 13
type input "[DATE]"
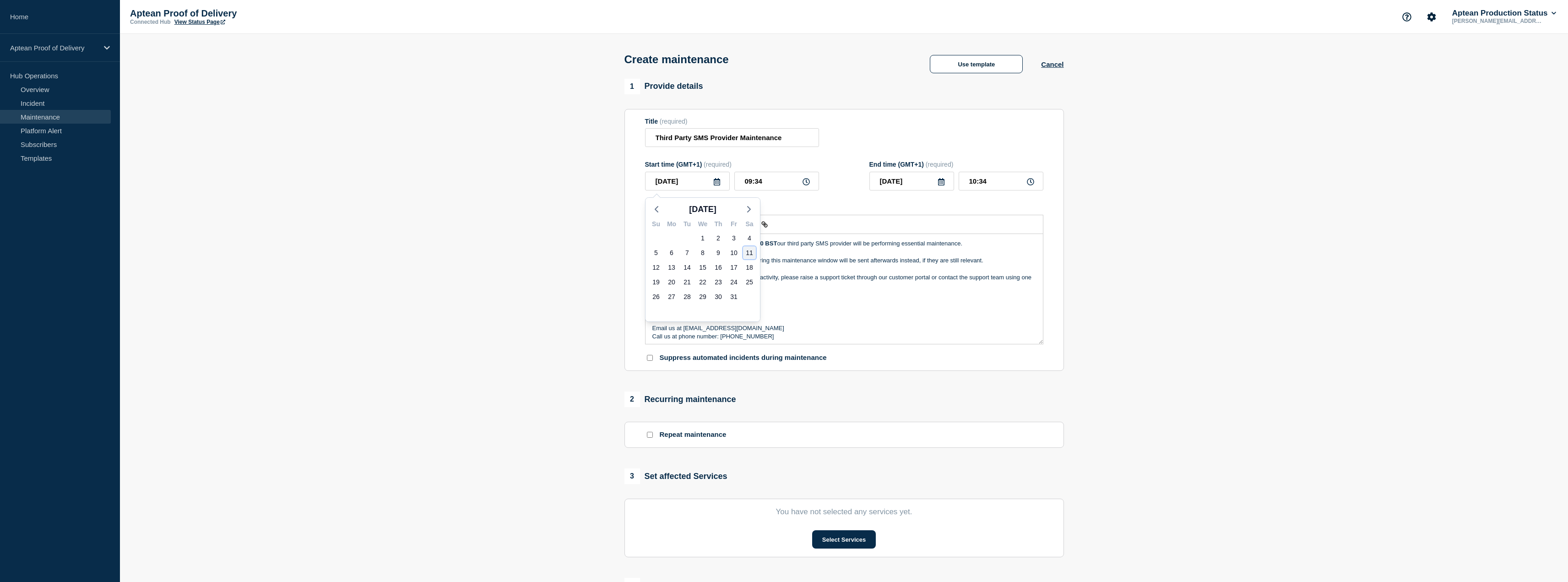
type input "[DATE]"
click at [776, 184] on input "09:34" at bounding box center [777, 181] width 85 height 19
drag, startPoint x: 776, startPoint y: 184, endPoint x: 726, endPoint y: 184, distance: 50.0
click at [727, 184] on div "[DATE] 09:34" at bounding box center [732, 181] width 174 height 19
type input "21:00"
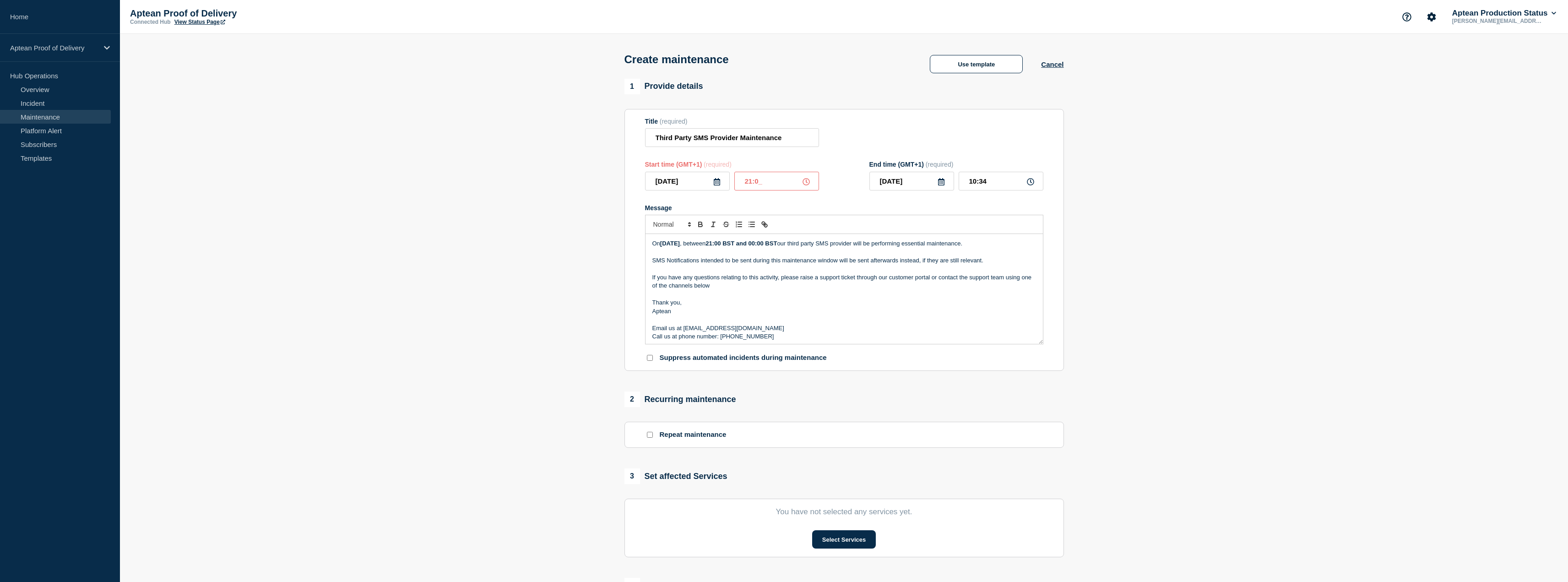
type input "22:00"
click at [948, 184] on input "[DATE]" at bounding box center [911, 181] width 85 height 19
click at [943, 185] on icon at bounding box center [941, 181] width 7 height 7
click at [944, 181] on icon at bounding box center [941, 181] width 7 height 7
click at [883, 267] on div "12" at bounding box center [879, 267] width 13 height 13
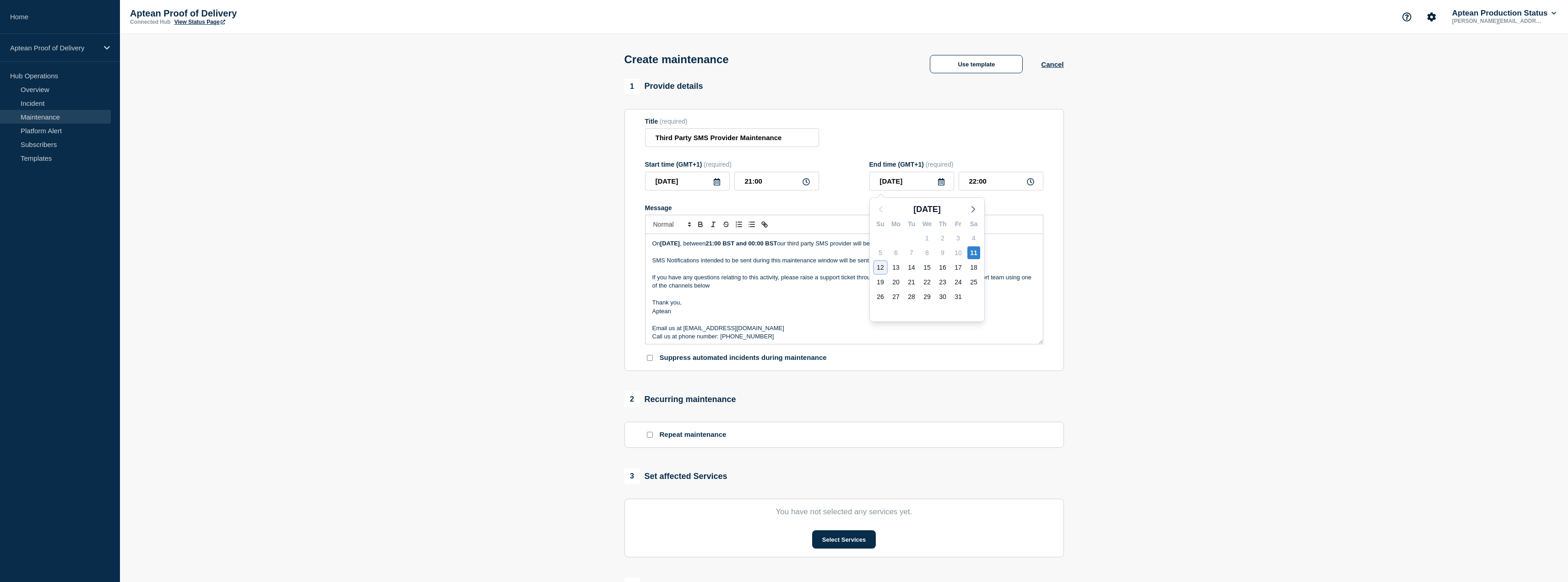
type input "[DATE]"
drag, startPoint x: 991, startPoint y: 182, endPoint x: 957, endPoint y: 184, distance: 34.1
click at [957, 184] on div "[DATE] 22:00" at bounding box center [956, 181] width 174 height 19
type input "00:00"
click at [1140, 229] on section "1 Provide details Title (required) Third Party SMS Provider Maintenance Start t…" at bounding box center [844, 396] width 1448 height 635
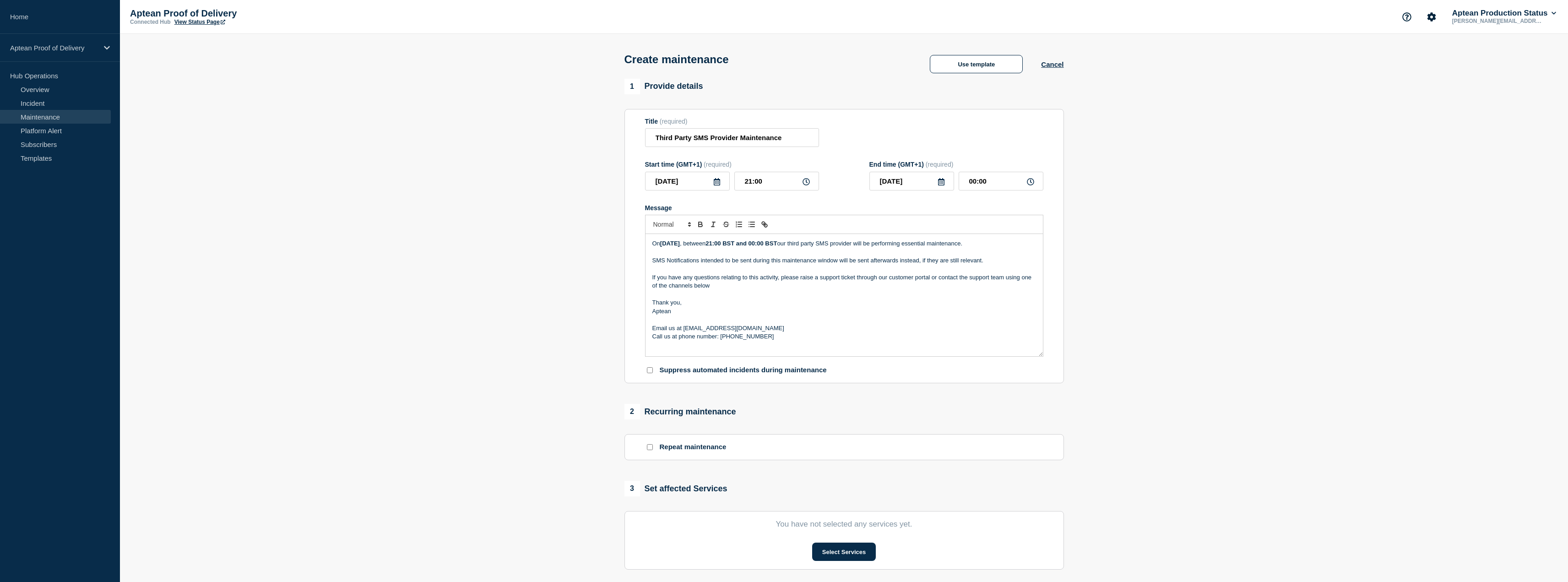
drag, startPoint x: 1040, startPoint y: 344, endPoint x: 1042, endPoint y: 356, distance: 12.2
click at [1042, 356] on div "[DATE][DATE] , between 21:00 BST and 00:00 BST our third party SMS provider wil…" at bounding box center [844, 294] width 398 height 122
click at [1177, 355] on section "1 Provide details Title (required) Third Party SMS Provider Maintenance Start t…" at bounding box center [844, 402] width 1448 height 647
click at [1165, 345] on section "1 Provide details Title (required) Third Party SMS Provider Maintenance Start t…" at bounding box center [844, 402] width 1448 height 647
click at [479, 224] on section "1 Provide details Title (required) Third Party SMS Provider Maintenance Start t…" at bounding box center [844, 402] width 1448 height 647
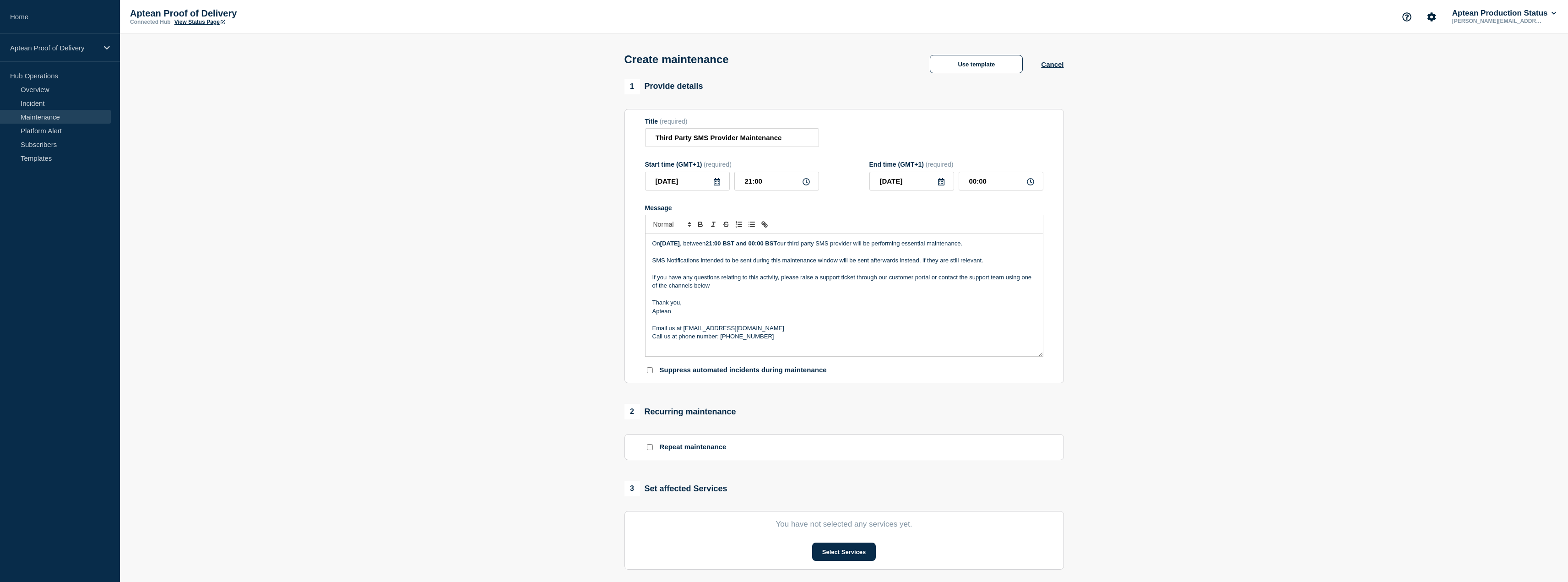
click at [809, 306] on p "Thank you," at bounding box center [844, 302] width 384 height 8
copy div "[DATE][DATE] , between 21:00 BST and 00:00 BST our third party SMS provider wil…"
click at [402, 422] on section "1 Provide details Title (required) Third Party SMS Provider Maintenance Start t…" at bounding box center [844, 402] width 1448 height 647
click at [542, 366] on section "1 Provide details Title (required) Third Party SMS Provider Maintenance Start t…" at bounding box center [844, 402] width 1448 height 647
click at [705, 318] on p "Message" at bounding box center [844, 319] width 384 height 8
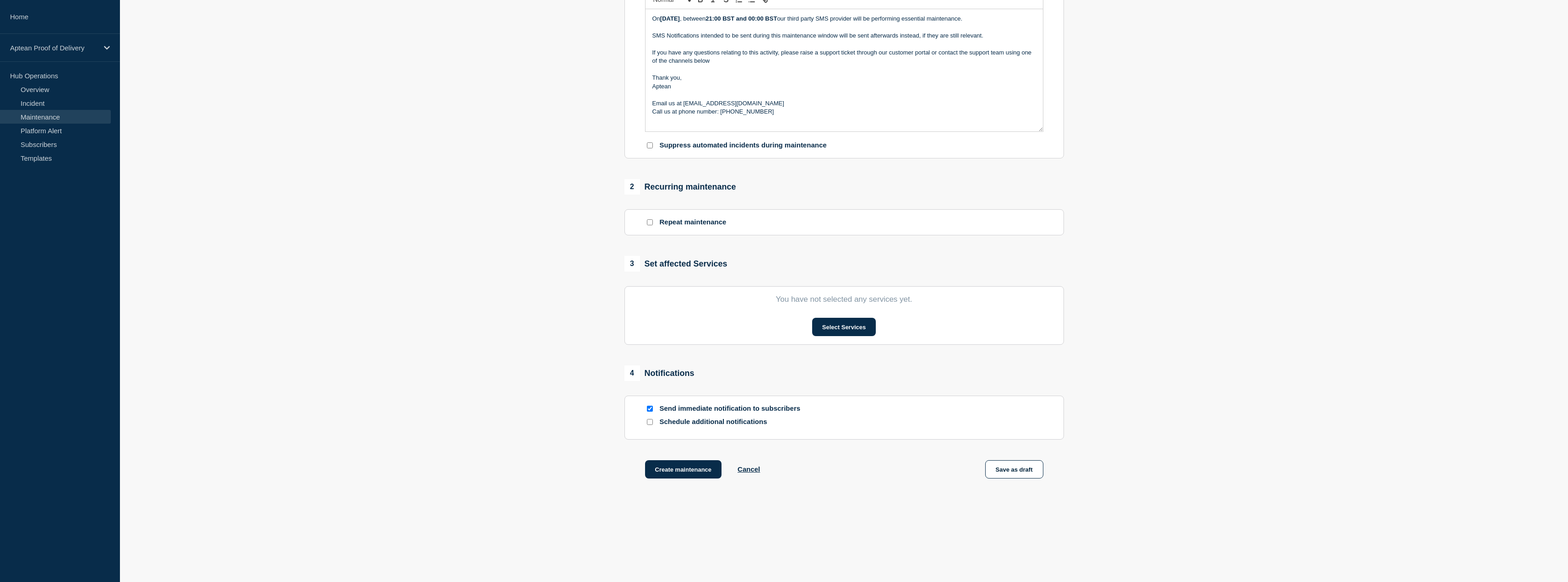
scroll to position [229, 0]
click at [1016, 466] on button "Save as draft" at bounding box center [1014, 467] width 59 height 19
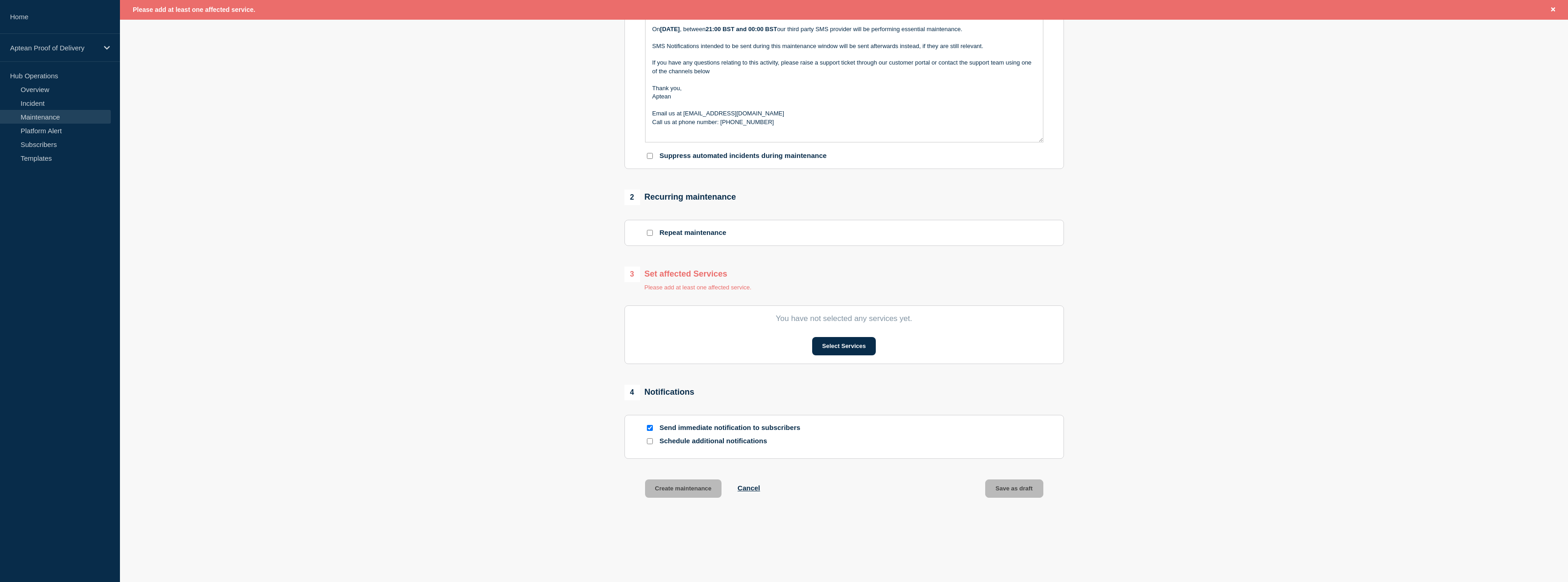
scroll to position [248, 0]
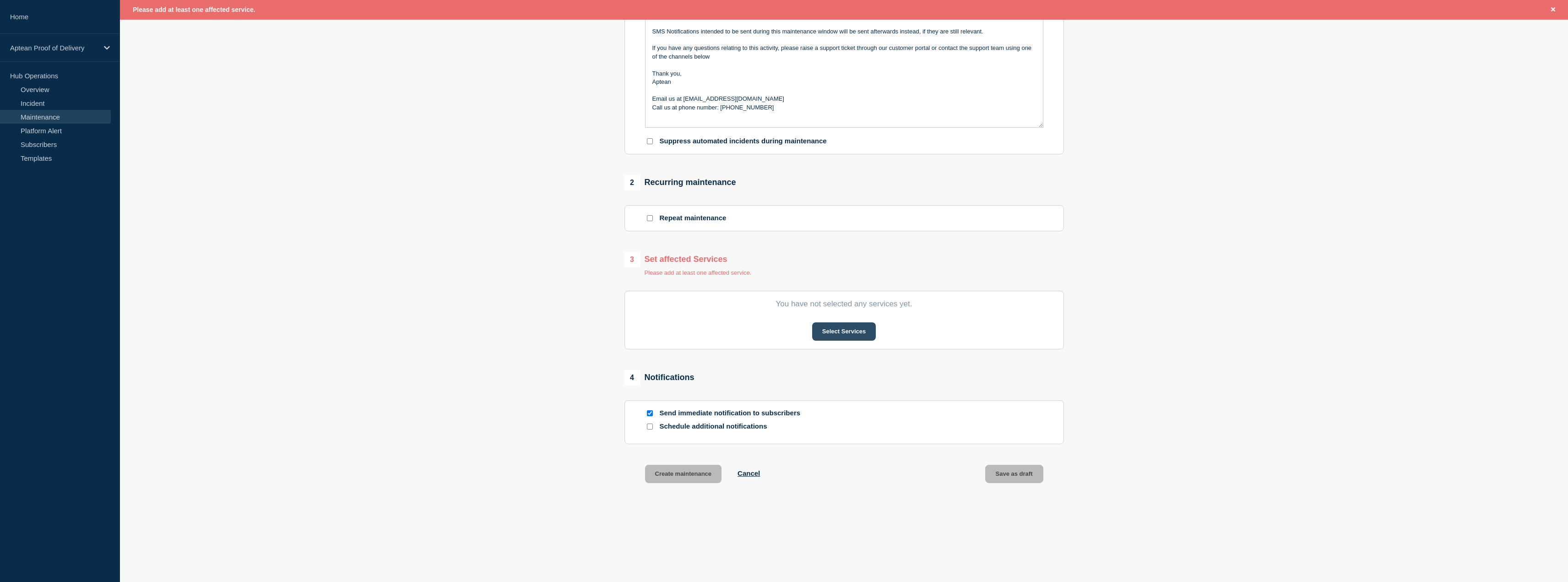
click at [826, 333] on button "Select Services" at bounding box center [843, 331] width 64 height 19
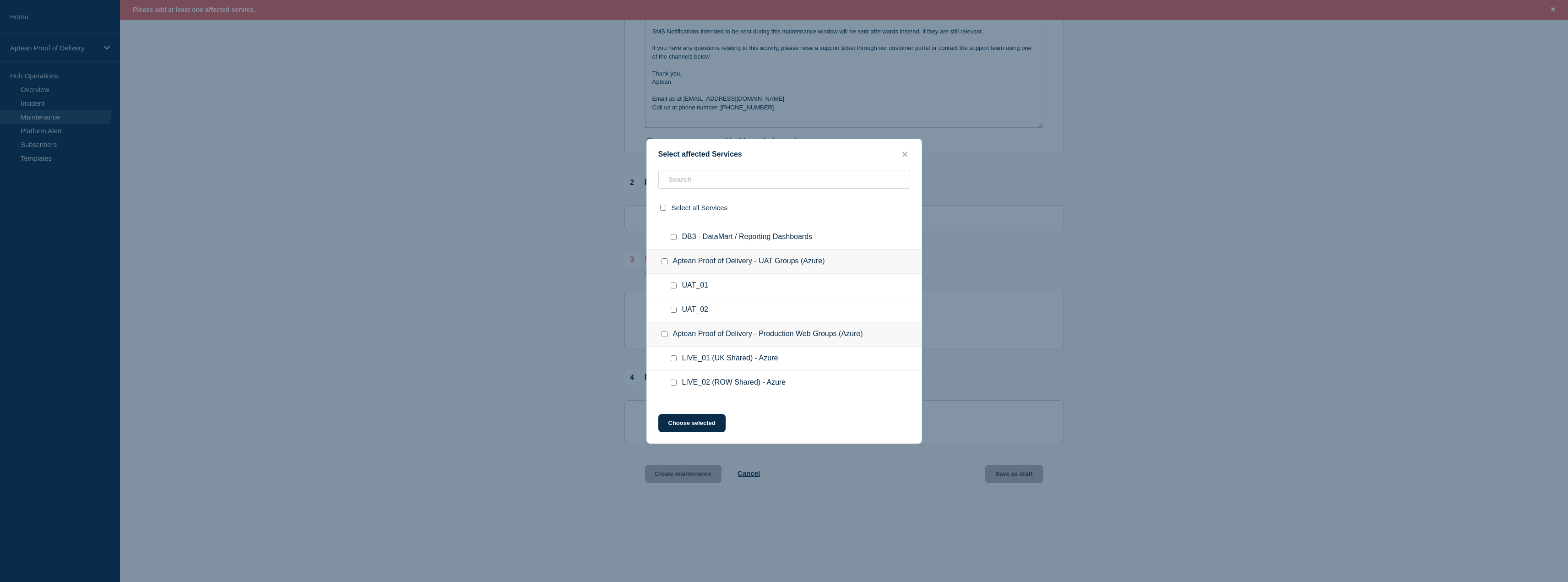
scroll to position [46, 0]
click at [672, 284] on input "UAT_01 checkbox" at bounding box center [673, 282] width 6 height 6
checkbox input "true"
click at [675, 308] on input "UAT_02 checkbox" at bounding box center [673, 307] width 6 height 6
checkbox input "true"
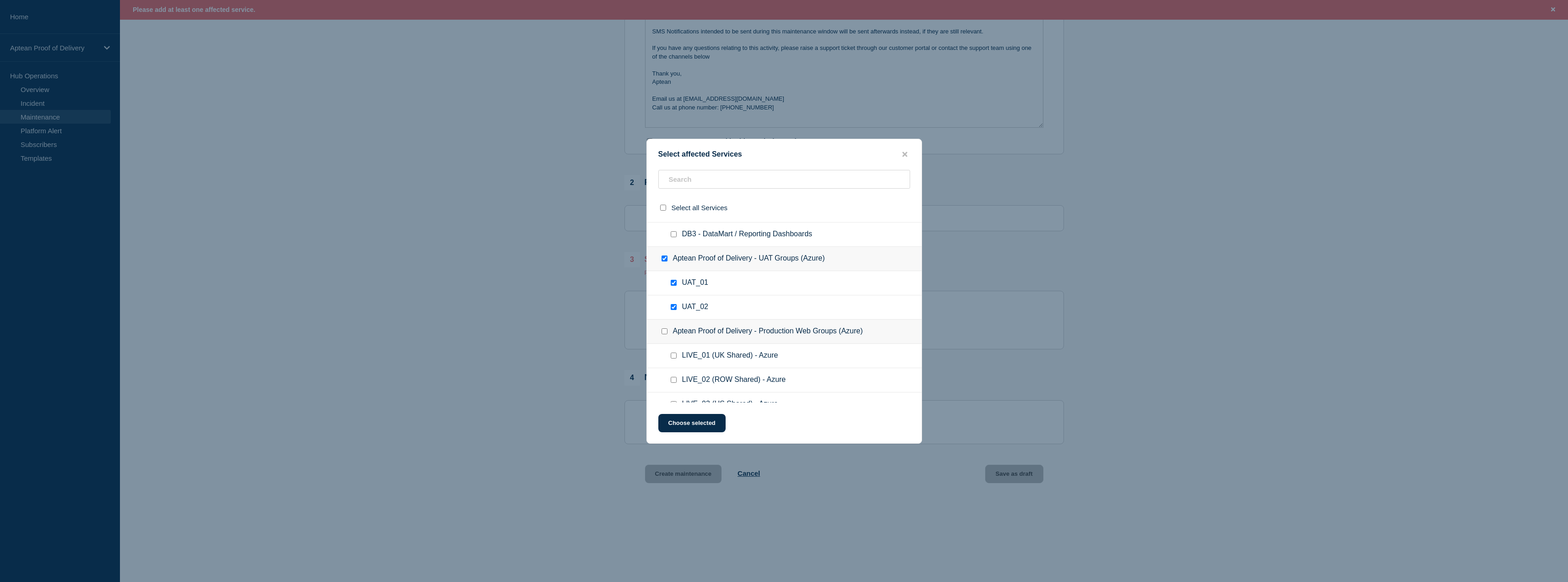
checkbox input "true"
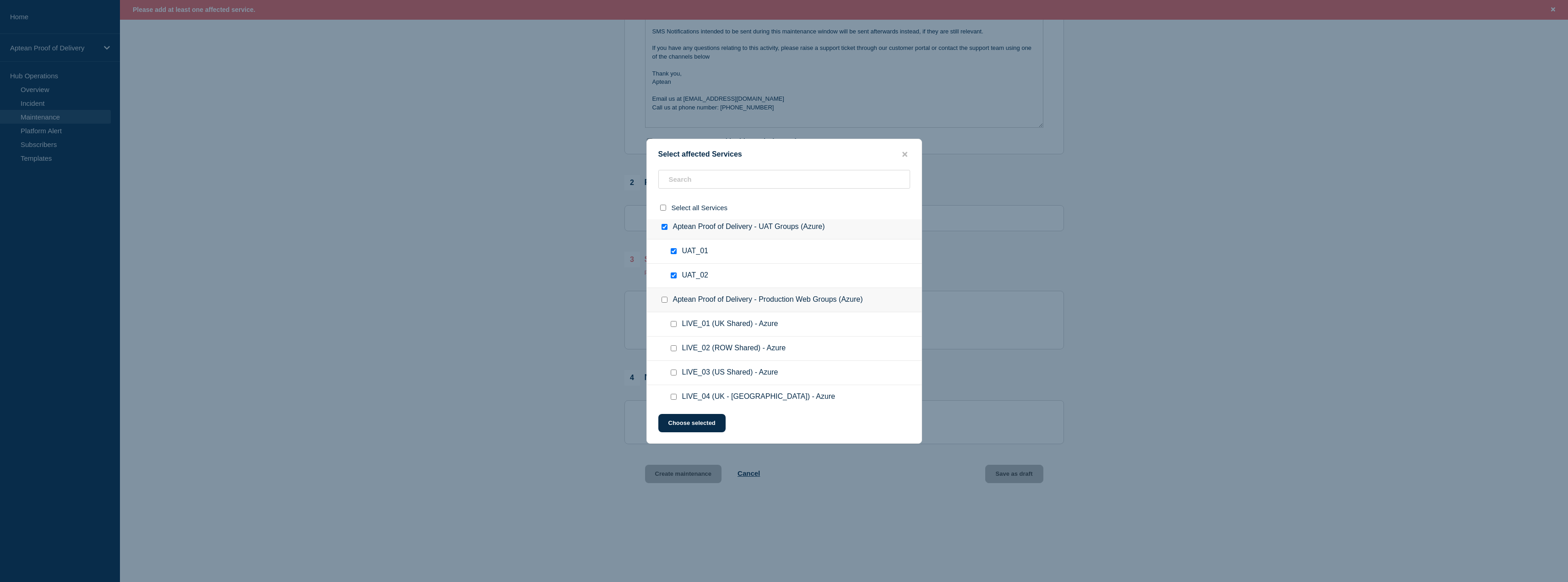
scroll to position [108, 0]
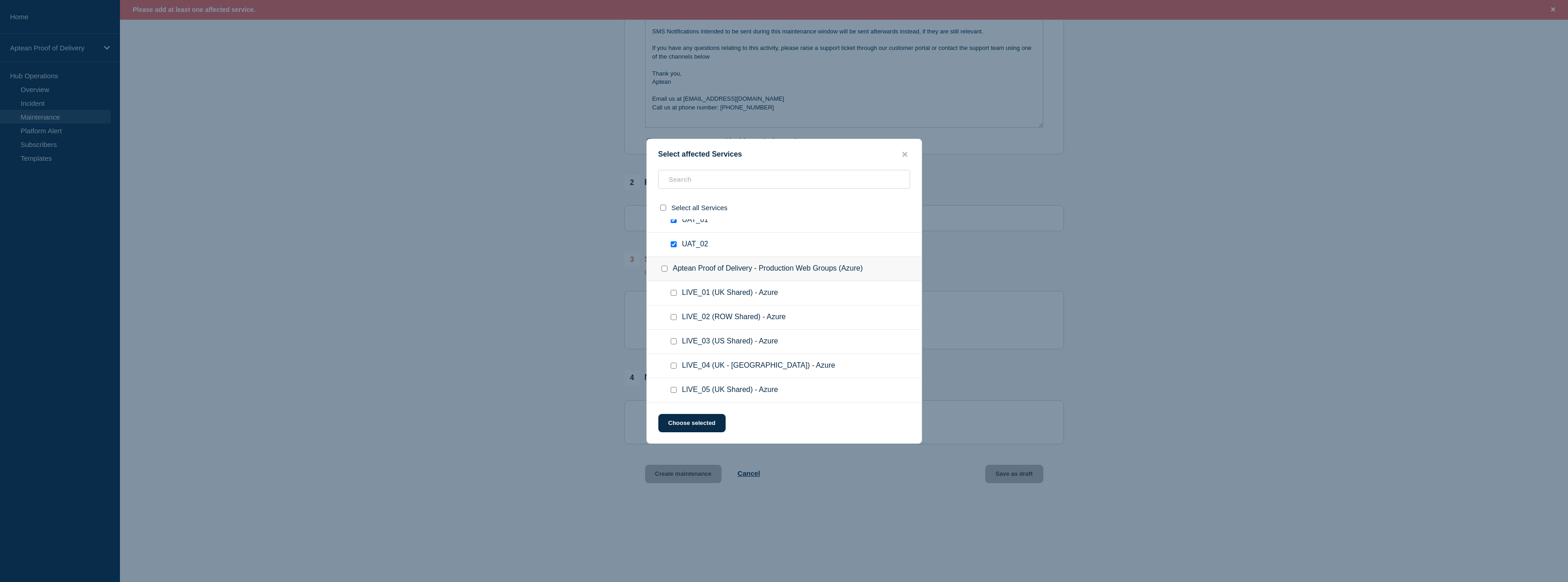
click at [673, 319] on input "LIVE_02 (ROW Shared) - Azure checkbox" at bounding box center [673, 316] width 6 height 6
checkbox input "true"
click at [675, 342] on input "LIVE_03 (US Shared) - Azure checkbox" at bounding box center [673, 341] width 6 height 6
checkbox input "true"
click at [678, 419] on button "Choose selected" at bounding box center [692, 423] width 67 height 19
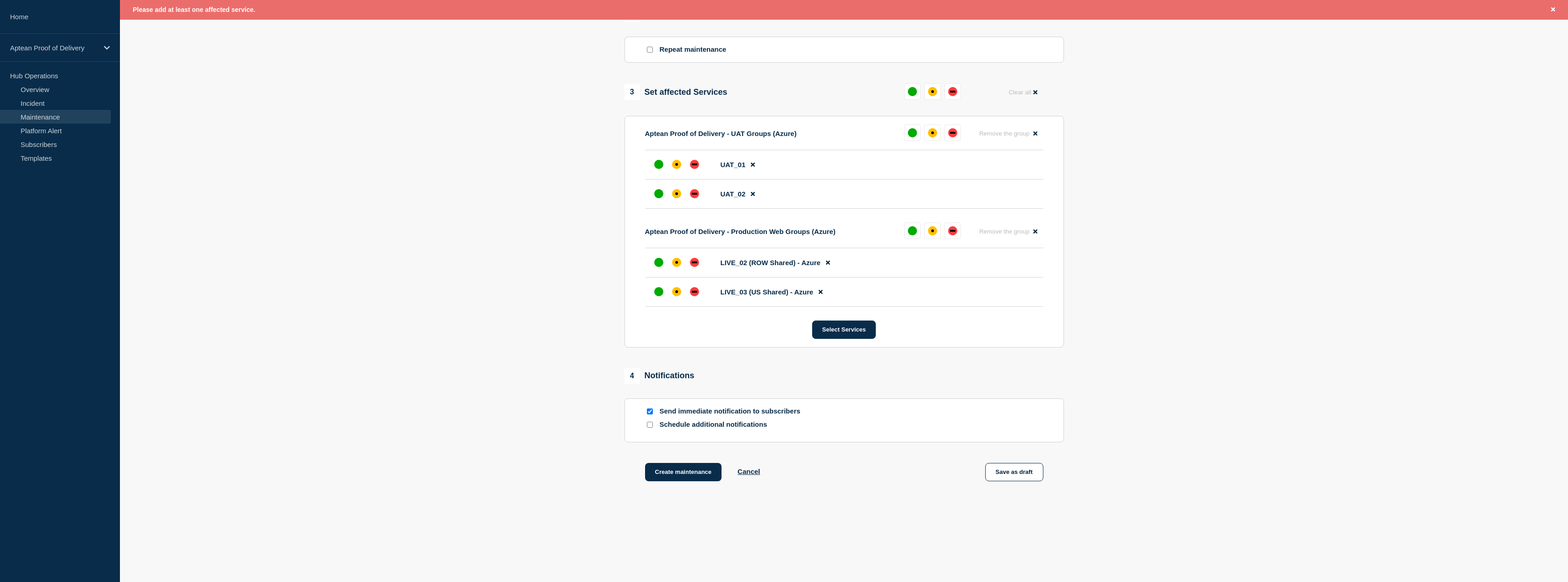
scroll to position [424, 0]
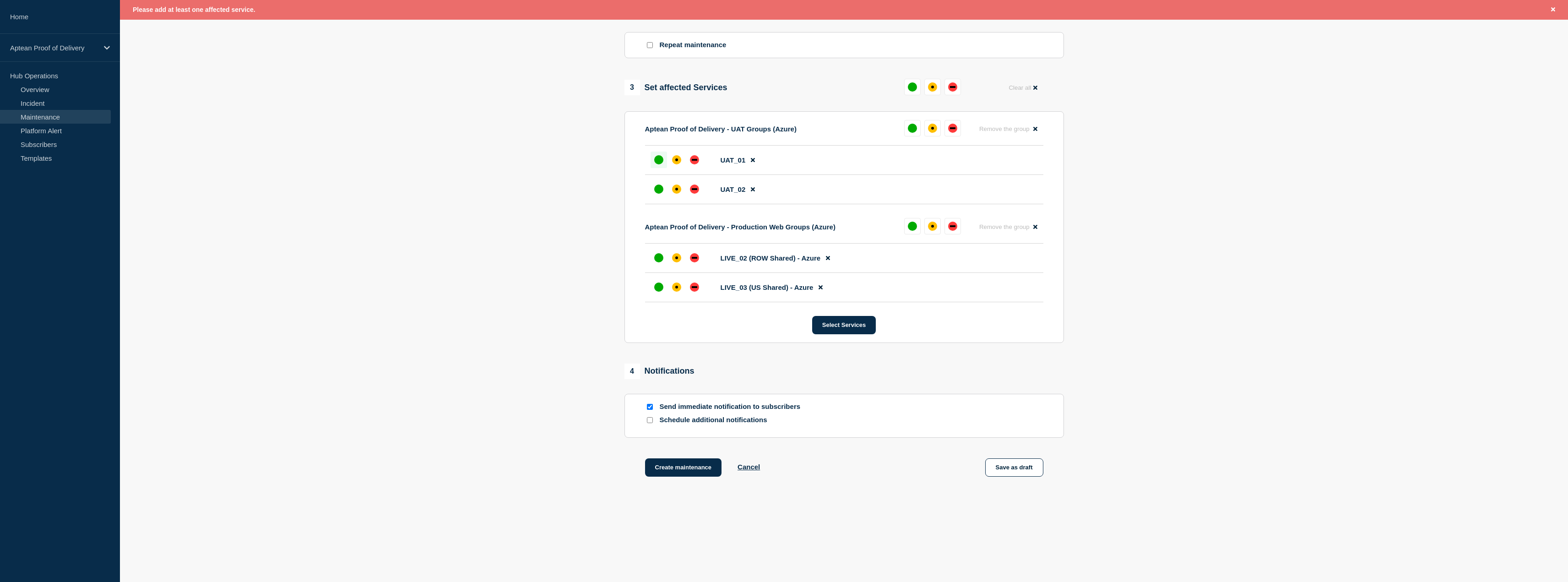
click at [652, 163] on div at bounding box center [658, 159] width 17 height 17
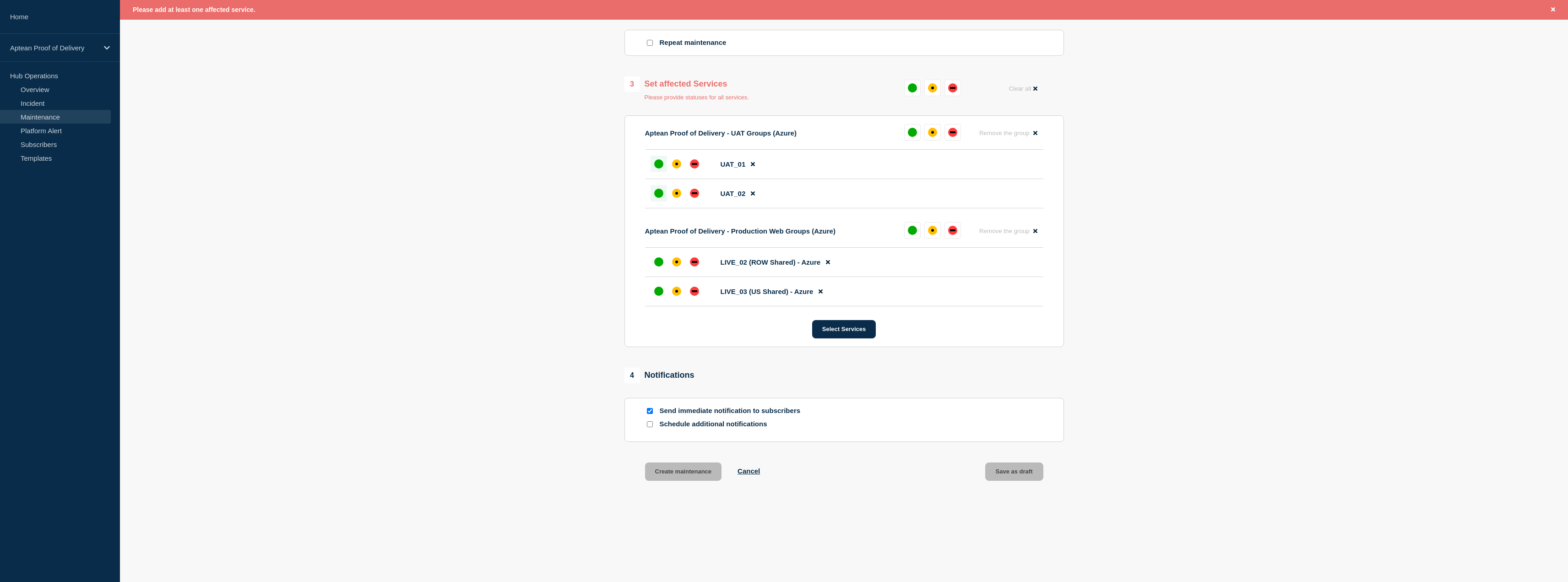
click at [653, 192] on div at bounding box center [658, 192] width 17 height 17
click at [657, 267] on div "up" at bounding box center [658, 261] width 9 height 9
click at [654, 289] on div at bounding box center [658, 291] width 17 height 17
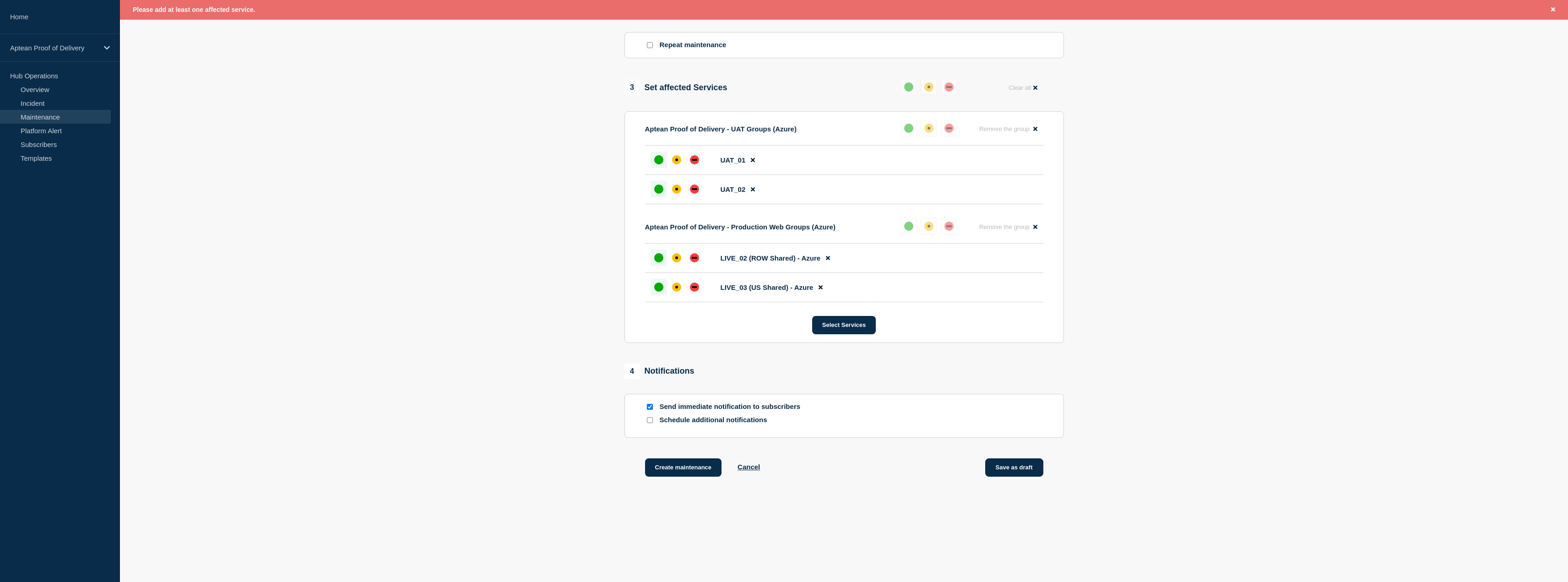
click at [1001, 469] on button "Save as draft" at bounding box center [1014, 467] width 59 height 19
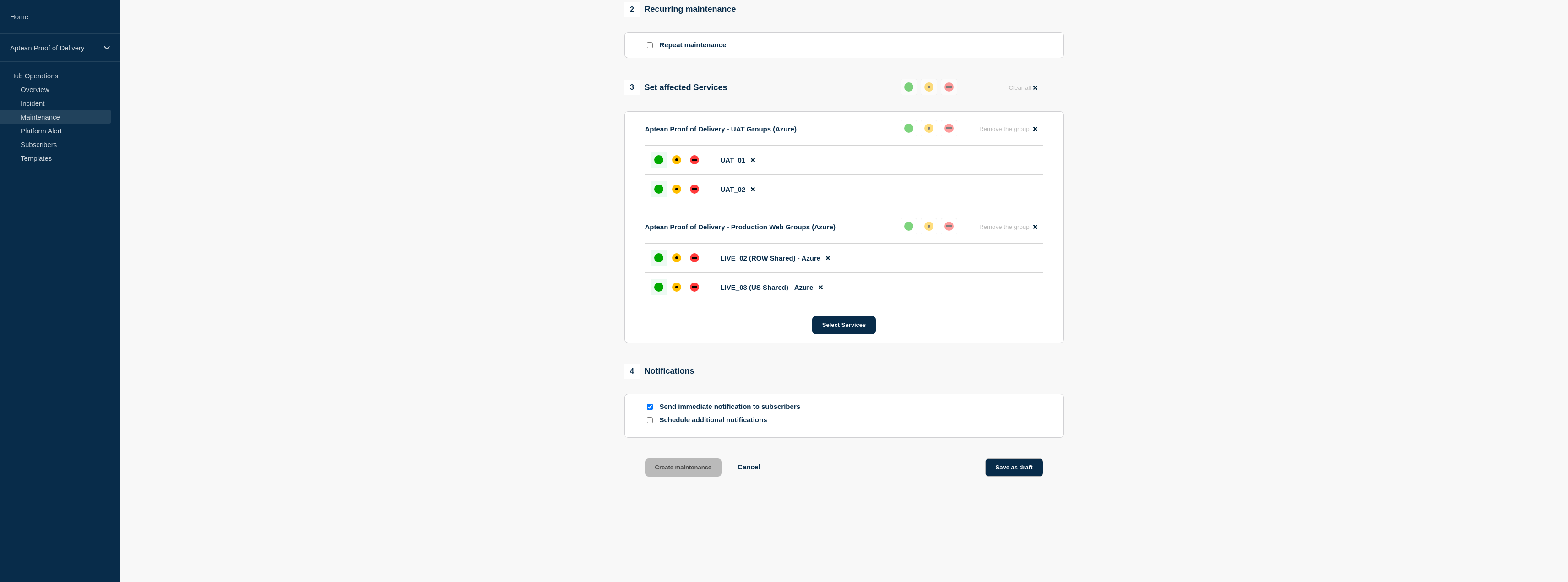
scroll to position [404, 0]
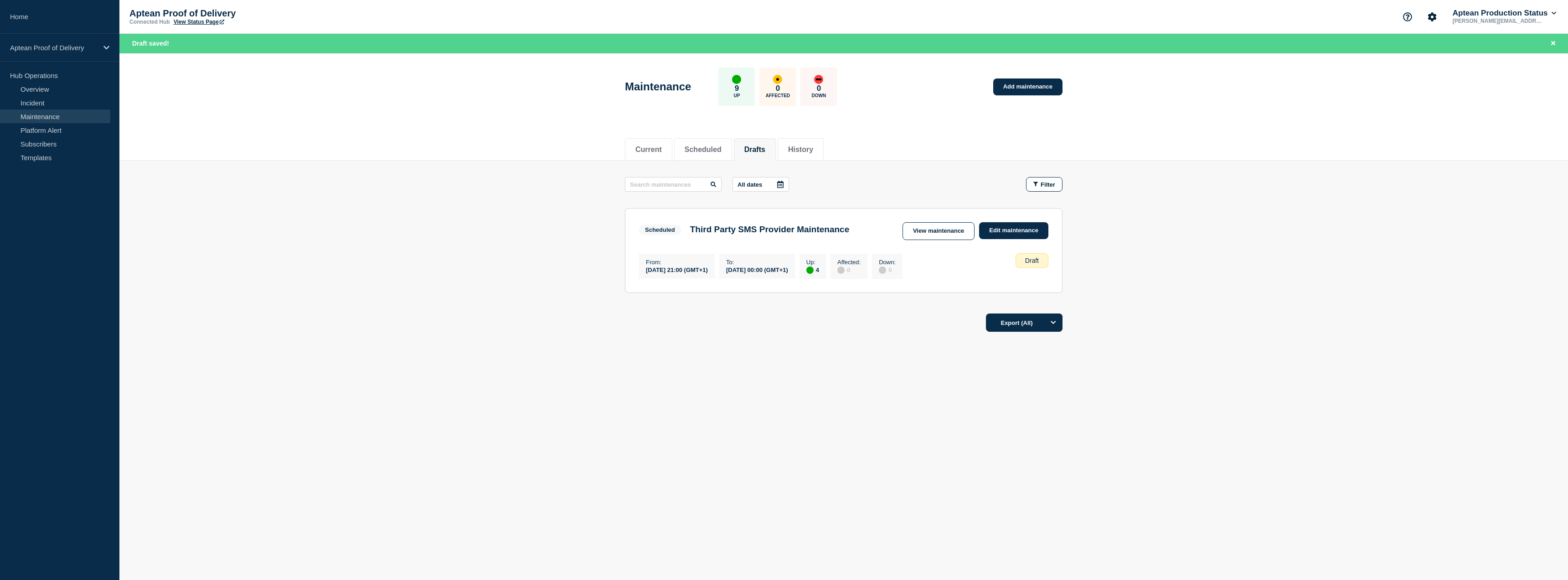
click at [61, 265] on aside "Home Aptean Proof of Delivery Hub Operations Overview Incident Maintenance Plat…" at bounding box center [59, 290] width 120 height 580
click at [515, 292] on main "All dates Filter Scheduled 4 Up Third Party SMS Provider Maintenance From [DATE…" at bounding box center [843, 234] width 1448 height 146
click at [857, 514] on body "Home Aptean Proof of Delivery Hub Operations Overview Incident Maintenance Plat…" at bounding box center [784, 290] width 1568 height 580
click at [962, 233] on link "View maintenance" at bounding box center [939, 231] width 72 height 18
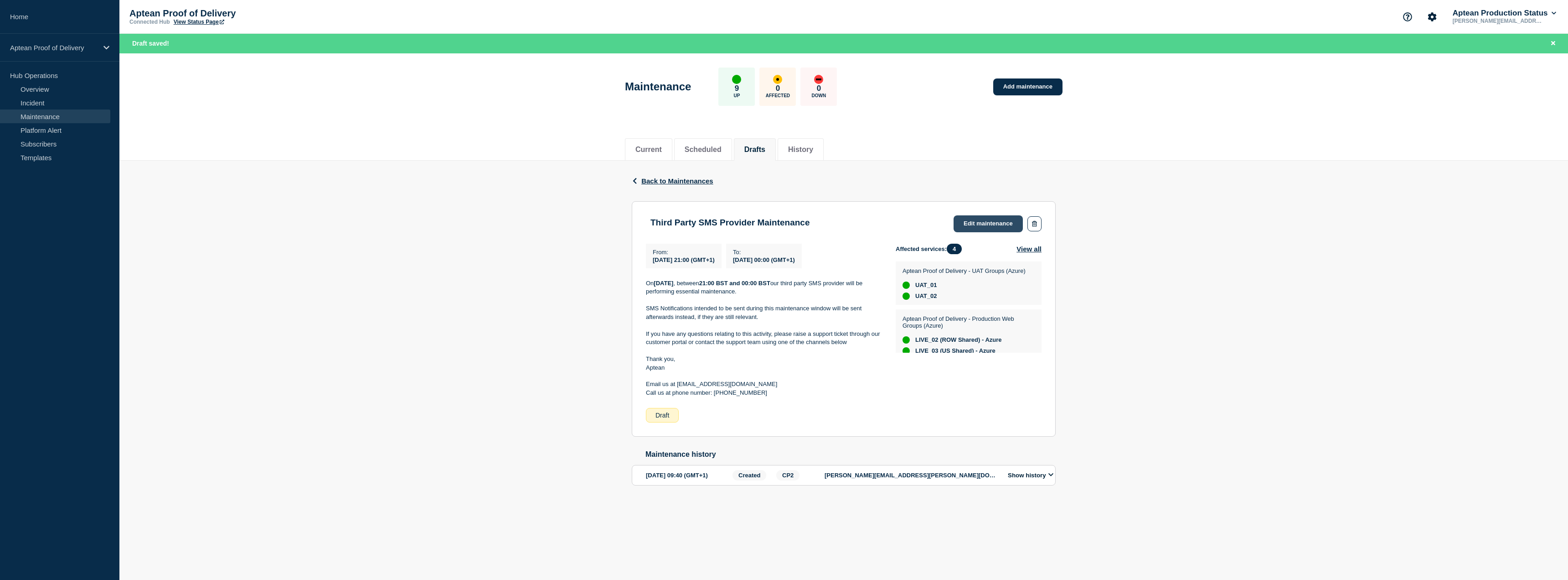
click at [987, 228] on link "Edit maintenance" at bounding box center [987, 223] width 69 height 17
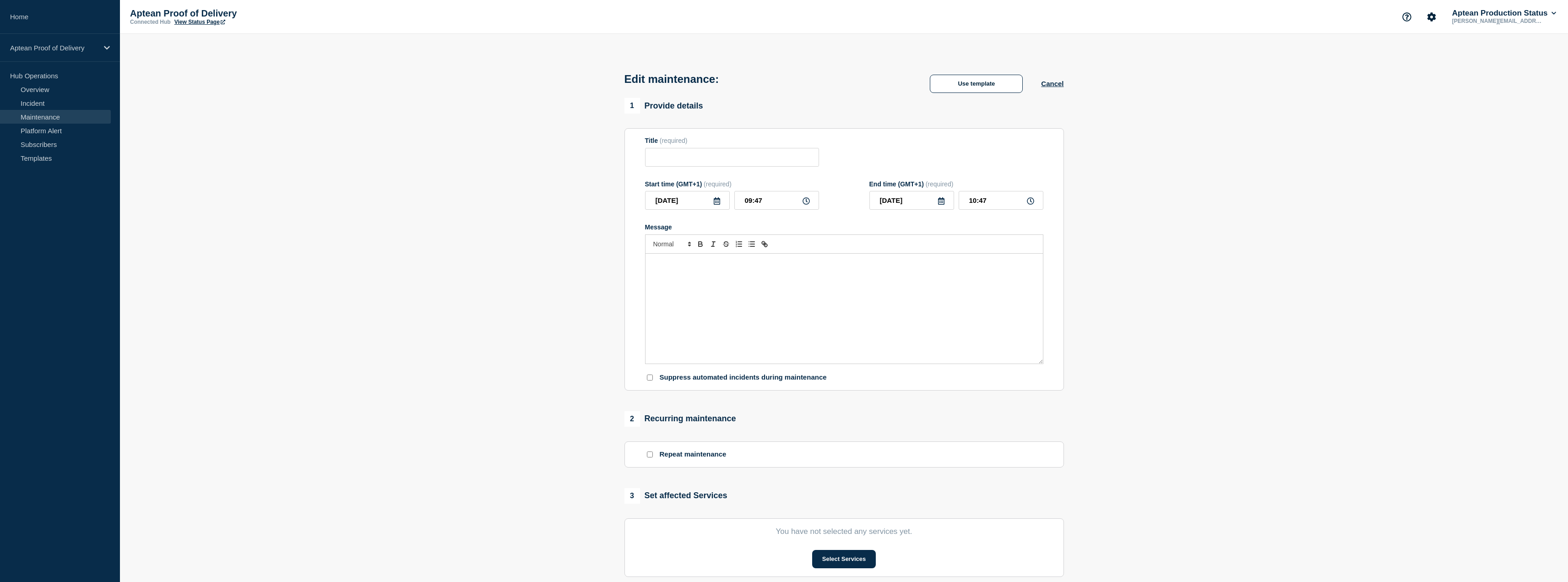
type input "Third Party SMS Provider Maintenance"
type input "[DATE]"
type input "21:00"
type input "[DATE]"
type input "00:00"
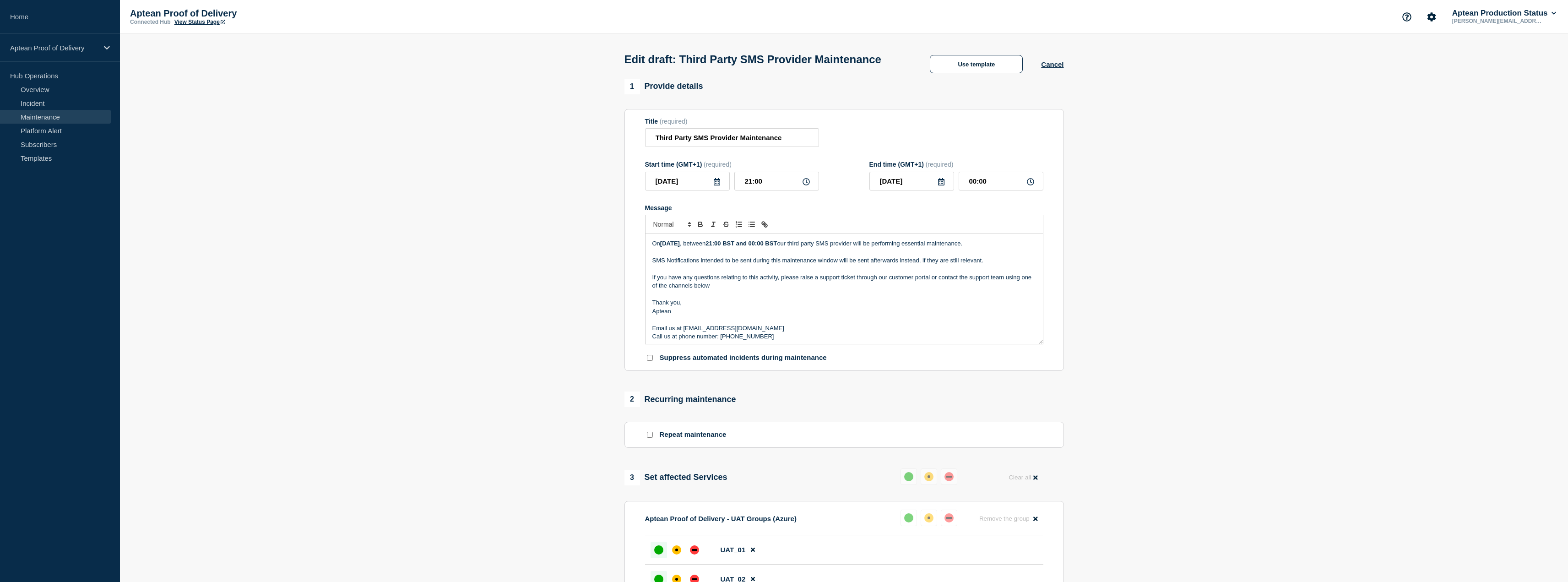
click at [865, 290] on p "If you have any questions relating to this activity, please raise a support tic…" at bounding box center [844, 281] width 384 height 17
drag, startPoint x: 918, startPoint y: 279, endPoint x: 982, endPoint y: 280, distance: 64.0
click at [982, 265] on p "SMS Notifications intended to be sent during this maintenance window will be se…" at bounding box center [844, 260] width 384 height 8
click at [978, 273] on p "Message" at bounding box center [844, 269] width 384 height 8
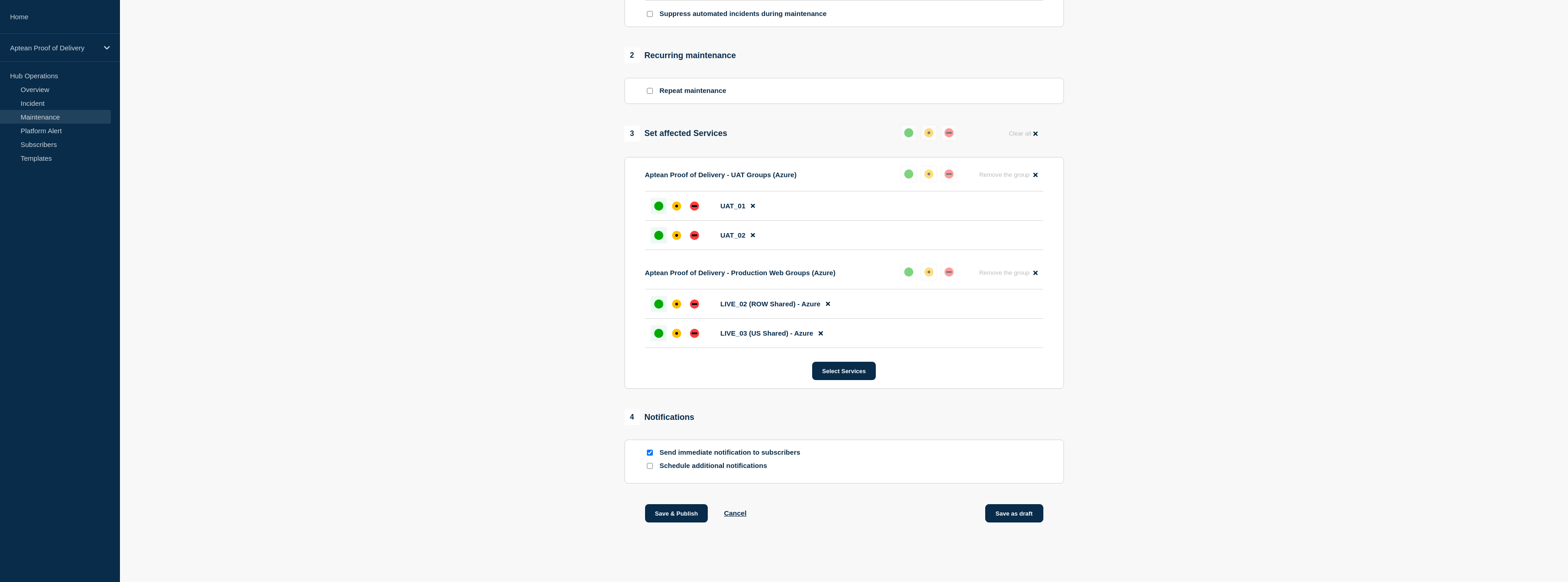
scroll to position [361, 0]
click at [1020, 516] on button "Save as draft" at bounding box center [1014, 513] width 59 height 19
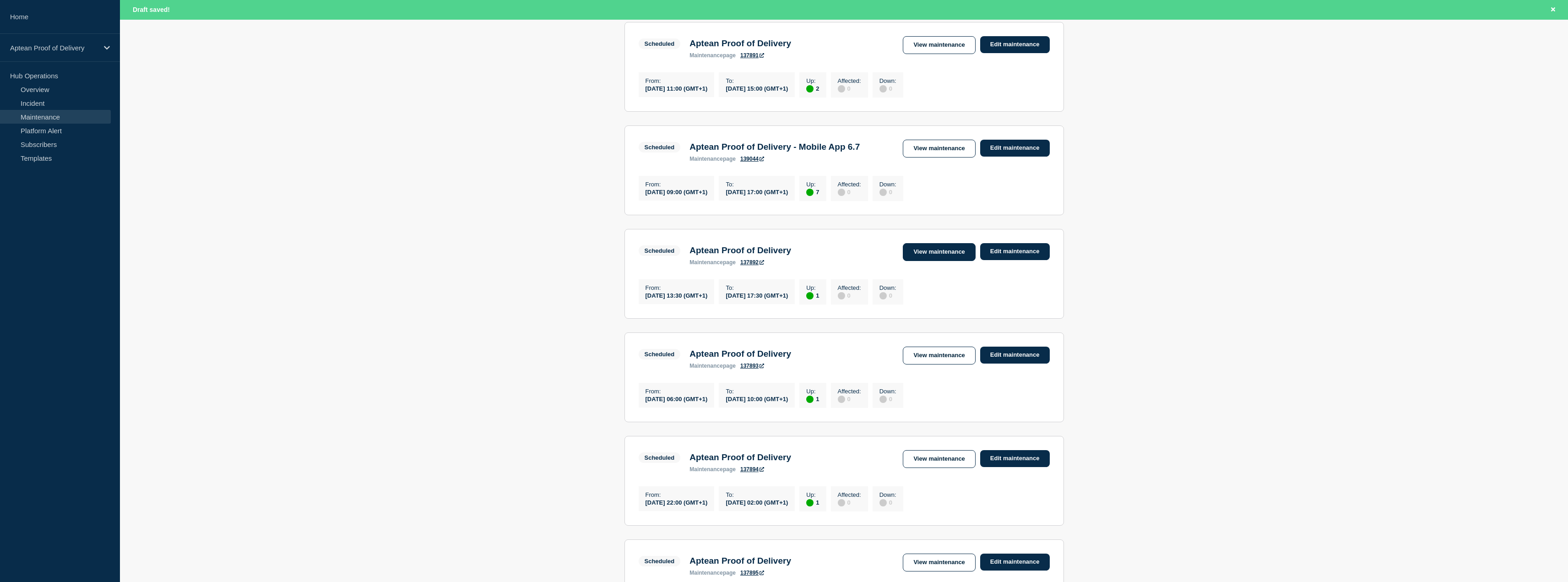
scroll to position [458, 0]
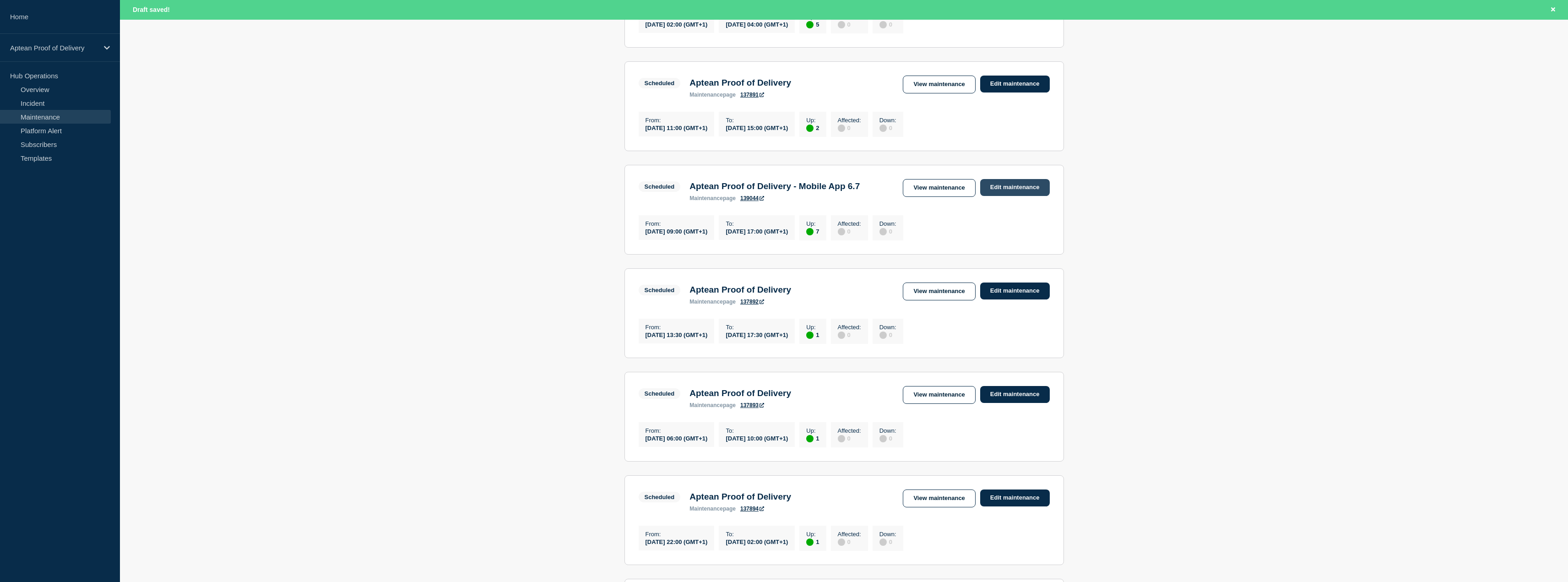
click at [1016, 196] on link "Edit maintenance" at bounding box center [1014, 187] width 69 height 17
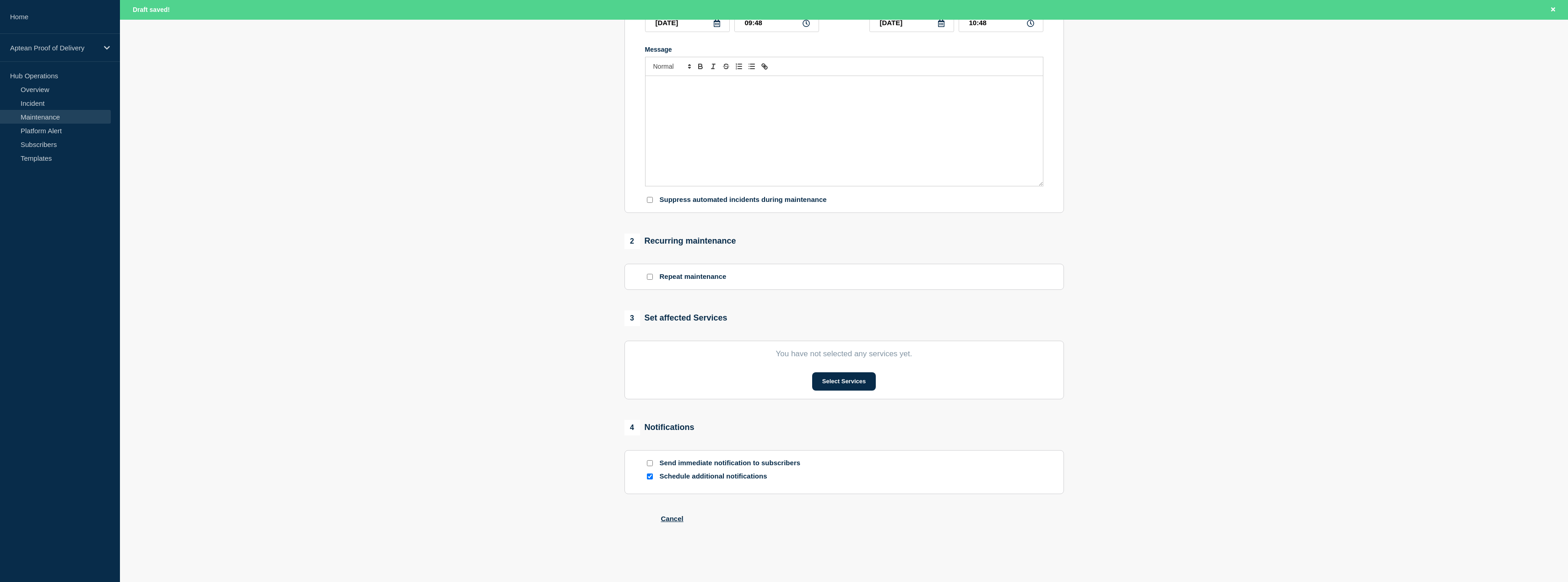
type input "Aptean Proof of Delivery - Mobile App 6.7"
type input "[DATE]"
type input "09:00"
type input "[DATE]"
type input "17:00"
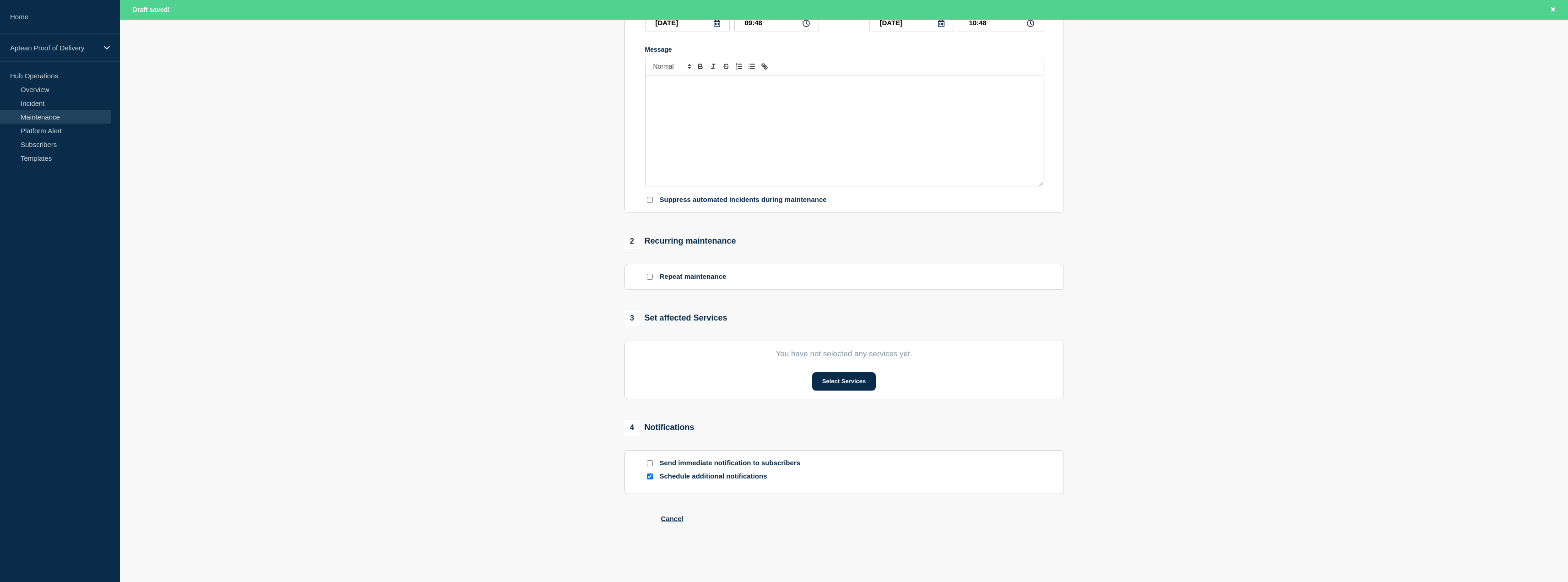
checkbox input "false"
checkbox input "true"
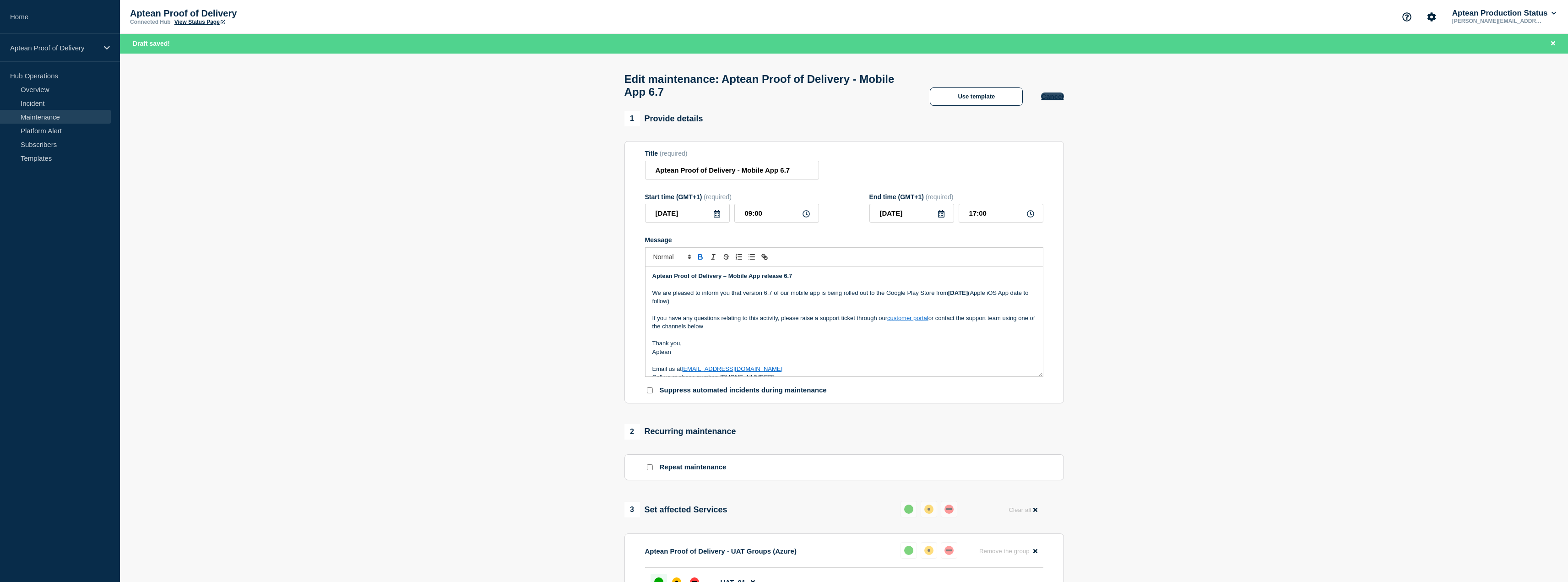
click at [1057, 99] on button "Cancel" at bounding box center [1051, 97] width 22 height 8
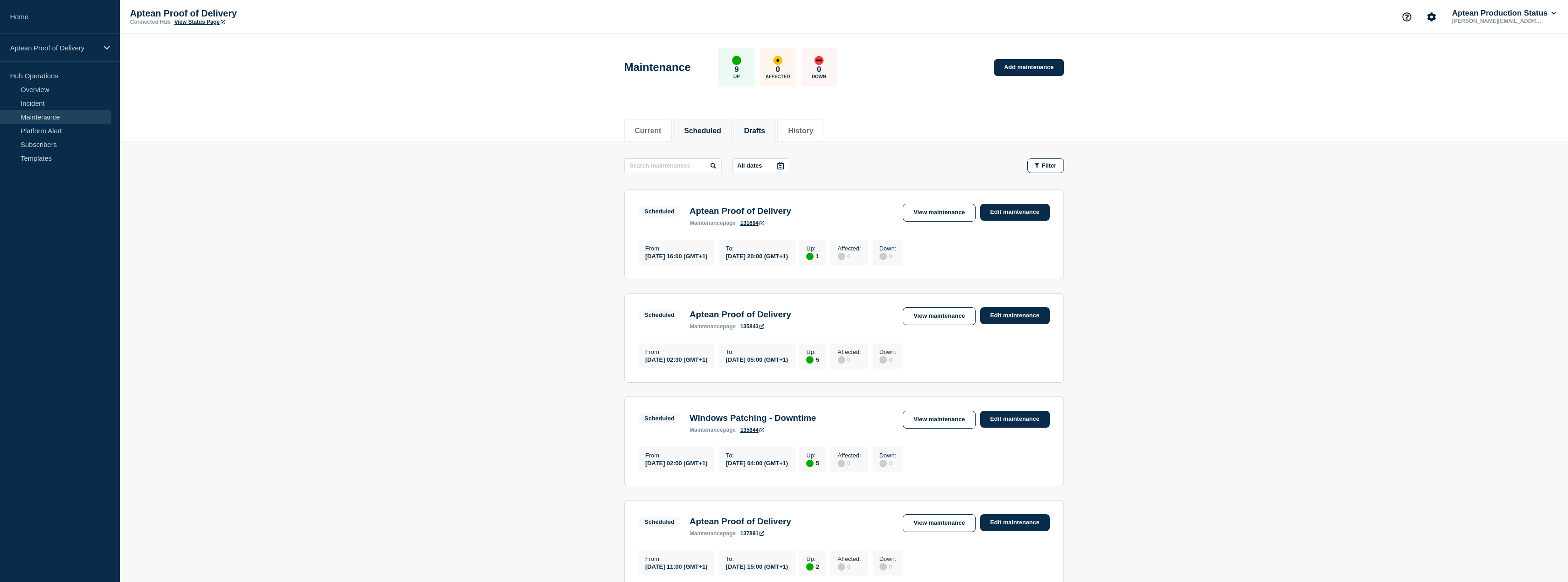
click at [765, 129] on button "Drafts" at bounding box center [754, 131] width 21 height 8
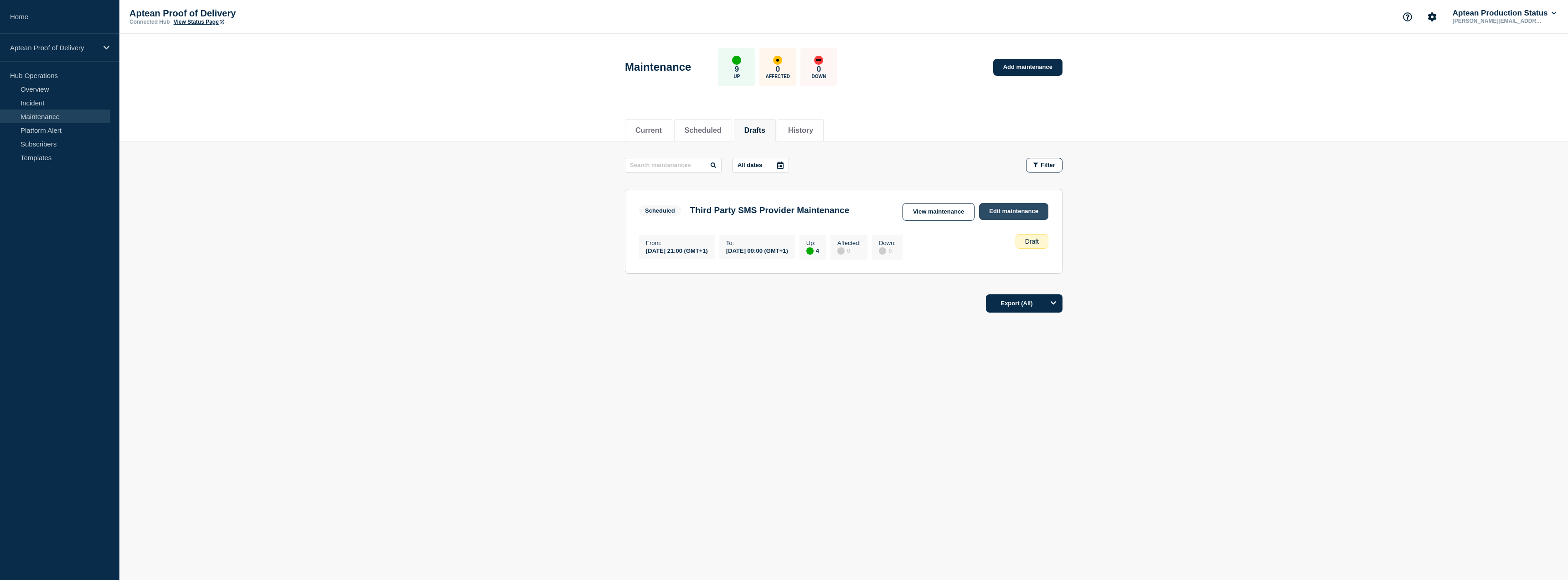
click at [1029, 211] on link "Edit maintenance" at bounding box center [1013, 211] width 69 height 17
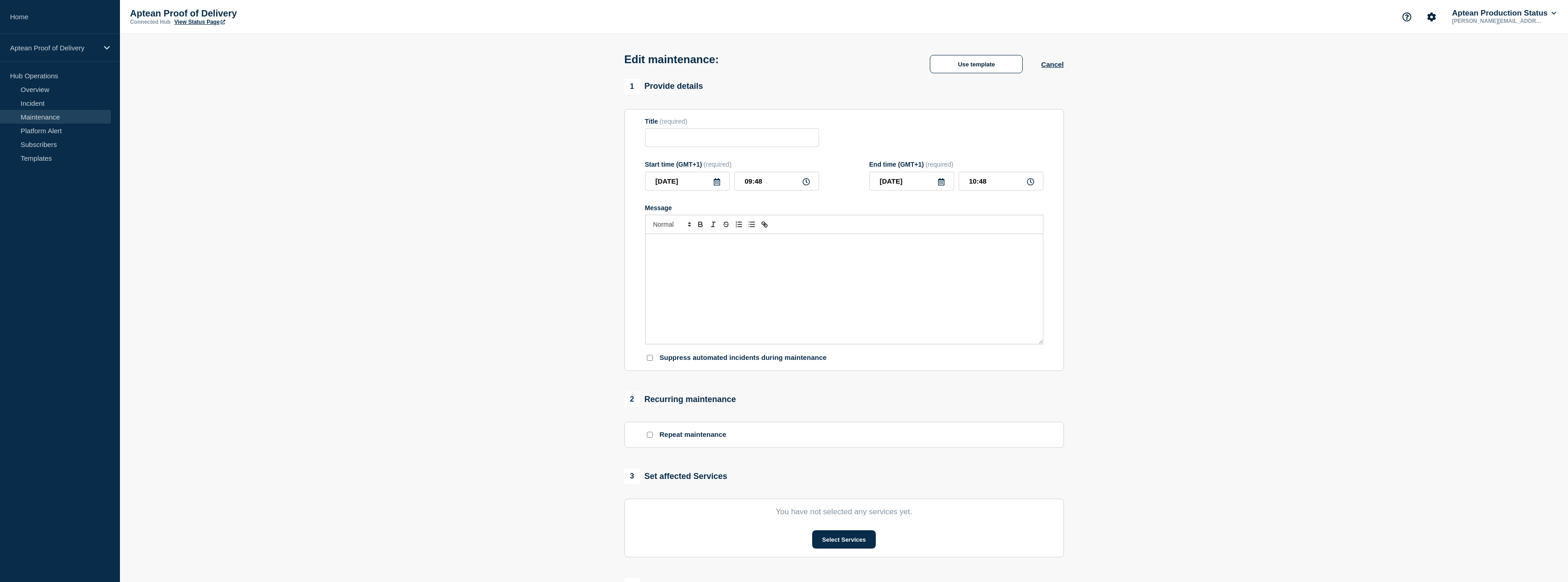
type input "Third Party SMS Provider Maintenance"
type input "[DATE]"
type input "21:00"
type input "[DATE]"
type input "00:00"
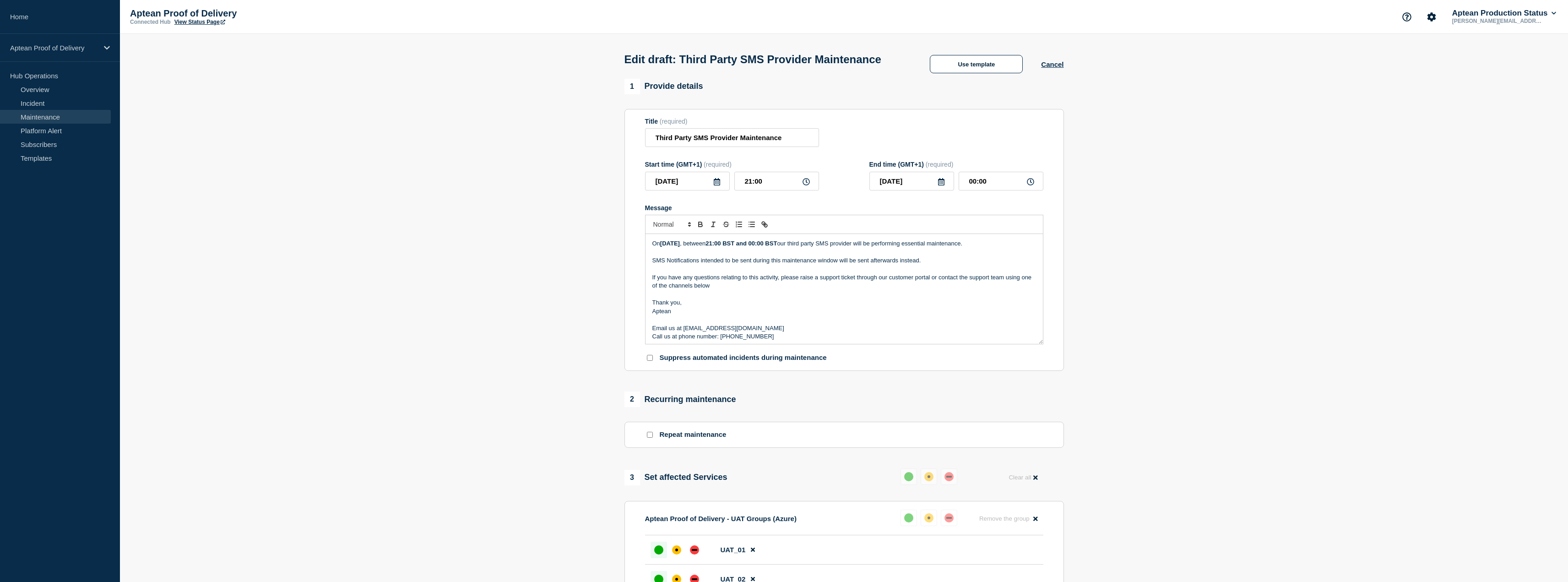
click at [784, 290] on p "If you have any questions relating to this activity, please raise a support tic…" at bounding box center [844, 281] width 384 height 17
click at [869, 290] on p "If you have any questions relating to this activity, please raise a support tic…" at bounding box center [844, 281] width 384 height 17
drag, startPoint x: 1197, startPoint y: 266, endPoint x: 1180, endPoint y: 347, distance: 82.8
click at [1197, 266] on section "1 Provide details Title (required) Third Party SMS Provider Maintenance Start t…" at bounding box center [844, 484] width 1448 height 811
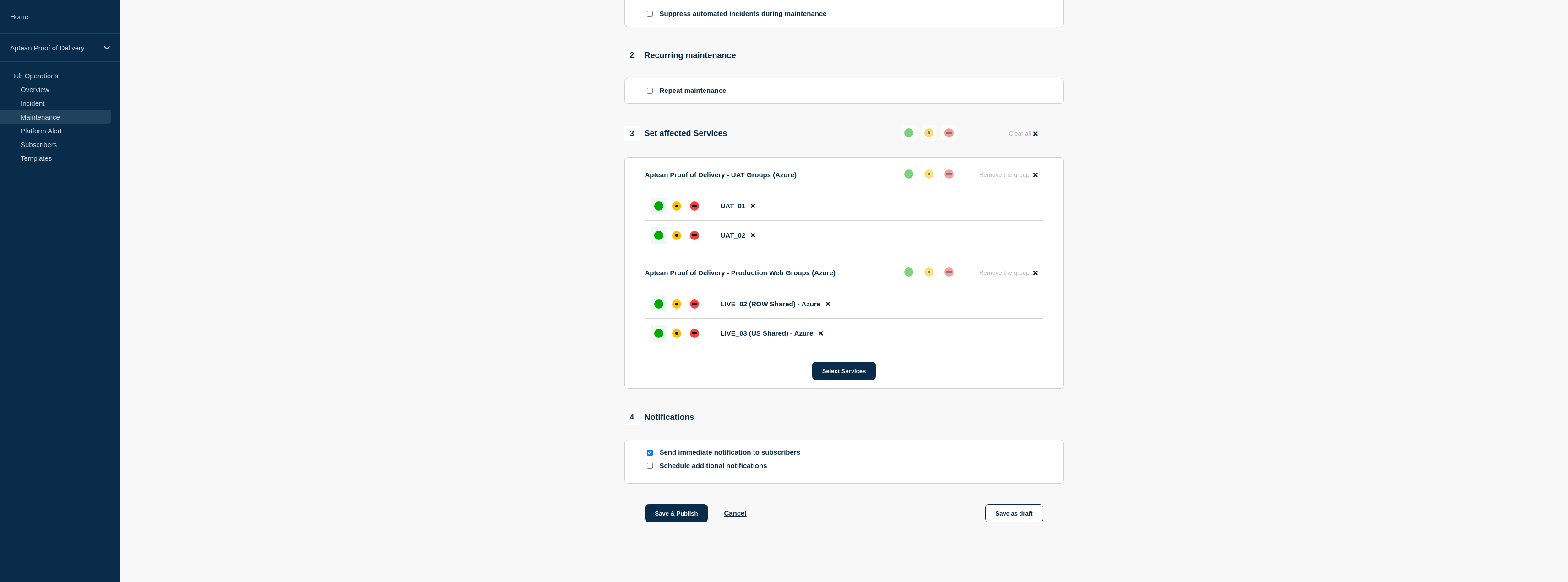
scroll to position [361, 0]
click at [1038, 511] on button "Save as draft" at bounding box center [1014, 513] width 59 height 19
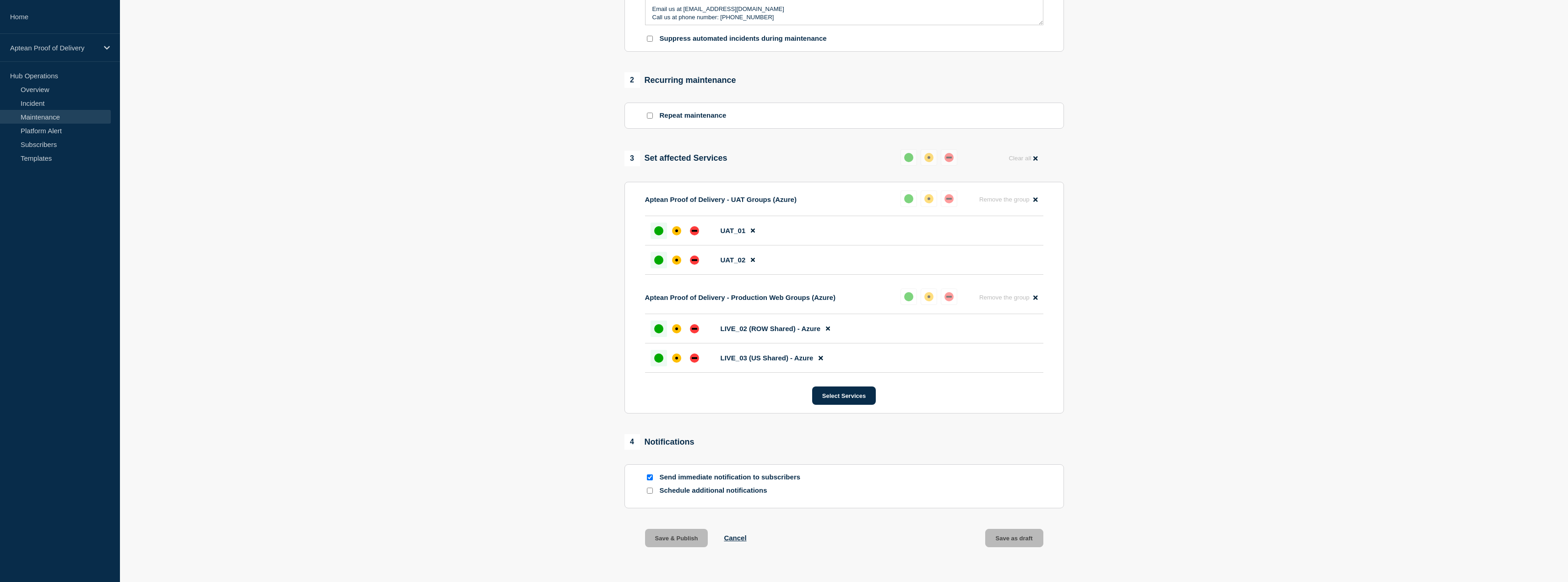
scroll to position [177, 0]
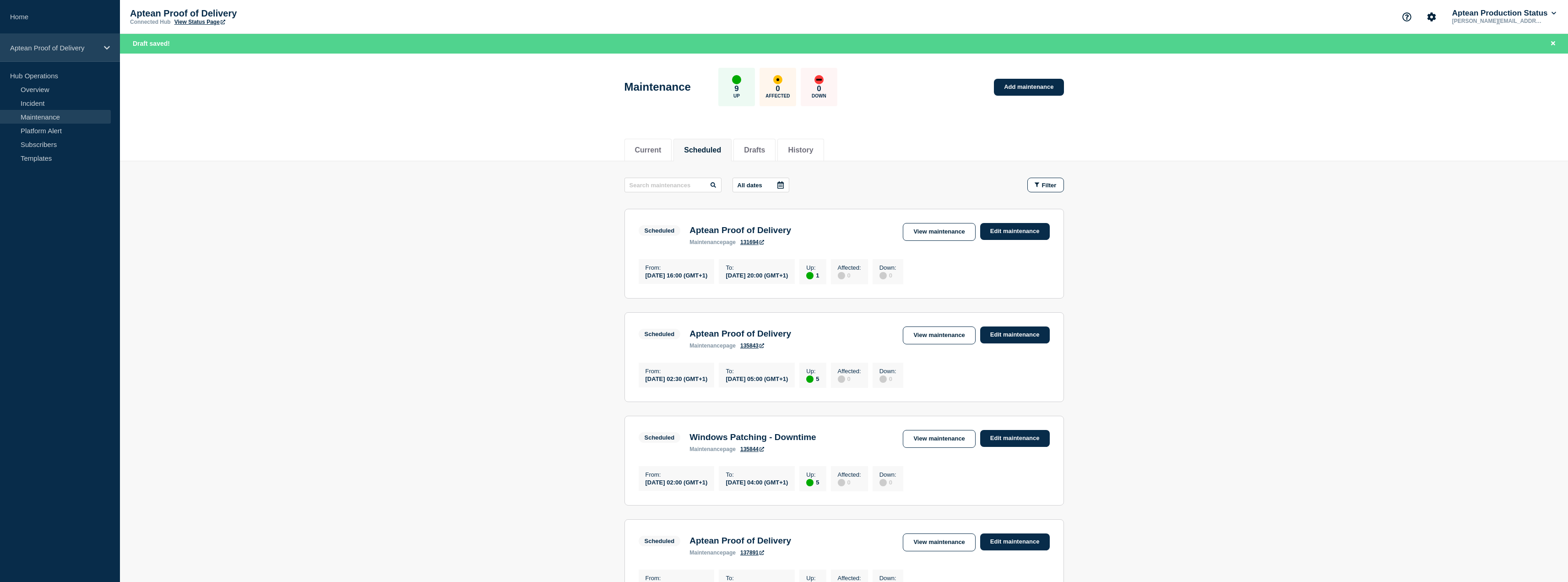
click at [92, 37] on div "Aptean Proof of Delivery" at bounding box center [60, 48] width 120 height 28
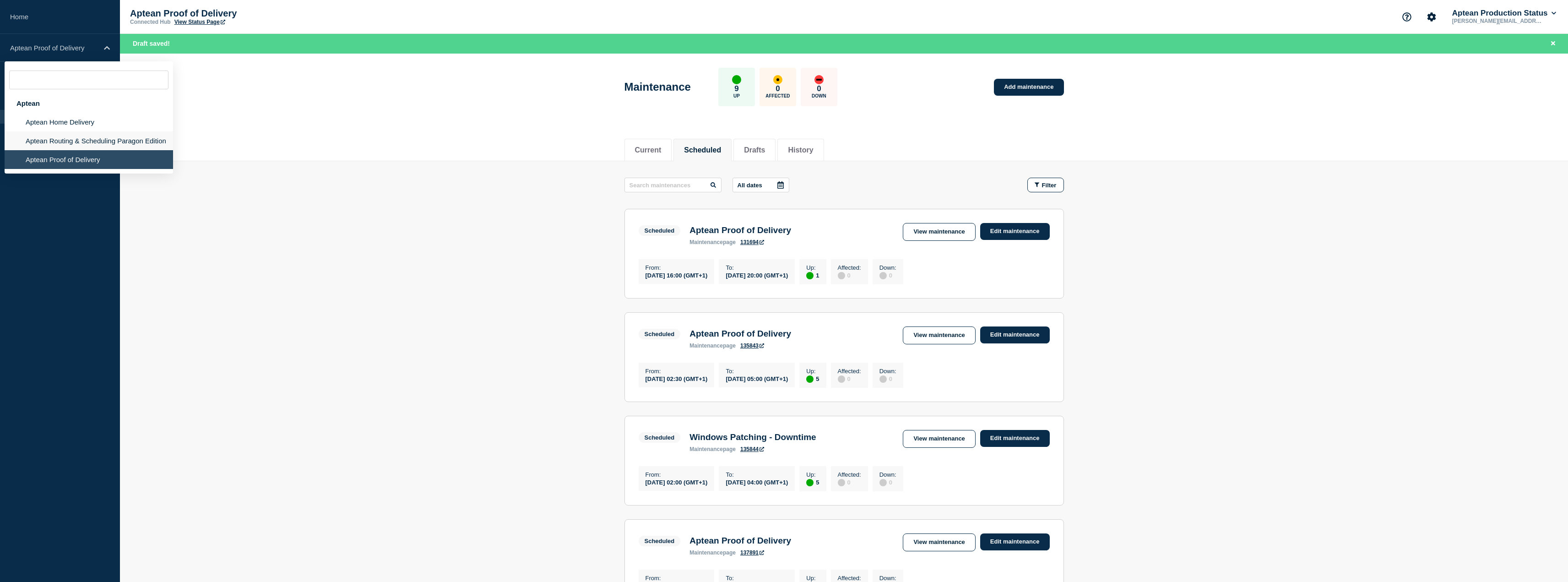
click at [117, 146] on li "Aptean Routing & Scheduling Paragon Edition" at bounding box center [89, 140] width 168 height 19
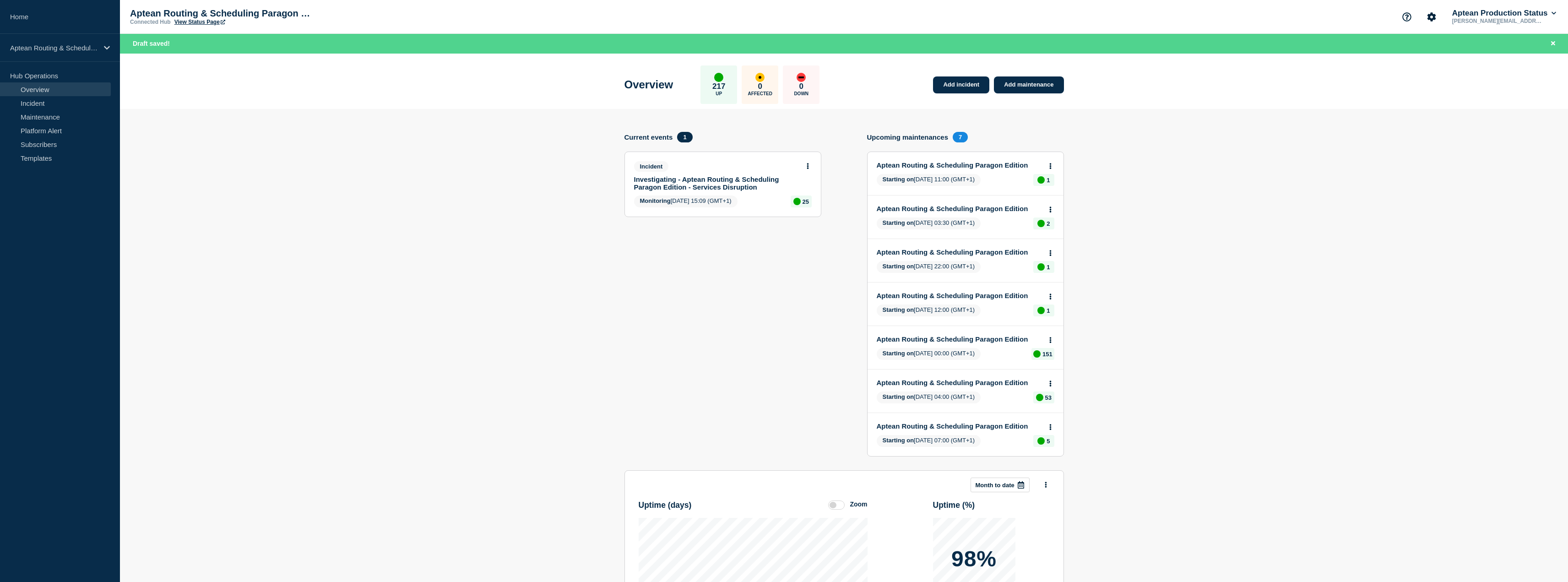
click at [549, 135] on section "Add incident Add maintenance Current events 1 Incident Investigating - Aptean R…" at bounding box center [844, 435] width 1448 height 650
click at [381, 226] on section "Add incident Add maintenance Current events 1 Incident Investigating - Aptean R…" at bounding box center [844, 435] width 1448 height 650
click at [337, 226] on section "Add incident Add maintenance Current events 1 Incident Investigating - Aptean R…" at bounding box center [844, 435] width 1448 height 650
